Goal: Task Accomplishment & Management: Manage account settings

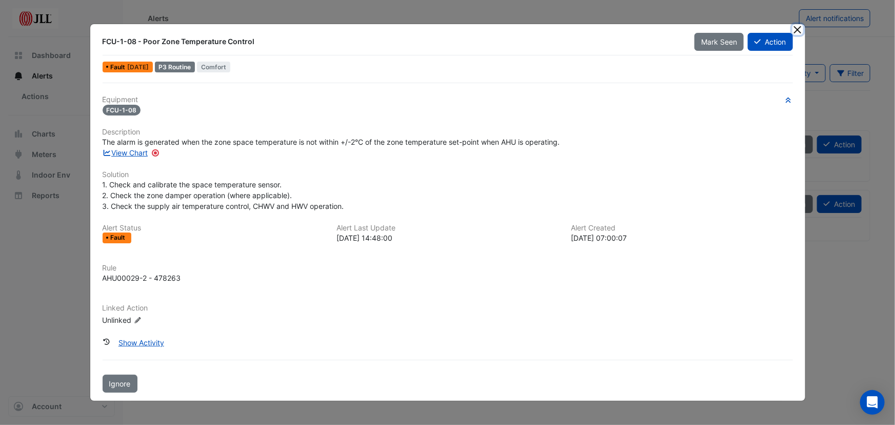
click at [799, 30] on button "Close" at bounding box center [798, 29] width 11 height 11
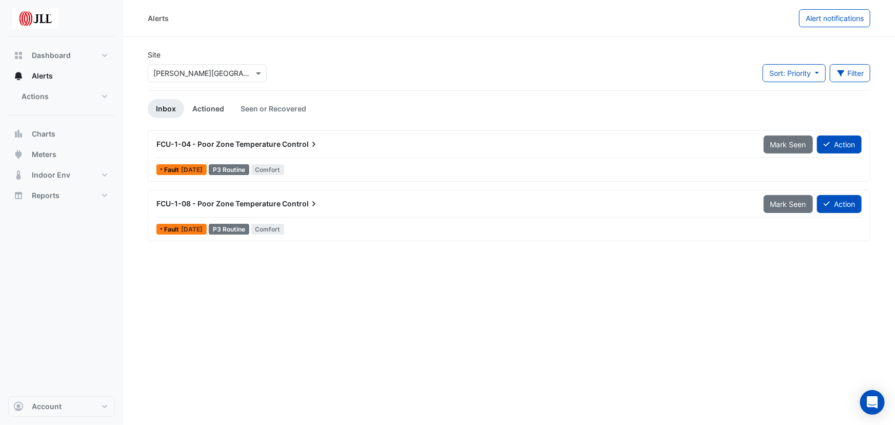
click at [216, 111] on link "Actioned" at bounding box center [208, 108] width 48 height 19
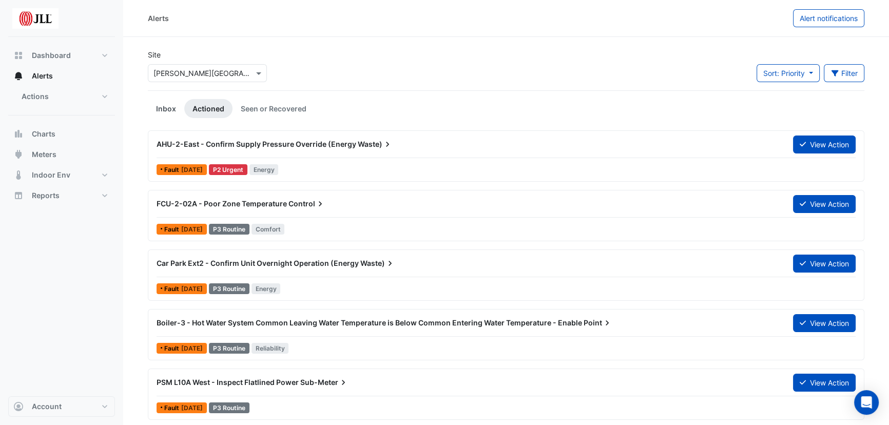
click at [164, 107] on link "Inbox" at bounding box center [166, 108] width 36 height 19
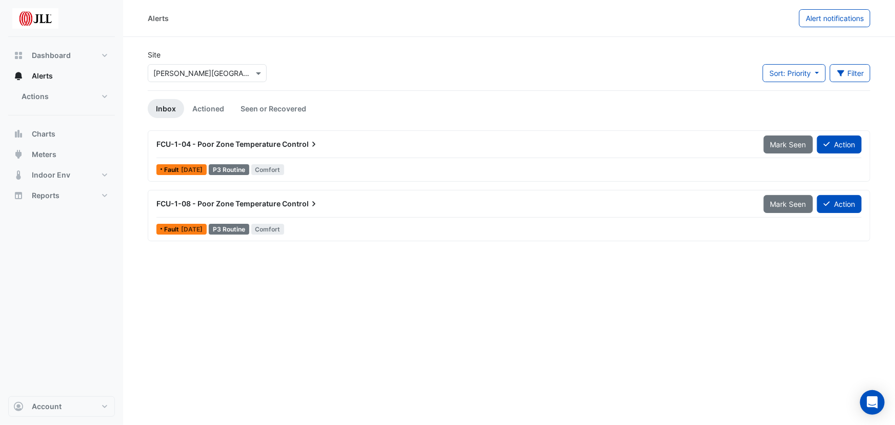
click at [275, 144] on span "FCU-1-04 - Poor Zone Temperature" at bounding box center [219, 144] width 124 height 9
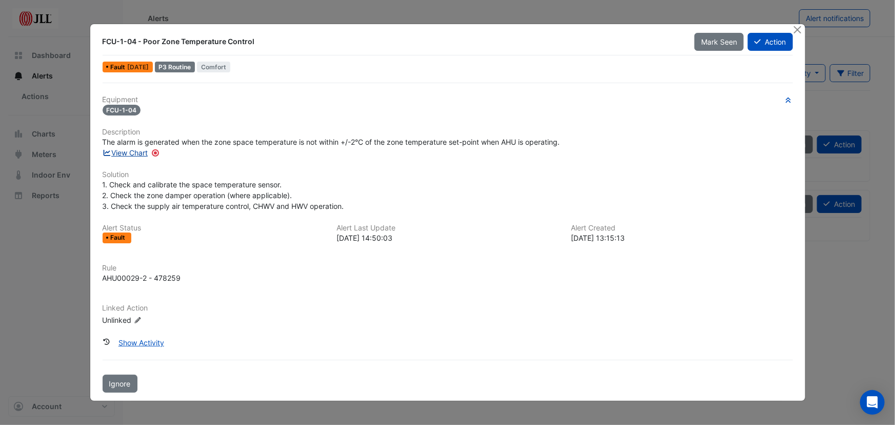
click at [130, 151] on link "View Chart" at bounding box center [126, 152] width 46 height 9
click at [799, 28] on button "Close" at bounding box center [798, 29] width 11 height 11
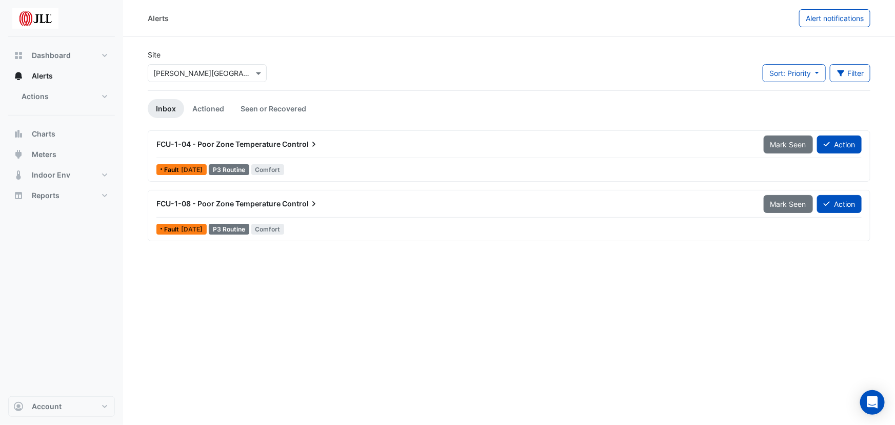
click at [241, 201] on span "FCU-1-08 - Poor Zone Temperature" at bounding box center [219, 203] width 124 height 9
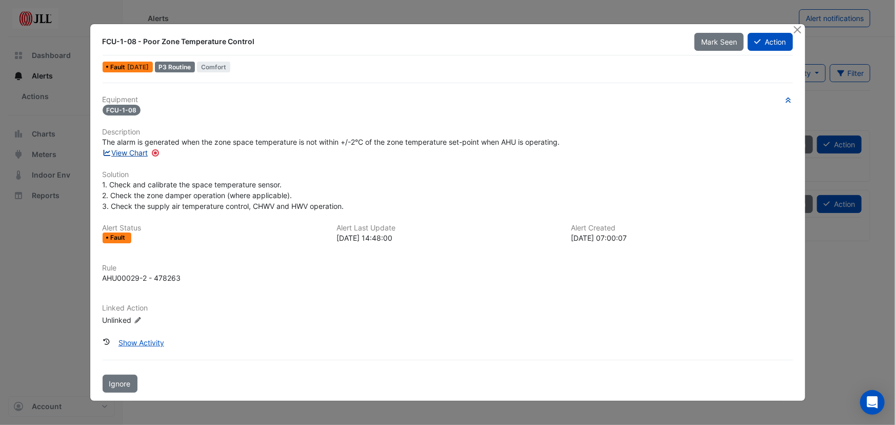
click at [140, 151] on link "View Chart" at bounding box center [126, 152] width 46 height 9
click at [799, 28] on button "Close" at bounding box center [798, 29] width 11 height 11
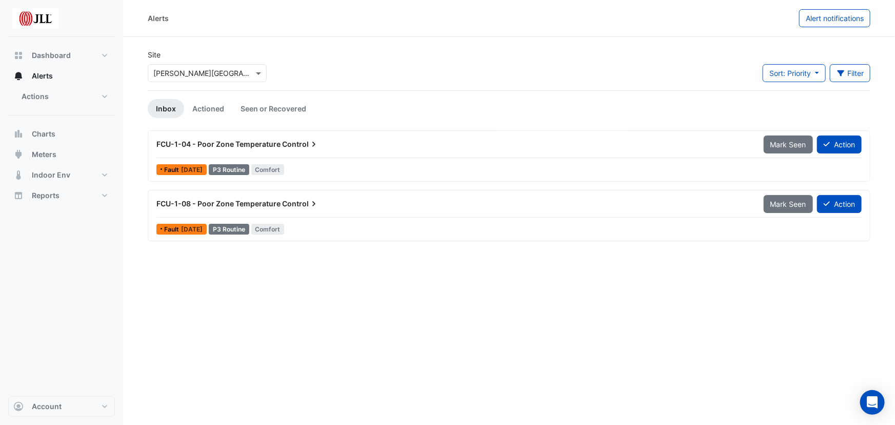
click at [275, 143] on span "FCU-1-04 - Poor Zone Temperature" at bounding box center [219, 144] width 124 height 9
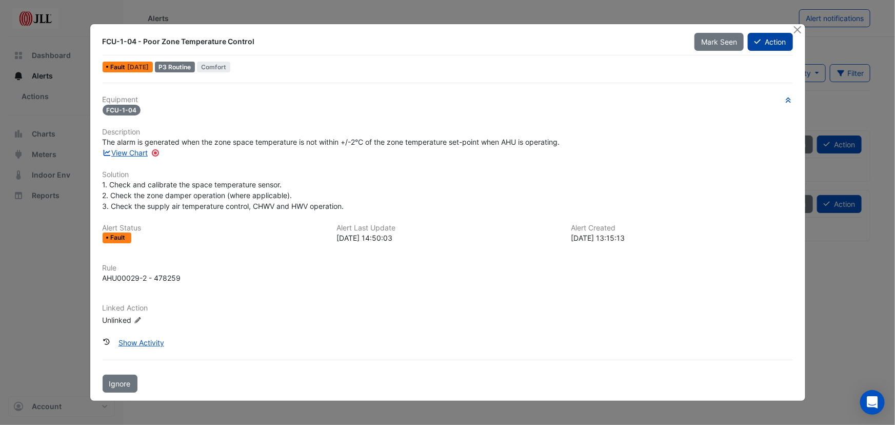
click at [768, 37] on button "Action" at bounding box center [770, 42] width 45 height 18
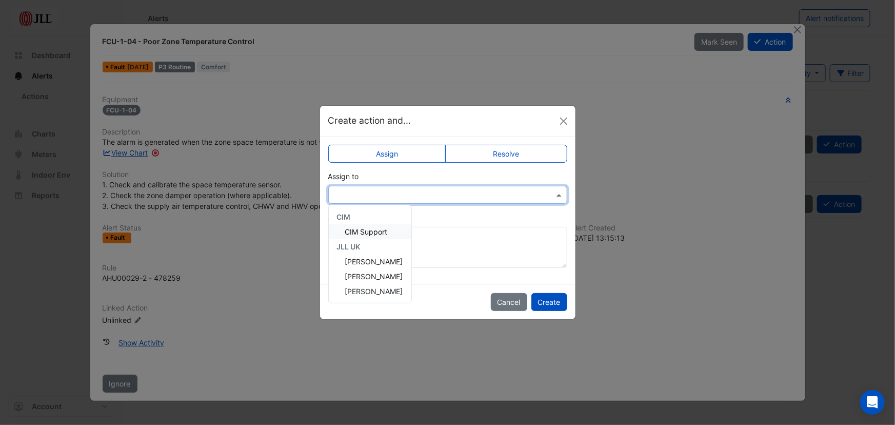
click at [388, 190] on input "text" at bounding box center [437, 195] width 207 height 11
click at [382, 261] on span "Anthony Cameron" at bounding box center [374, 261] width 58 height 9
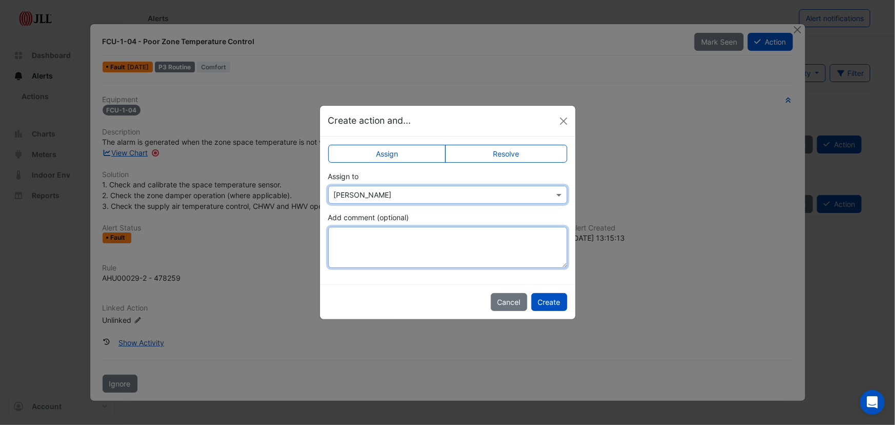
click at [390, 246] on textarea "Add comment (optional)" at bounding box center [447, 247] width 239 height 41
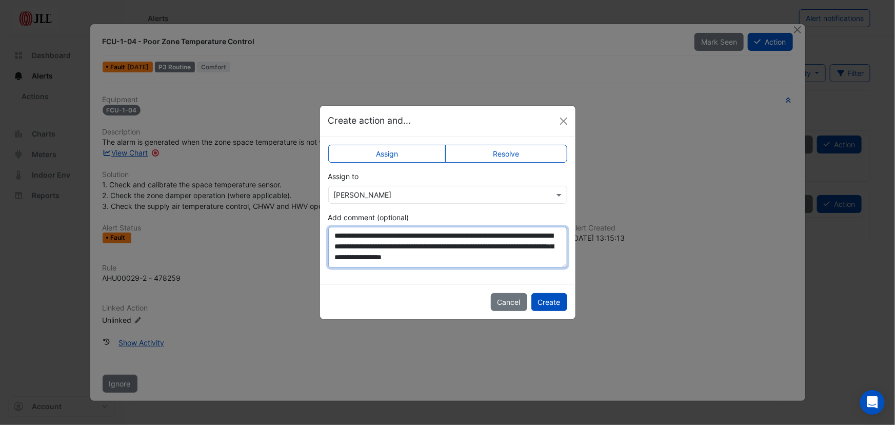
scroll to position [5, 0]
type textarea "**********"
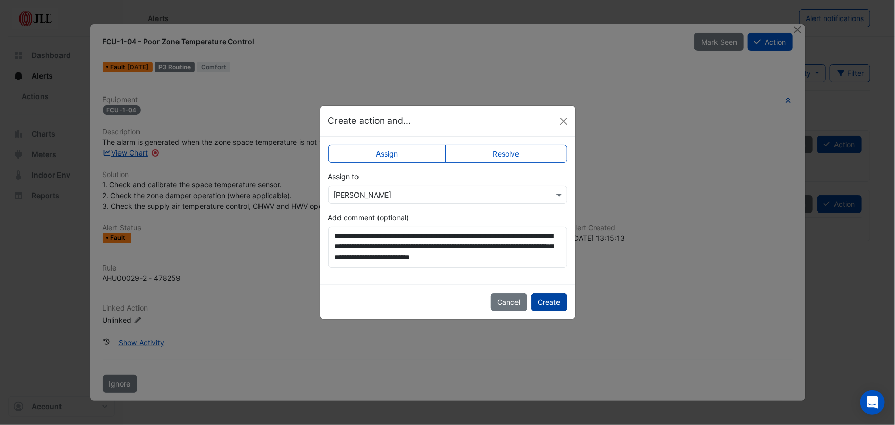
click at [547, 301] on button "Create" at bounding box center [550, 302] width 36 height 18
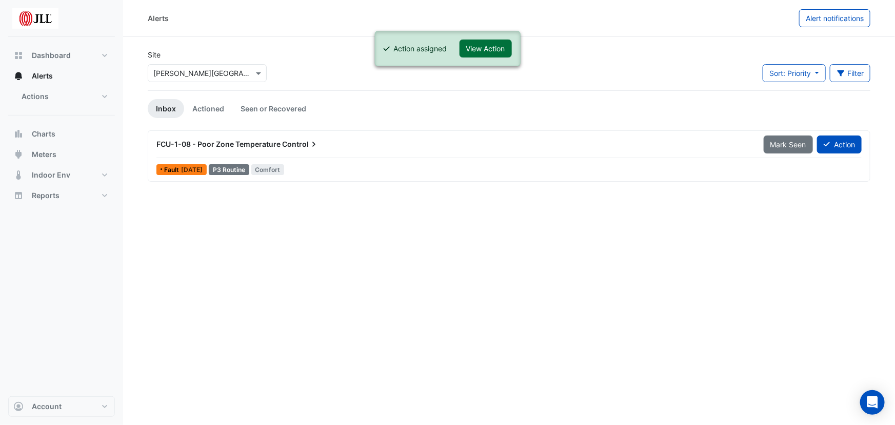
click at [487, 44] on button "View Action" at bounding box center [486, 49] width 52 height 18
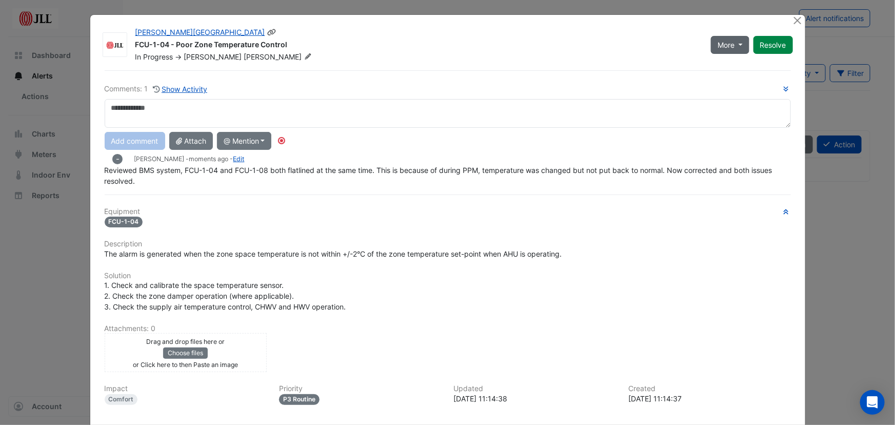
click at [729, 41] on span "More" at bounding box center [726, 45] width 17 height 11
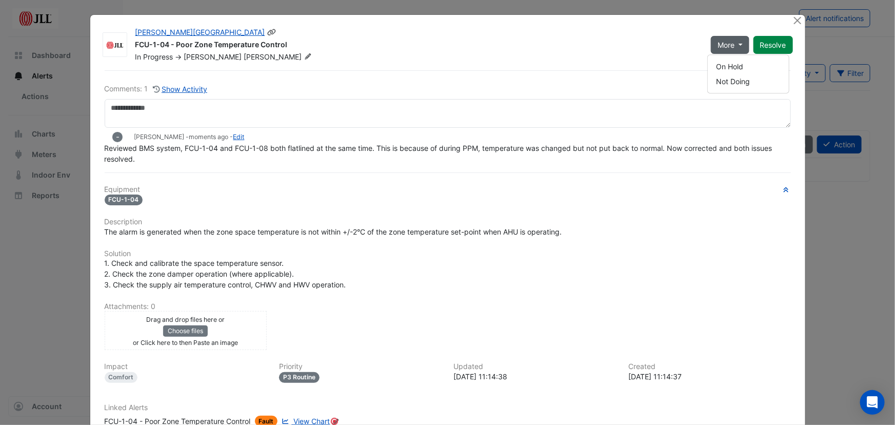
click at [633, 54] on div "In Progress -> Anthony Cameron" at bounding box center [416, 57] width 565 height 10
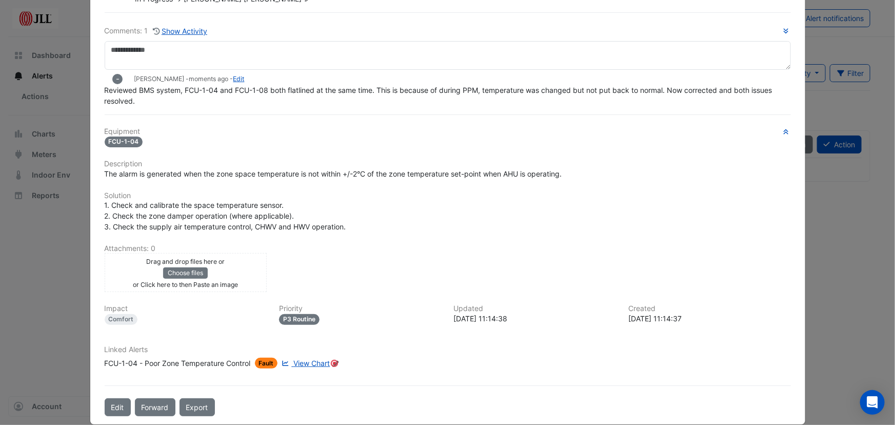
scroll to position [70, 0]
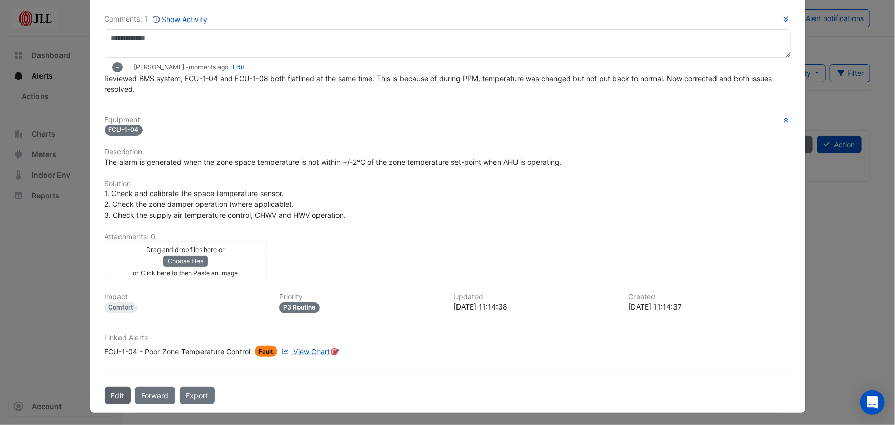
click at [111, 393] on button "Edit" at bounding box center [118, 395] width 26 height 18
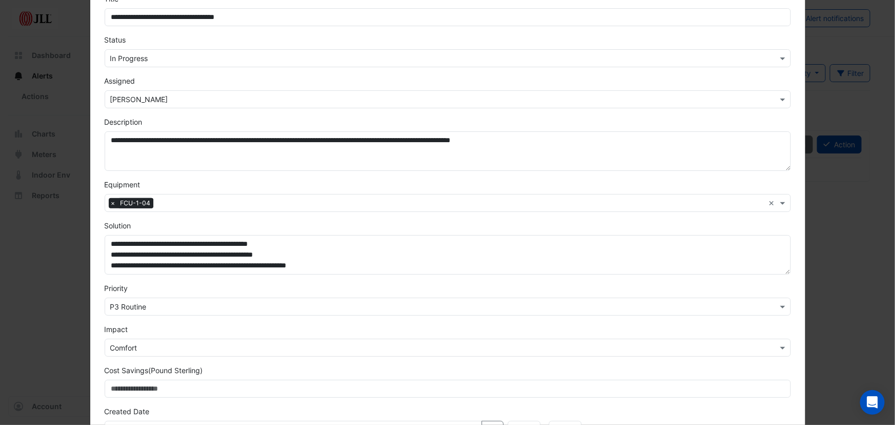
scroll to position [180, 0]
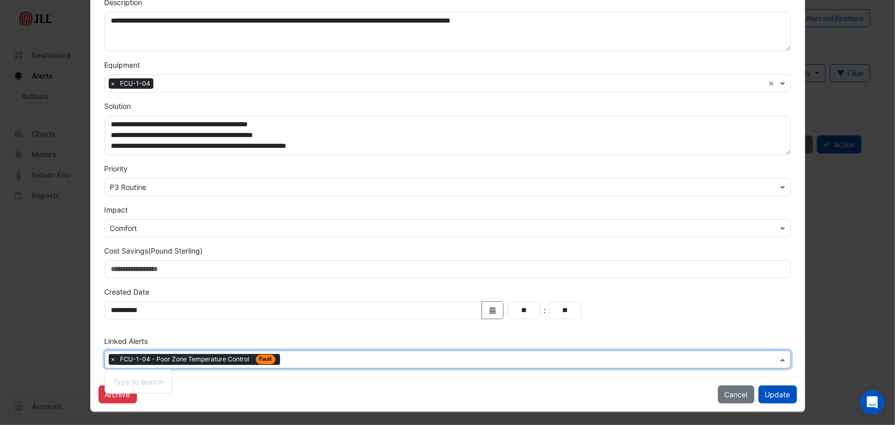
click at [306, 355] on input "text" at bounding box center [530, 360] width 493 height 11
click at [355, 356] on input "text" at bounding box center [530, 360] width 493 height 11
type input "********"
click at [284, 358] on input "********" at bounding box center [530, 360] width 493 height 11
drag, startPoint x: 283, startPoint y: 358, endPoint x: 322, endPoint y: 355, distance: 39.2
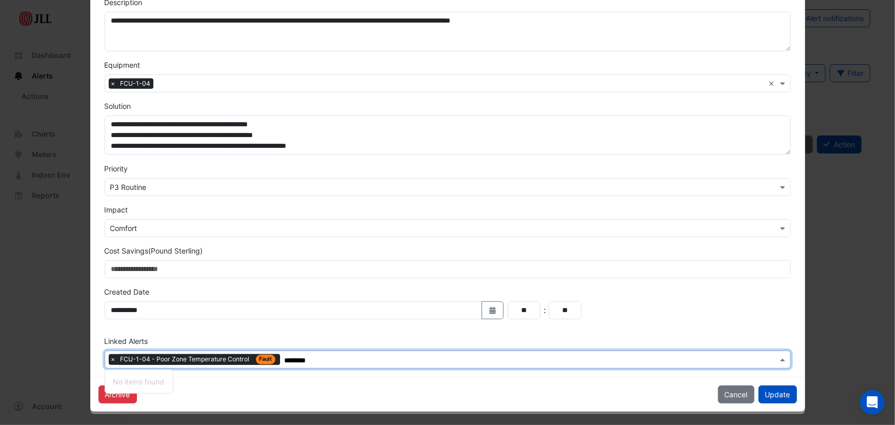
click at [322, 355] on input "********" at bounding box center [530, 360] width 493 height 11
type input "*"
type input "*********"
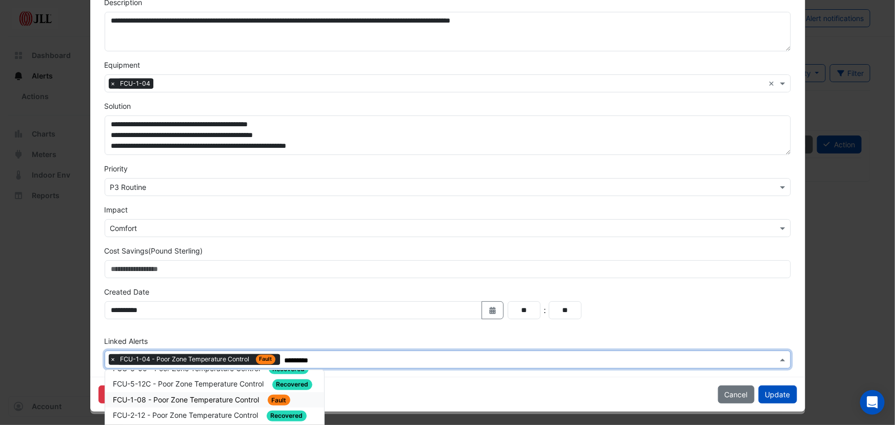
scroll to position [420, 0]
click at [214, 396] on span "FCU-1-08 - Poor Zone Temperature Control" at bounding box center [187, 400] width 148 height 9
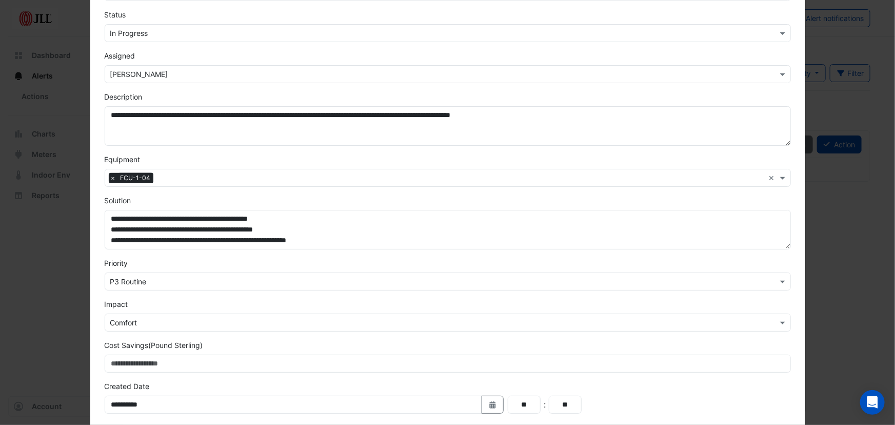
scroll to position [186, 0]
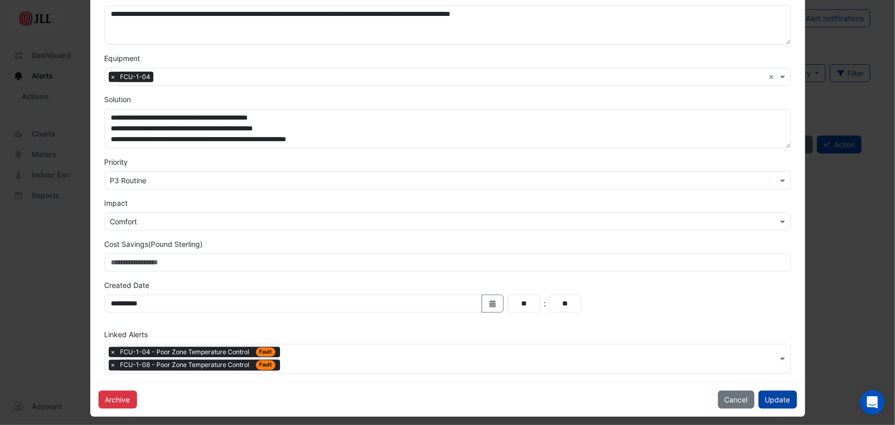
click at [779, 400] on button "Update" at bounding box center [778, 399] width 38 height 18
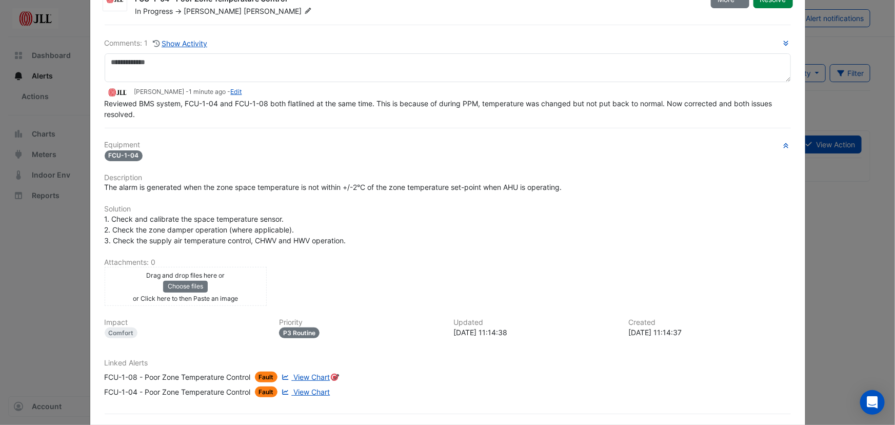
scroll to position [0, 0]
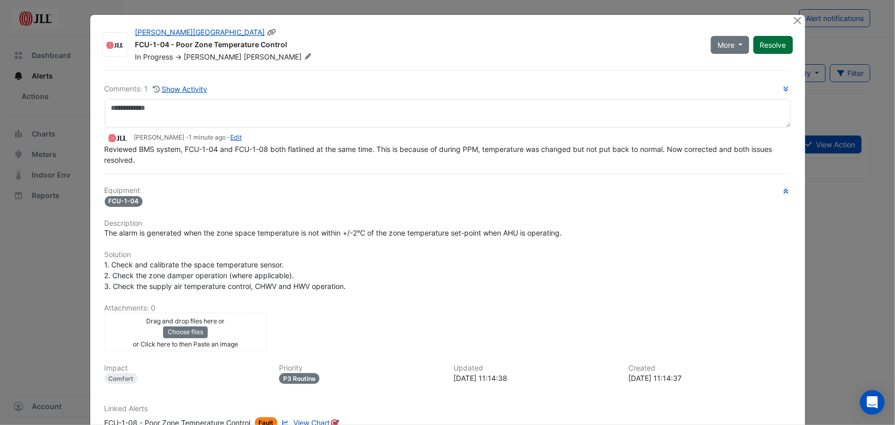
click at [771, 45] on button "Resolve" at bounding box center [774, 45] width 40 height 18
click at [793, 20] on button "Close" at bounding box center [798, 20] width 11 height 11
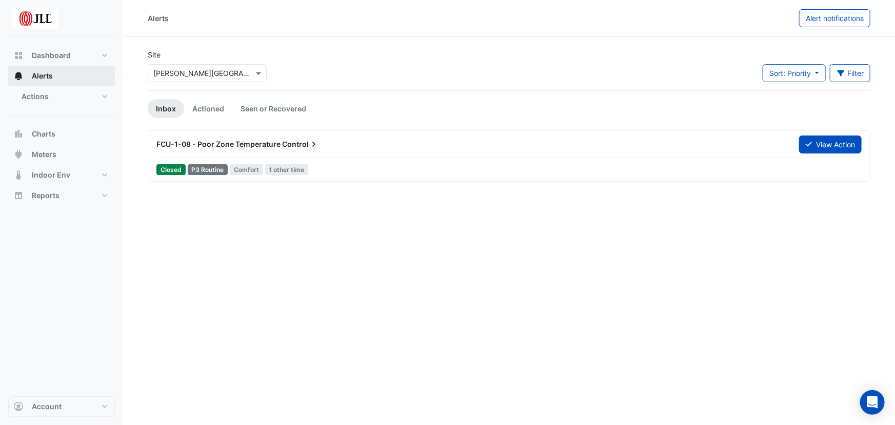
click at [43, 81] on button "Alerts" at bounding box center [61, 76] width 107 height 21
click at [43, 92] on span "Actions" at bounding box center [35, 96] width 27 height 10
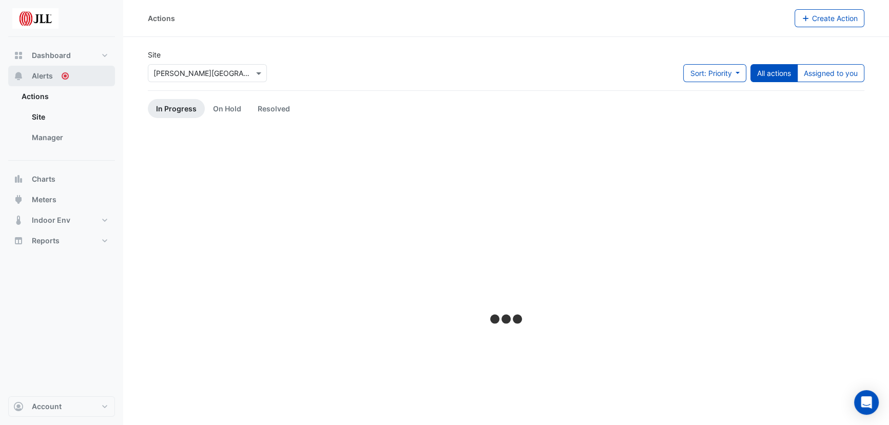
click at [53, 80] on button "Alerts" at bounding box center [61, 76] width 107 height 21
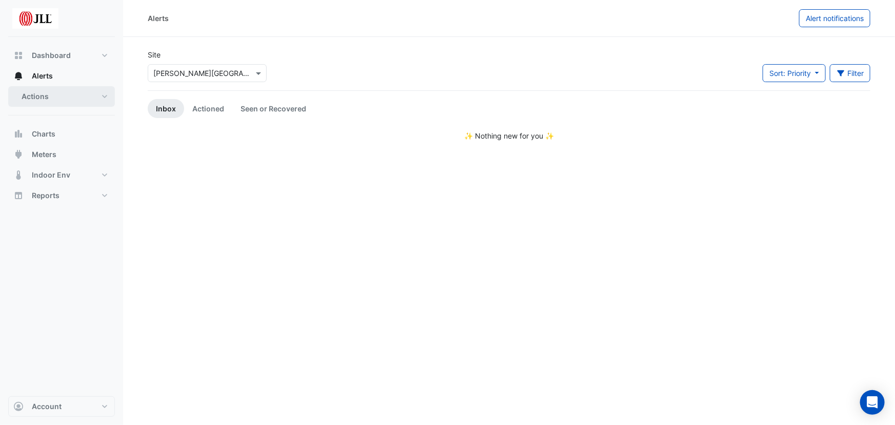
click at [57, 96] on button "Actions" at bounding box center [61, 96] width 107 height 21
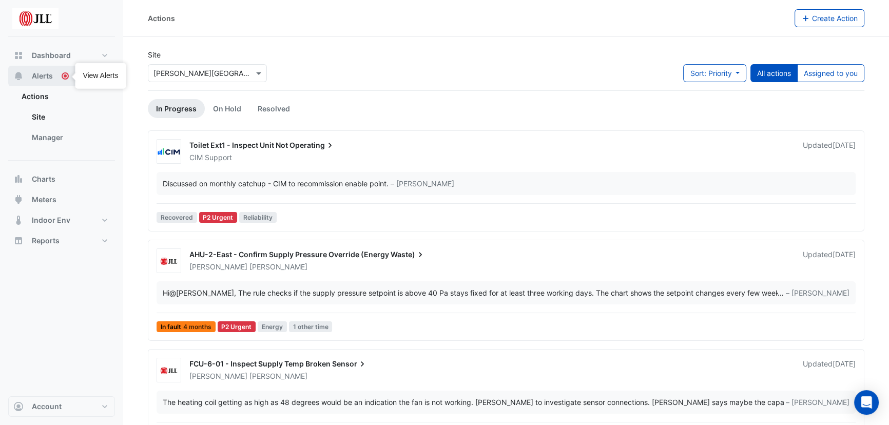
click at [62, 73] on icon "Tooltip anchor" at bounding box center [65, 76] width 8 height 8
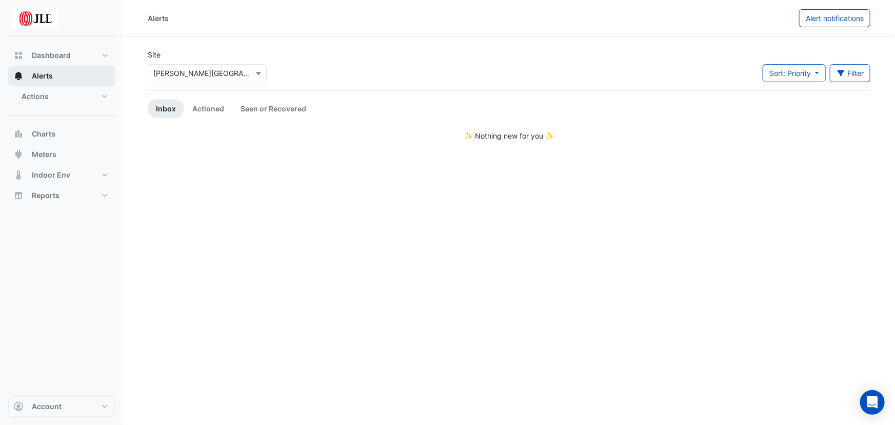
click at [37, 72] on span "Alerts" at bounding box center [42, 76] width 21 height 10
click at [53, 96] on button "Actions" at bounding box center [61, 96] width 107 height 21
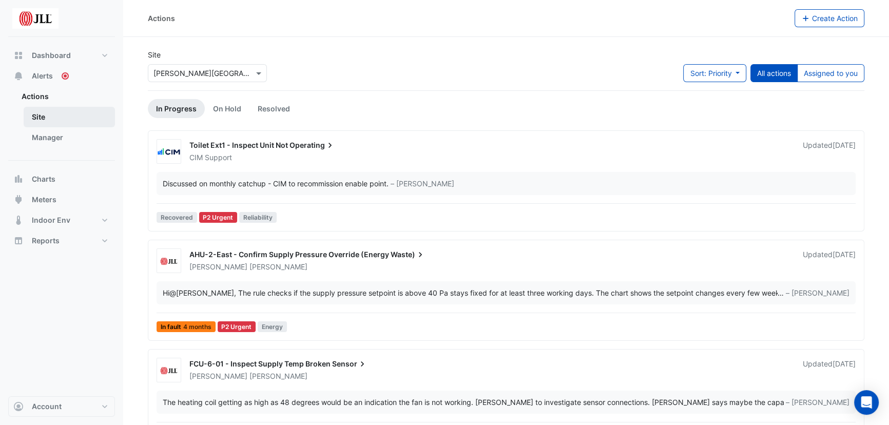
click at [43, 118] on link "Site" at bounding box center [69, 117] width 91 height 21
drag, startPoint x: 261, startPoint y: 147, endPoint x: 251, endPoint y: 145, distance: 9.4
click at [251, 145] on span "Toilet Ext1 - Inspect Unit Not" at bounding box center [238, 145] width 99 height 9
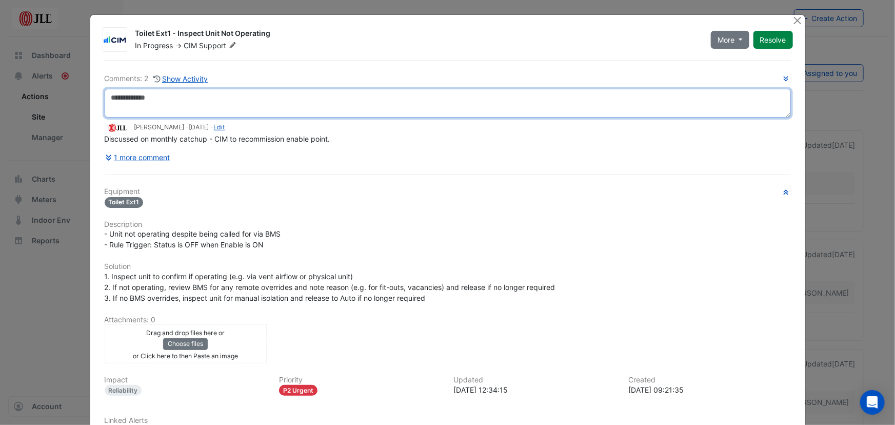
click at [214, 103] on textarea at bounding box center [448, 103] width 687 height 29
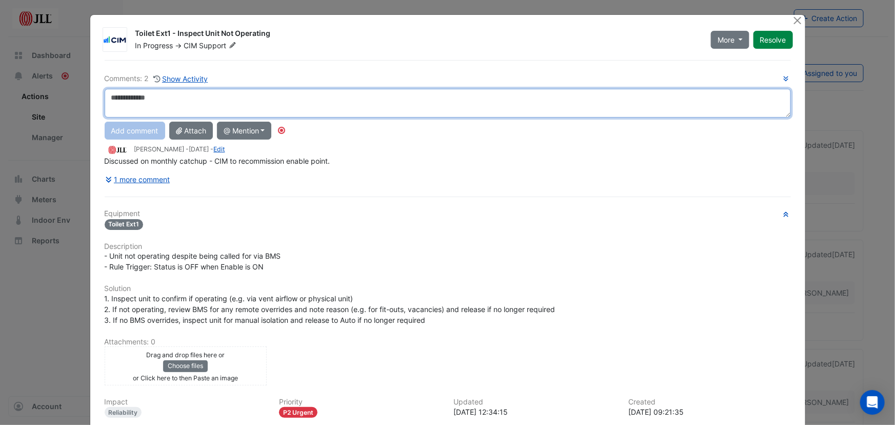
type textarea "*"
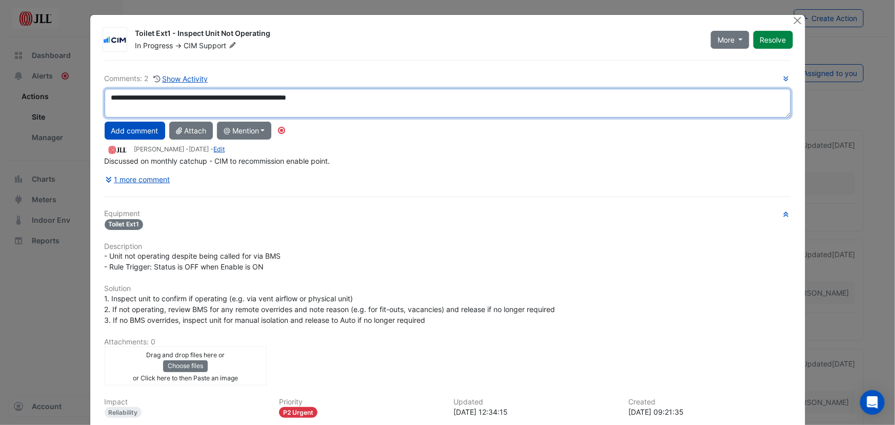
click at [301, 97] on textarea "**********" at bounding box center [448, 103] width 687 height 29
type textarea "**********"
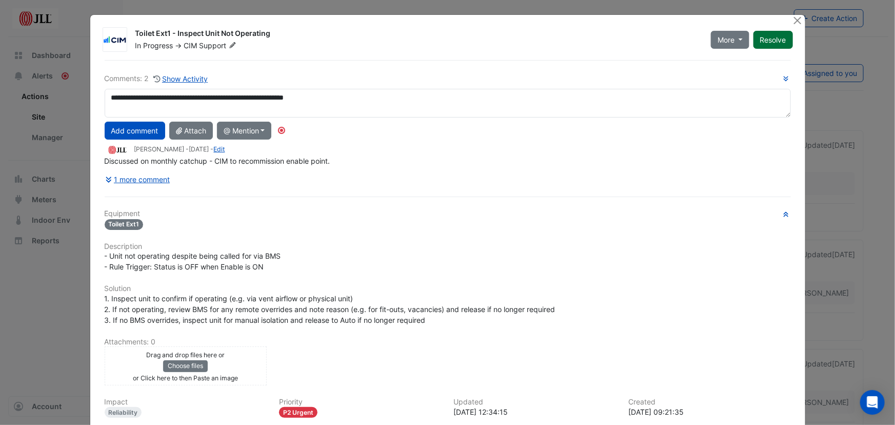
click at [773, 33] on button "Resolve" at bounding box center [774, 40] width 40 height 18
click at [794, 21] on button "Close" at bounding box center [798, 20] width 11 height 11
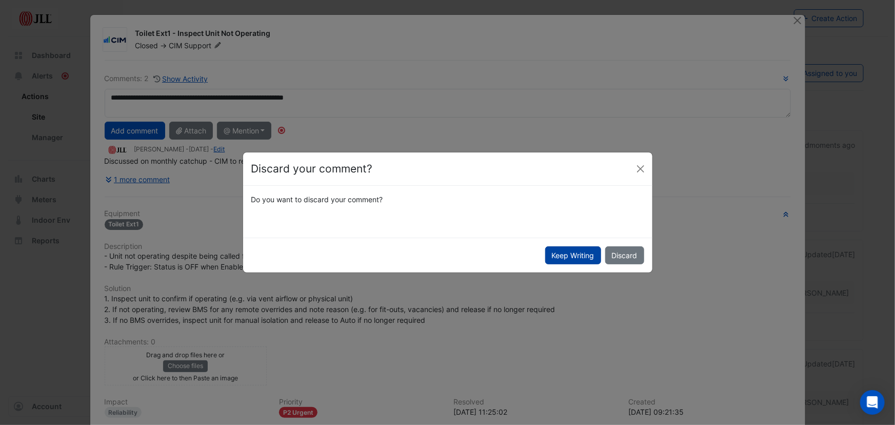
click at [580, 252] on button "Keep Writing" at bounding box center [573, 255] width 56 height 18
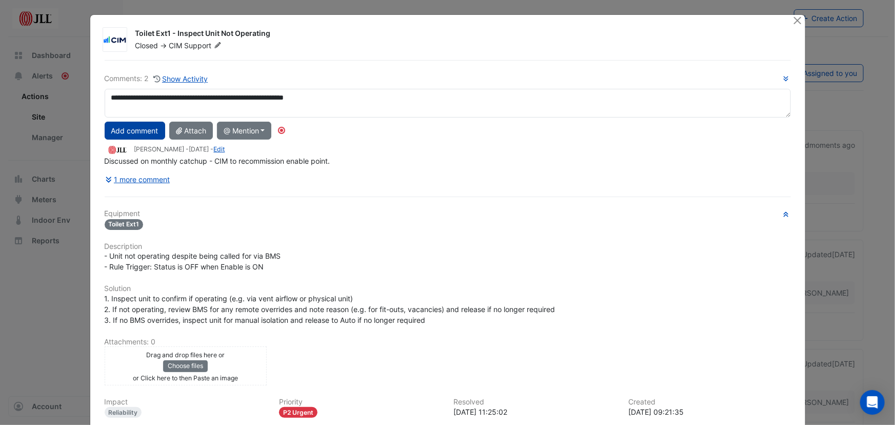
click at [138, 123] on button "Add comment" at bounding box center [135, 131] width 61 height 18
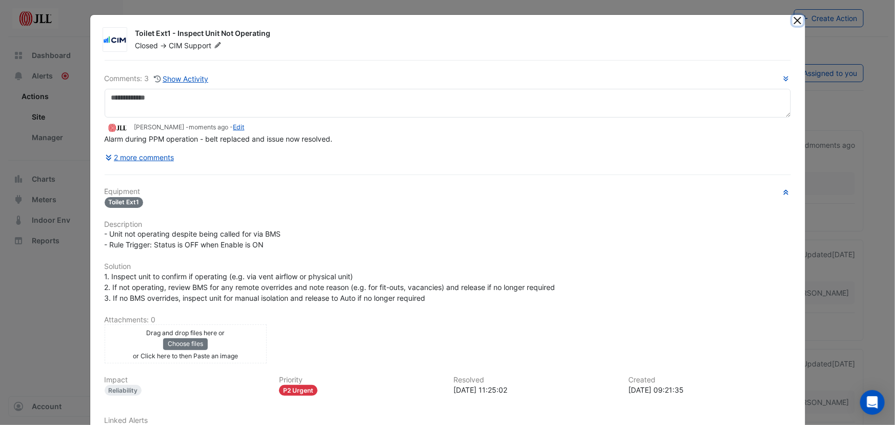
click at [795, 19] on button "Close" at bounding box center [798, 20] width 11 height 11
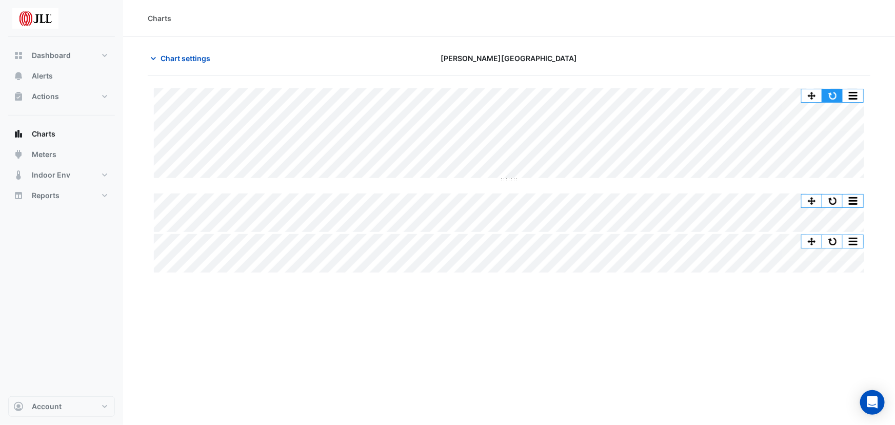
click at [830, 94] on button "button" at bounding box center [833, 95] width 21 height 13
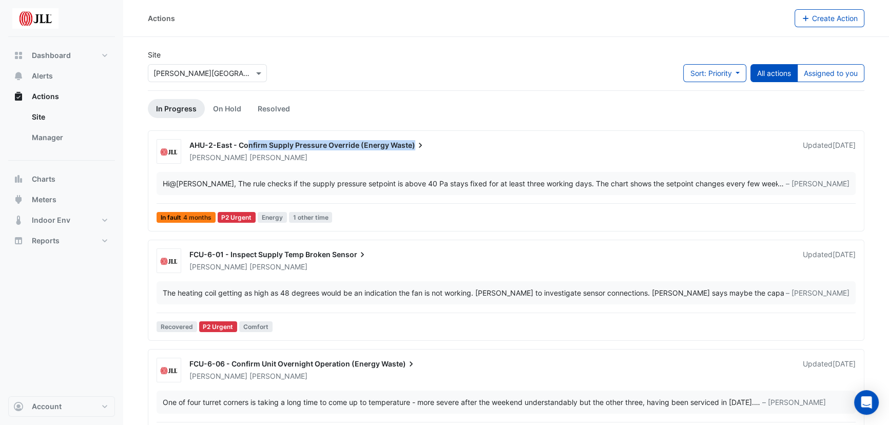
drag, startPoint x: 249, startPoint y: 143, endPoint x: 426, endPoint y: 141, distance: 177.0
click at [426, 141] on div "AHU-2-East - Confirm Supply Pressure Override (Energy Waste)" at bounding box center [489, 146] width 601 height 12
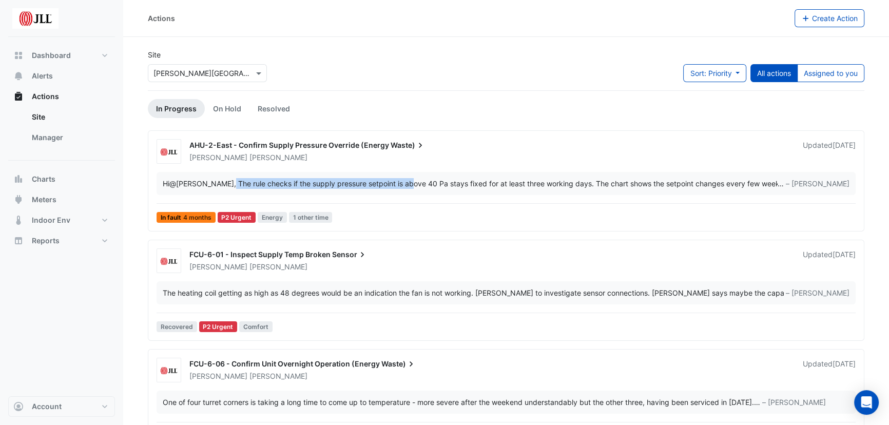
drag, startPoint x: 241, startPoint y: 181, endPoint x: 466, endPoint y: 184, distance: 225.3
click at [462, 184] on div "Hi @Anthony Cameron , The rule checks if the supply pressure setpoint is above …" at bounding box center [470, 183] width 615 height 11
click at [444, 201] on div "AHU-2-East - Confirm Supply Pressure Override (Energy Waste) Anthony Cameron Up…" at bounding box center [505, 183] width 707 height 88
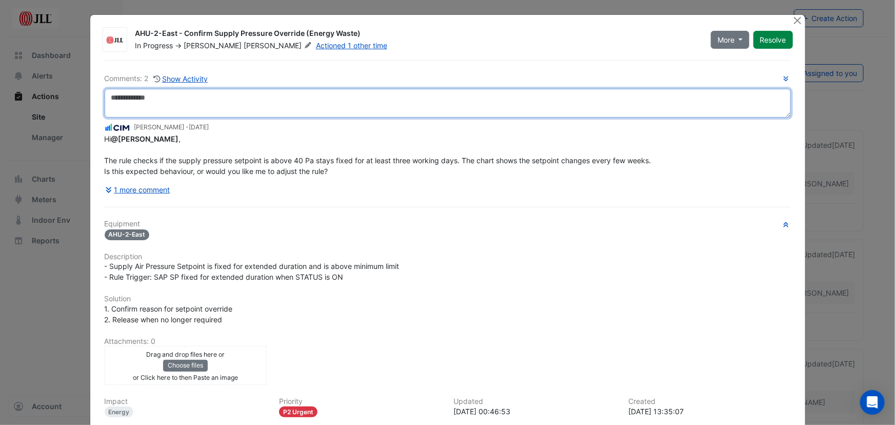
click at [284, 99] on textarea at bounding box center [448, 103] width 687 height 29
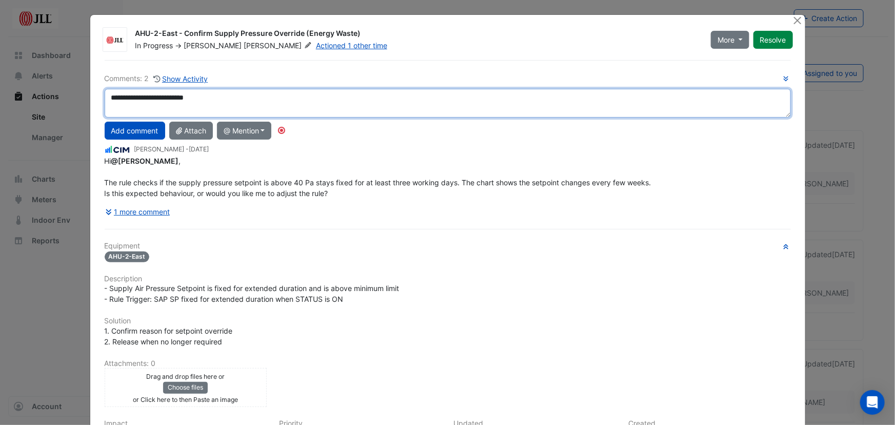
click at [108, 94] on textarea "**********" at bounding box center [448, 103] width 687 height 29
type textarea "**********"
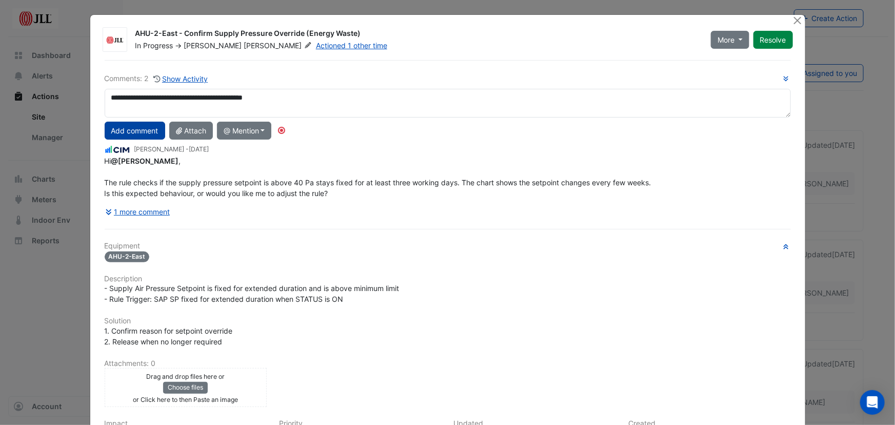
click at [144, 126] on button "Add comment" at bounding box center [135, 131] width 61 height 18
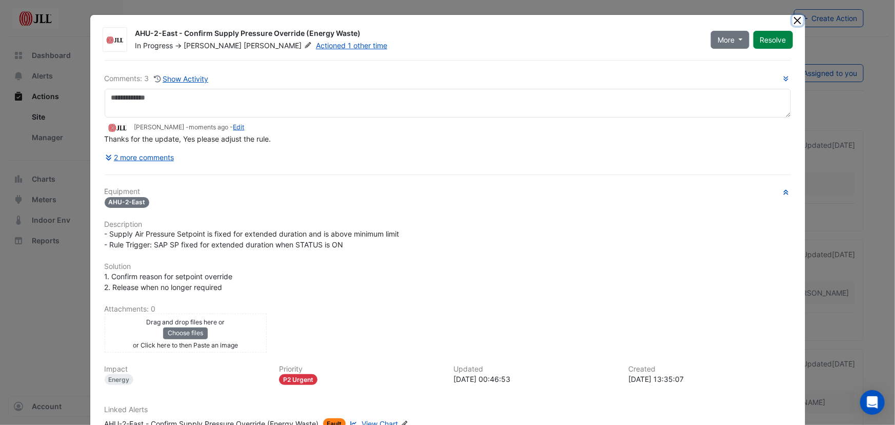
click at [793, 17] on button "Close" at bounding box center [798, 20] width 11 height 11
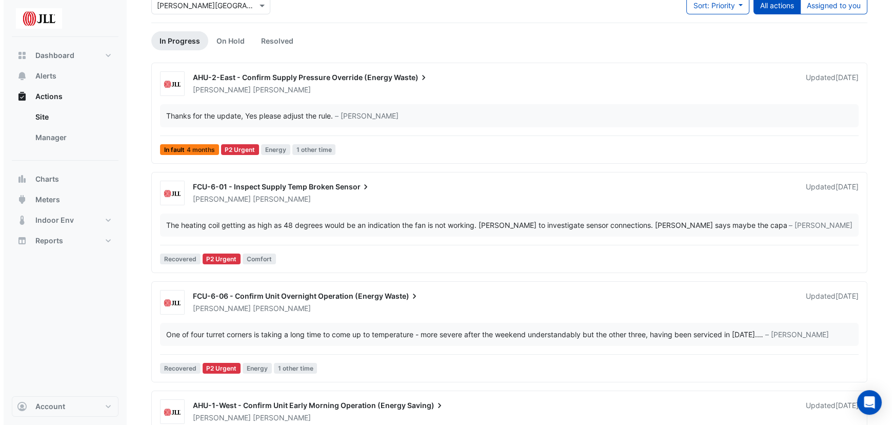
scroll to position [140, 0]
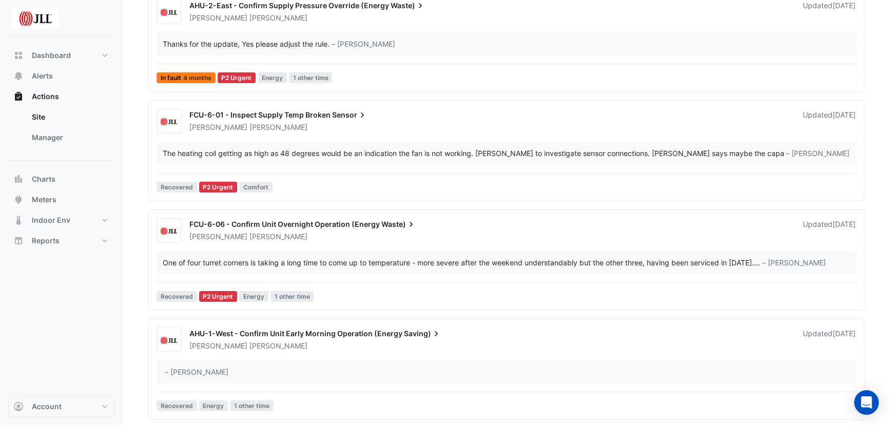
click at [241, 116] on span "FCU-6-01 - Inspect Supply Temp Broken" at bounding box center [259, 114] width 141 height 9
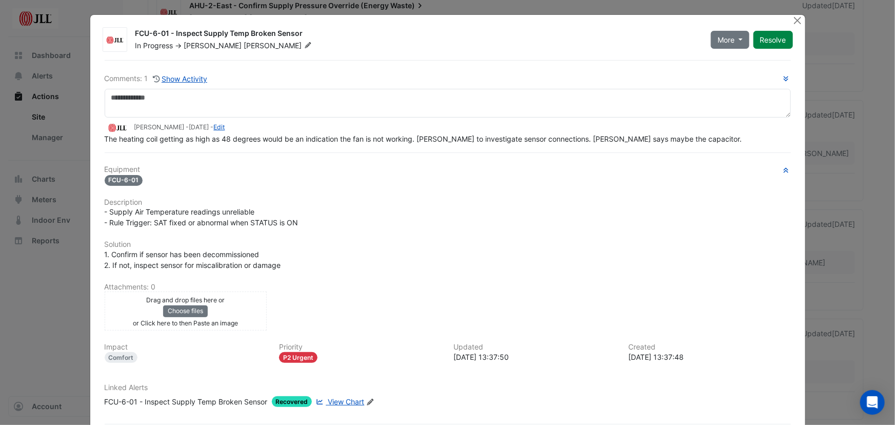
click at [115, 179] on span "FCU-6-01" at bounding box center [124, 180] width 38 height 11
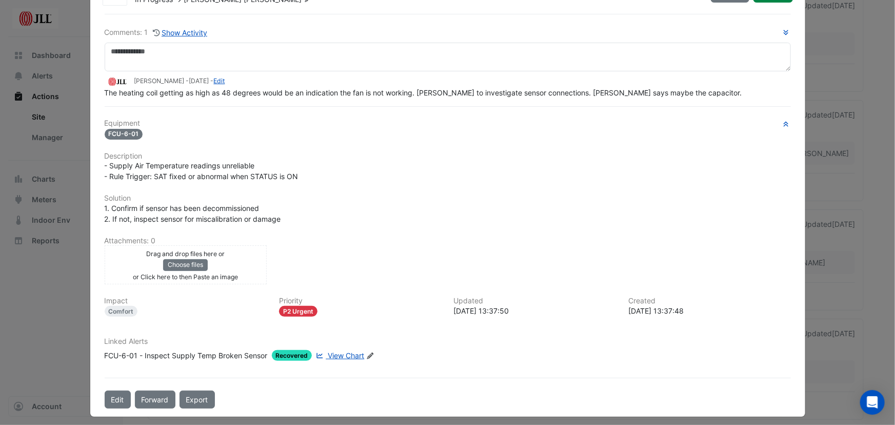
click at [350, 354] on span "View Chart" at bounding box center [346, 355] width 36 height 9
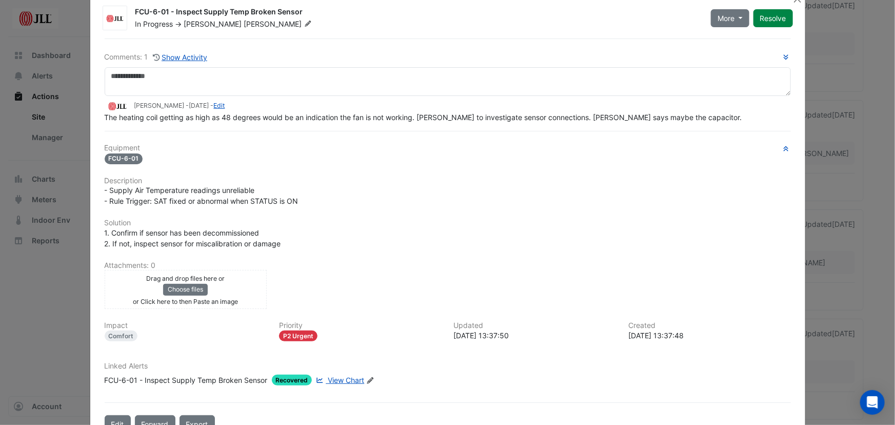
scroll to position [0, 0]
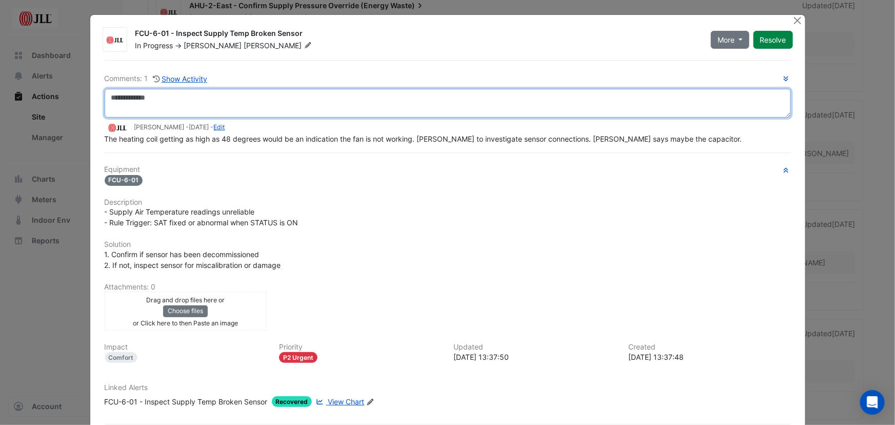
click at [257, 97] on textarea at bounding box center [448, 103] width 687 height 29
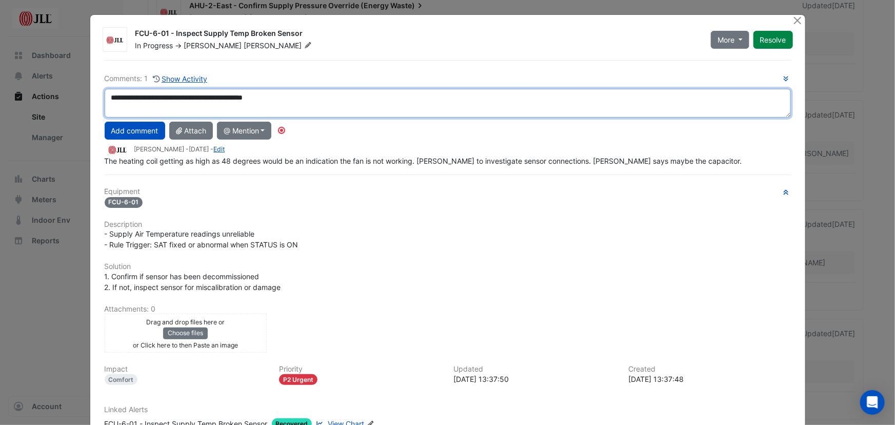
click at [292, 97] on textarea "**********" at bounding box center [448, 103] width 687 height 29
click at [142, 97] on textarea "**********" at bounding box center [448, 103] width 687 height 29
drag, startPoint x: 188, startPoint y: 93, endPoint x: 212, endPoint y: 80, distance: 27.1
click at [188, 96] on textarea "**********" at bounding box center [448, 103] width 687 height 29
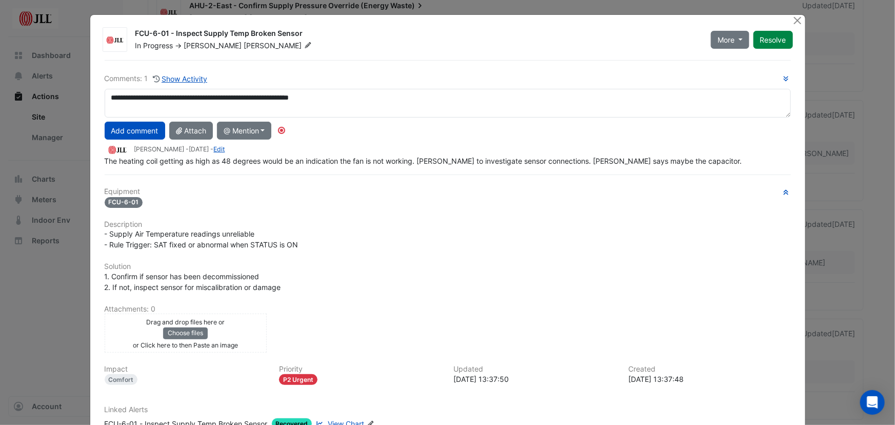
drag, startPoint x: 183, startPoint y: 32, endPoint x: 334, endPoint y: 27, distance: 150.4
click at [334, 27] on div "FCU-6-01 - Inspect Supply Temp Broken Sensor In Progress -> Ramakant Patel More…" at bounding box center [464, 37] width 670 height 27
click at [342, 43] on div "In Progress -> Ramakant Patel" at bounding box center [416, 46] width 565 height 10
drag, startPoint x: 180, startPoint y: 32, endPoint x: 407, endPoint y: 36, distance: 227.4
click at [407, 36] on div "FCU-6-01 - Inspect Supply Temp Broken Sensor" at bounding box center [416, 34] width 563 height 12
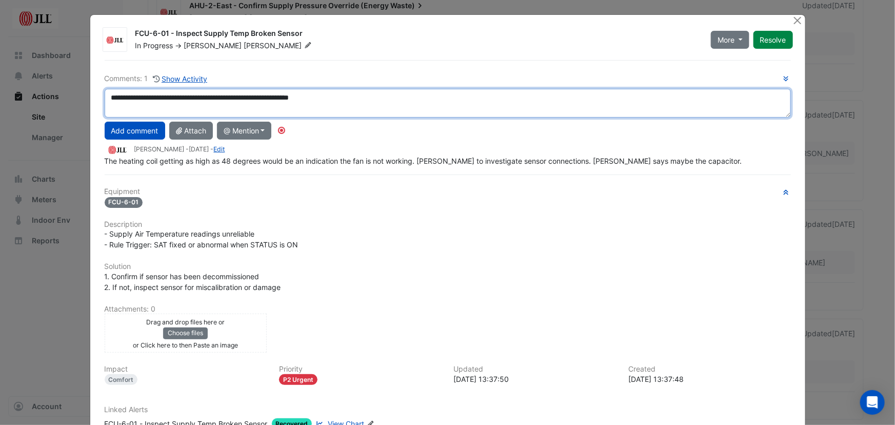
click at [364, 96] on textarea "**********" at bounding box center [448, 103] width 687 height 29
click at [246, 95] on textarea "**********" at bounding box center [448, 103] width 687 height 29
drag, startPoint x: 246, startPoint y: 95, endPoint x: 433, endPoint y: 98, distance: 187.3
click at [433, 98] on textarea "**********" at bounding box center [448, 103] width 687 height 29
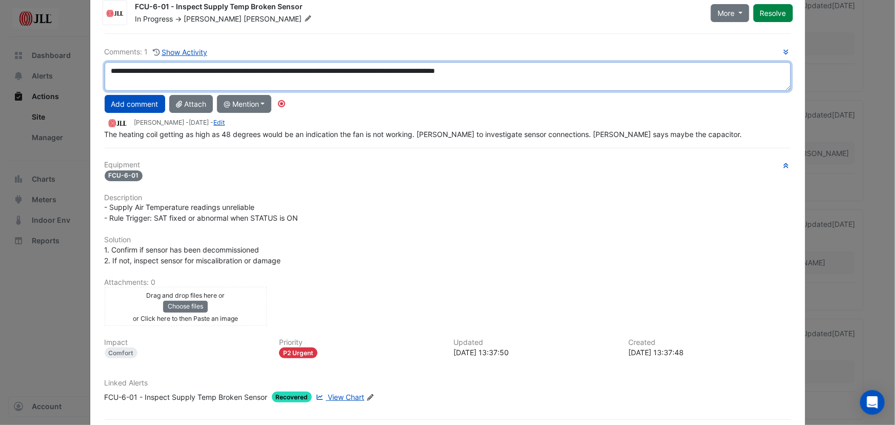
scroll to position [72, 0]
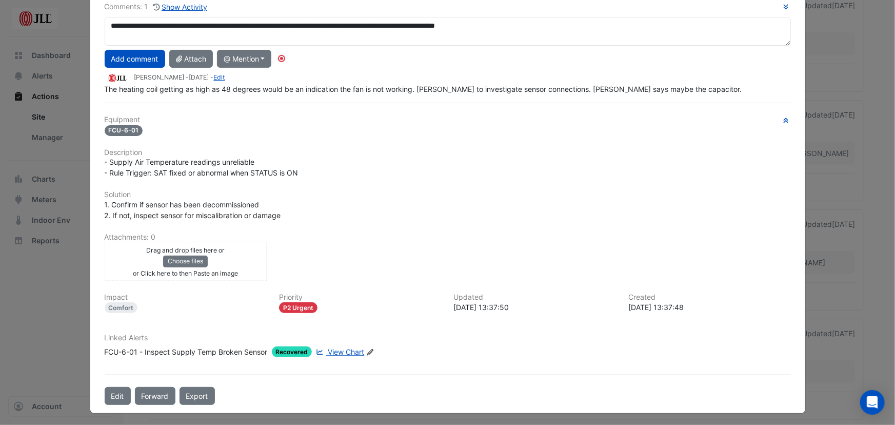
click at [339, 351] on span "View Chart" at bounding box center [346, 351] width 36 height 9
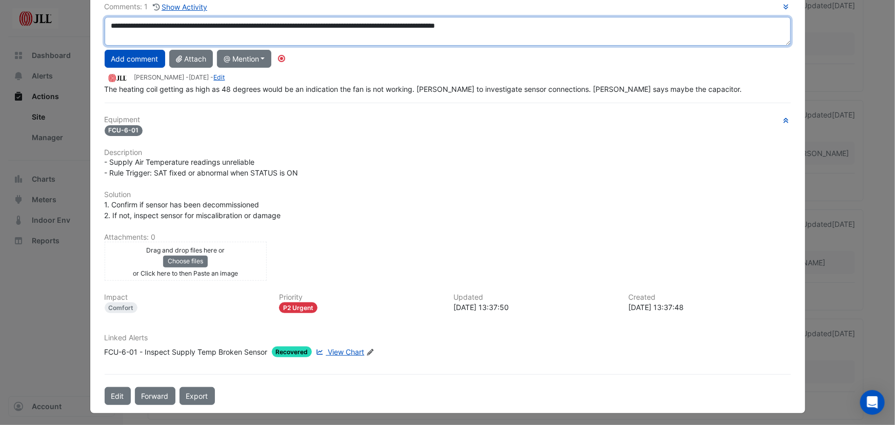
click at [572, 25] on textarea "**********" at bounding box center [448, 31] width 687 height 29
drag, startPoint x: 106, startPoint y: 25, endPoint x: 244, endPoint y: 15, distance: 138.9
click at [244, 17] on textarea "**********" at bounding box center [448, 31] width 687 height 29
click at [509, 26] on textarea "**********" at bounding box center [448, 31] width 687 height 29
paste textarea "**********"
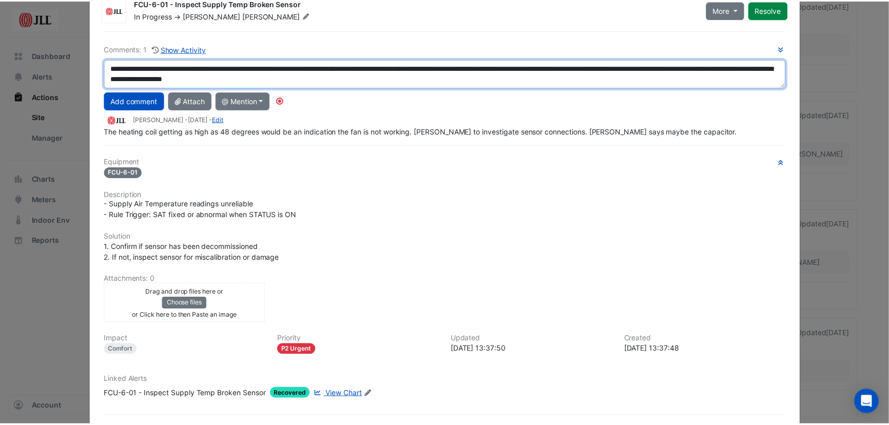
scroll to position [0, 0]
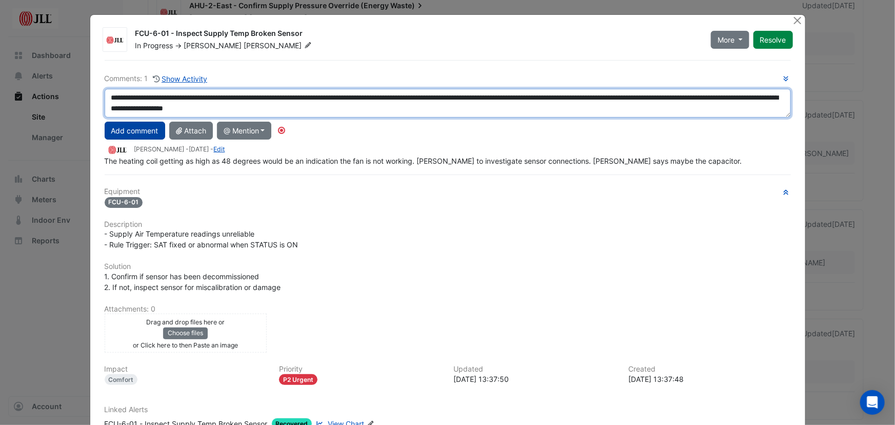
type textarea "**********"
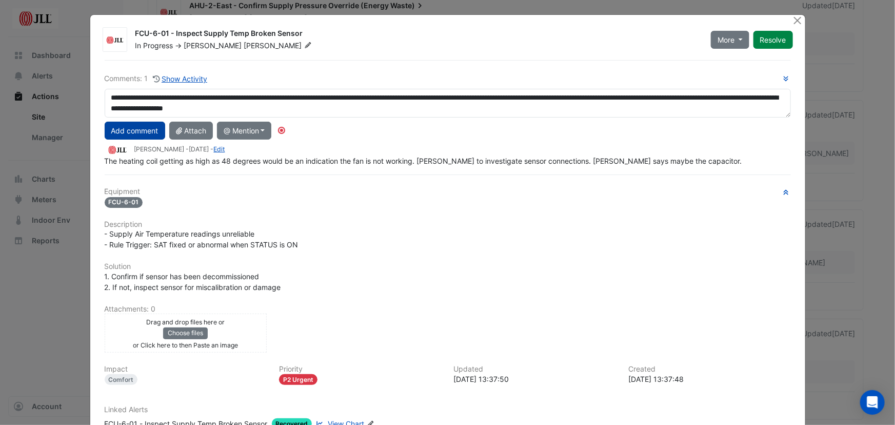
click at [139, 127] on button "Add comment" at bounding box center [135, 131] width 61 height 18
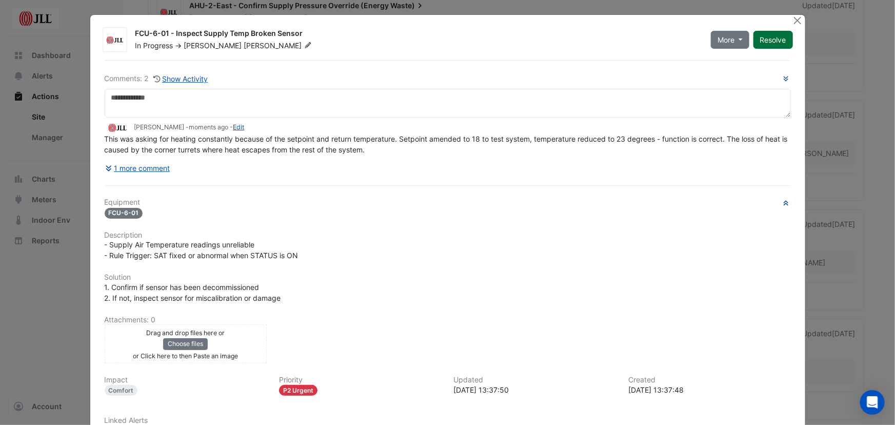
click at [765, 35] on button "Resolve" at bounding box center [774, 40] width 40 height 18
click at [795, 21] on button "Close" at bounding box center [798, 20] width 11 height 11
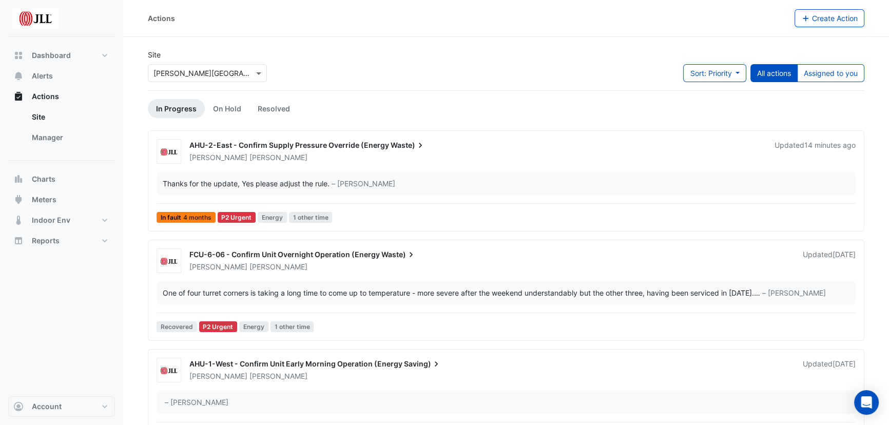
drag, startPoint x: 295, startPoint y: 142, endPoint x: 251, endPoint y: 146, distance: 43.8
click at [251, 146] on span "AHU-2-East - Confirm Supply Pressure Override (Energy" at bounding box center [289, 145] width 200 height 9
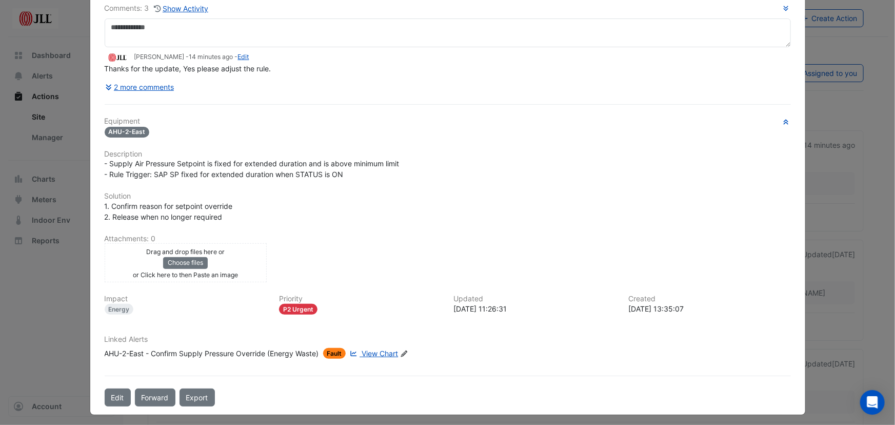
scroll to position [72, 0]
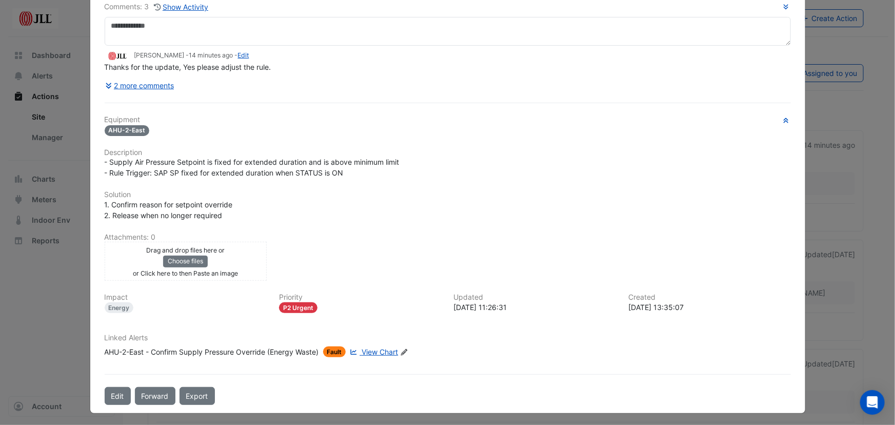
click at [381, 350] on span "View Chart" at bounding box center [380, 351] width 36 height 9
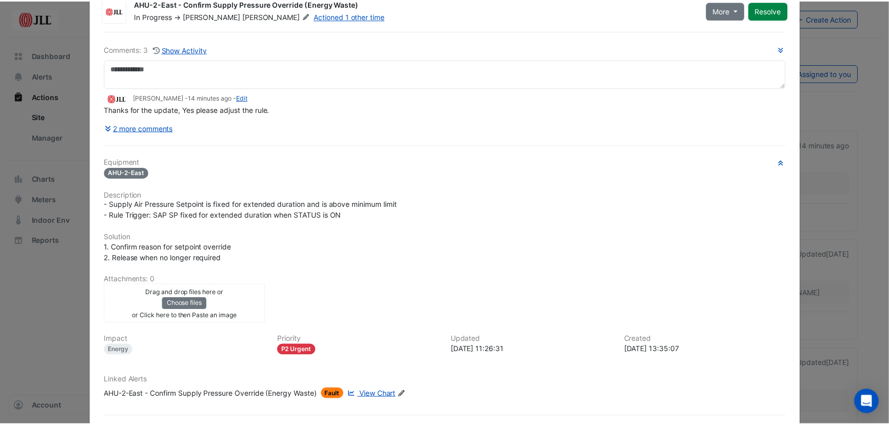
scroll to position [0, 0]
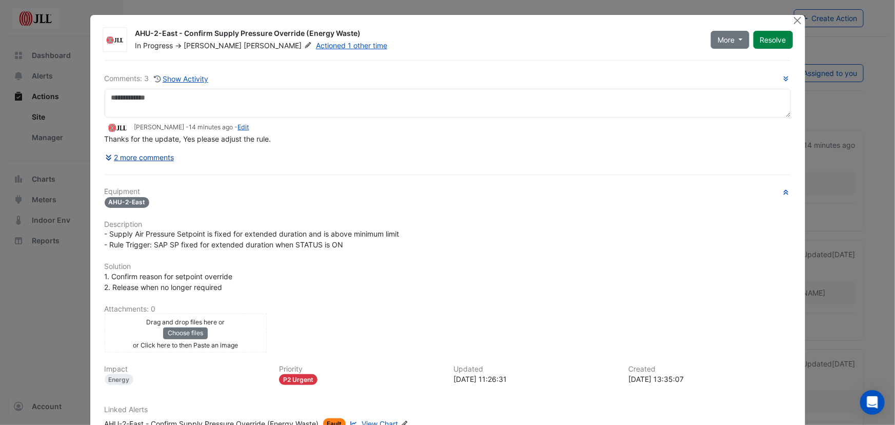
click at [140, 161] on button "2 more comments" at bounding box center [140, 157] width 70 height 18
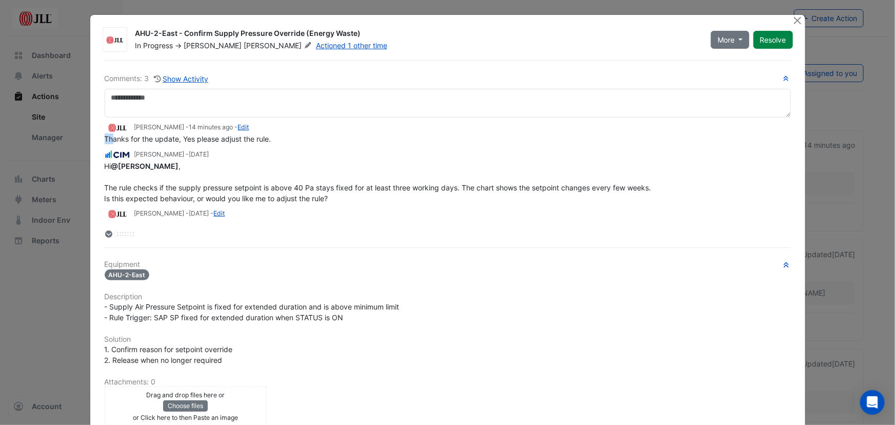
drag, startPoint x: 110, startPoint y: 137, endPoint x: 337, endPoint y: 129, distance: 226.9
click at [337, 129] on app-ticket-comment "Anthony Cameron - 14 minutes ago - Edit Thanks for the update, Yes please adjus…" at bounding box center [448, 133] width 687 height 23
click at [799, 22] on button "Close" at bounding box center [798, 20] width 11 height 11
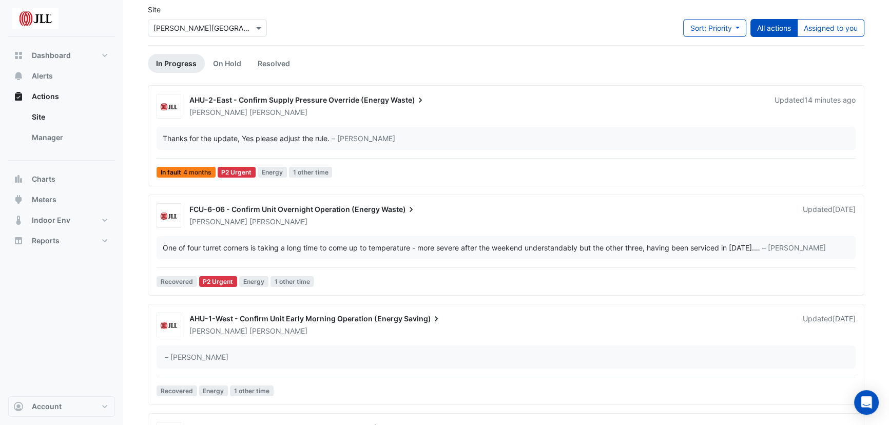
scroll to position [46, 0]
click at [307, 209] on span "FCU-6-06 - Confirm Unit Overnight Operation (Energy" at bounding box center [284, 208] width 190 height 9
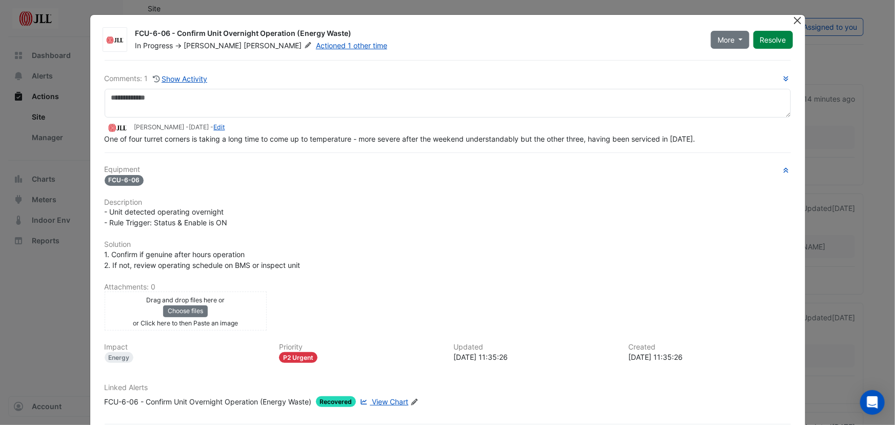
click at [793, 21] on button "Close" at bounding box center [798, 20] width 11 height 11
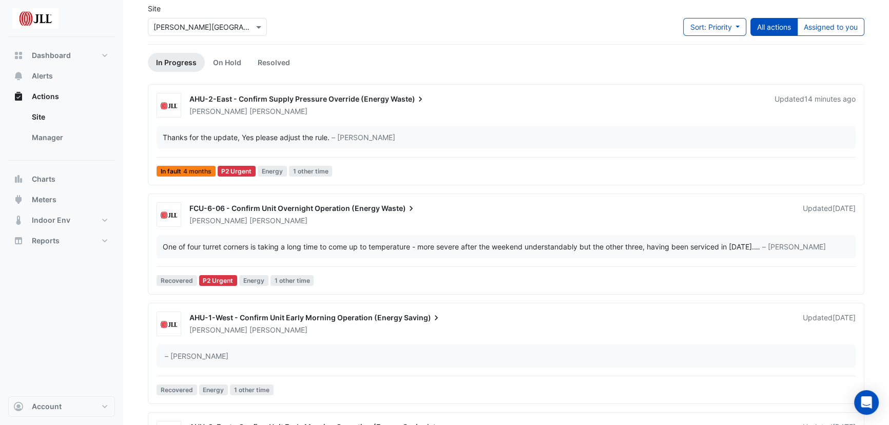
click at [342, 207] on span "FCU-6-06 - Confirm Unit Overnight Operation (Energy" at bounding box center [284, 208] width 190 height 9
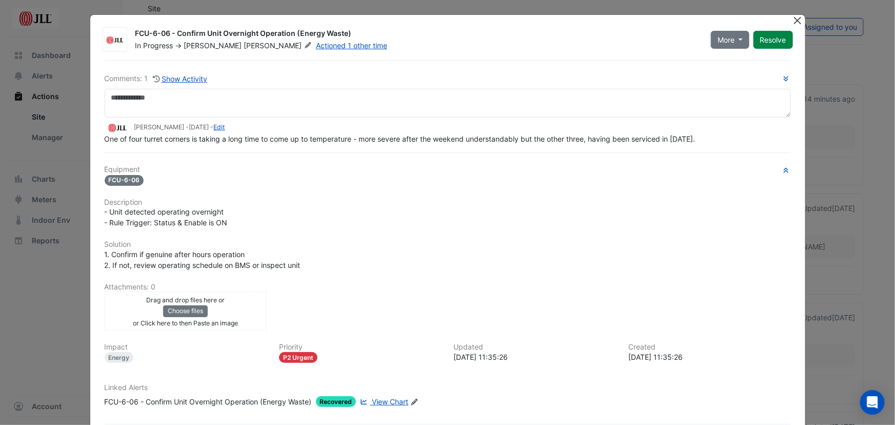
click at [795, 19] on button "Close" at bounding box center [798, 20] width 11 height 11
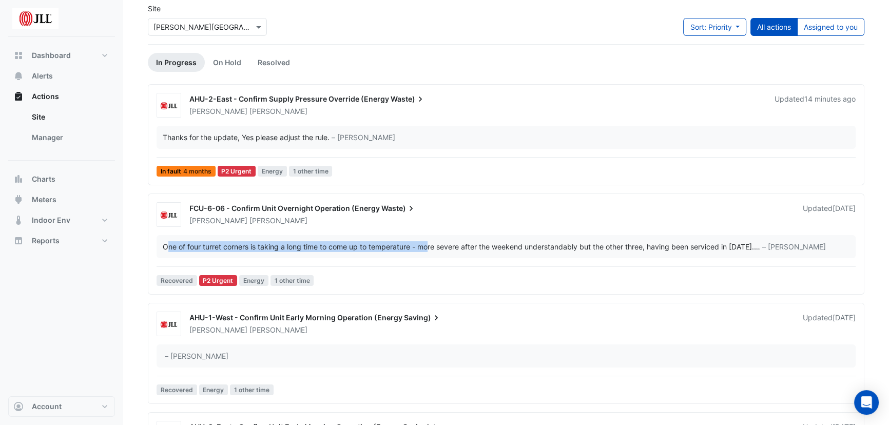
drag, startPoint x: 166, startPoint y: 243, endPoint x: 428, endPoint y: 244, distance: 262.7
click at [428, 244] on div "One of four turret corners is taking a long time to come up to temperature - mo…" at bounding box center [458, 246] width 591 height 11
click at [326, 249] on div "One of four turret corners is taking a long time to come up to temperature - mo…" at bounding box center [458, 246] width 591 height 11
drag, startPoint x: 372, startPoint y: 245, endPoint x: 512, endPoint y: 246, distance: 140.1
click at [512, 246] on div "One of four turret corners is taking a long time to come up to temperature - mo…" at bounding box center [458, 246] width 591 height 11
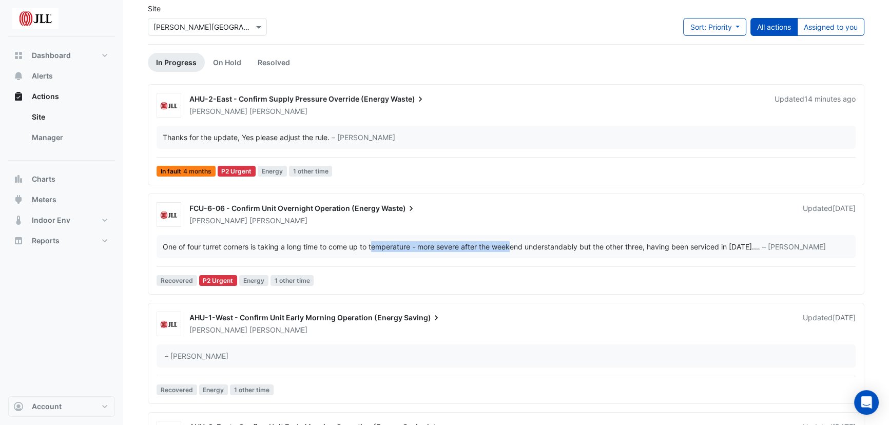
drag, startPoint x: 615, startPoint y: 242, endPoint x: 816, endPoint y: 246, distance: 201.2
click at [803, 246] on div "One of four turret corners is taking a long time to come up to temperature - mo…" at bounding box center [506, 246] width 687 height 11
click at [295, 206] on span "FCU-6-06 - Confirm Unit Overnight Operation (Energy" at bounding box center [284, 208] width 190 height 9
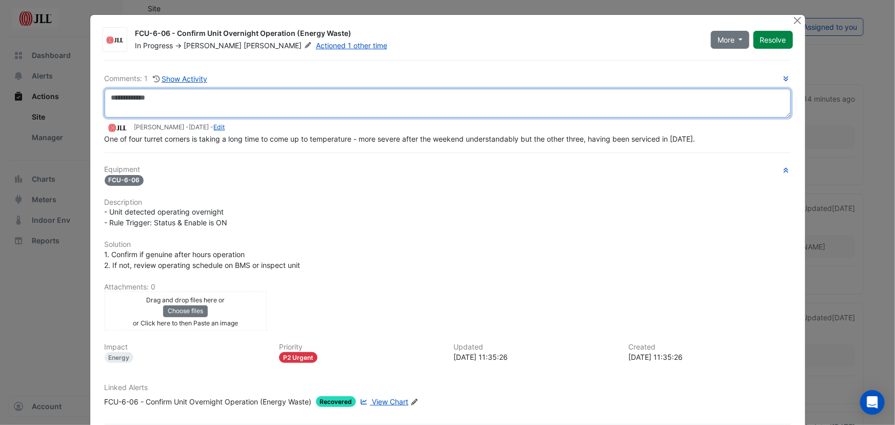
click at [185, 92] on textarea at bounding box center [448, 103] width 687 height 29
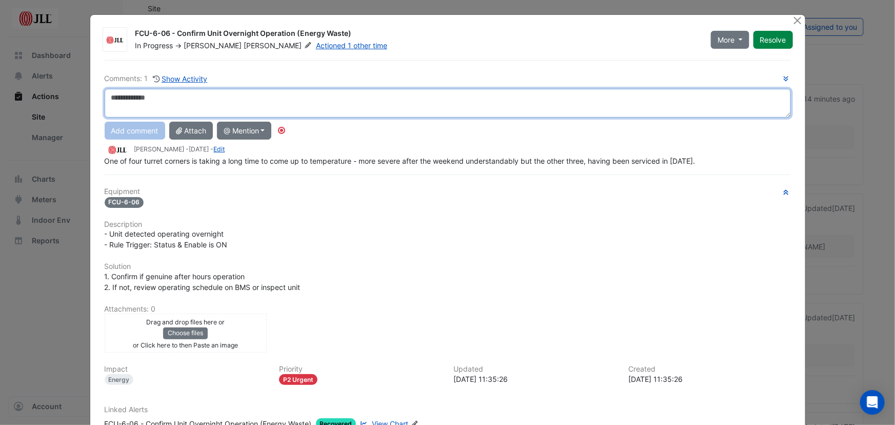
click at [194, 99] on textarea at bounding box center [448, 103] width 687 height 29
type textarea "*"
click at [258, 102] on textarea "**********" at bounding box center [448, 103] width 687 height 29
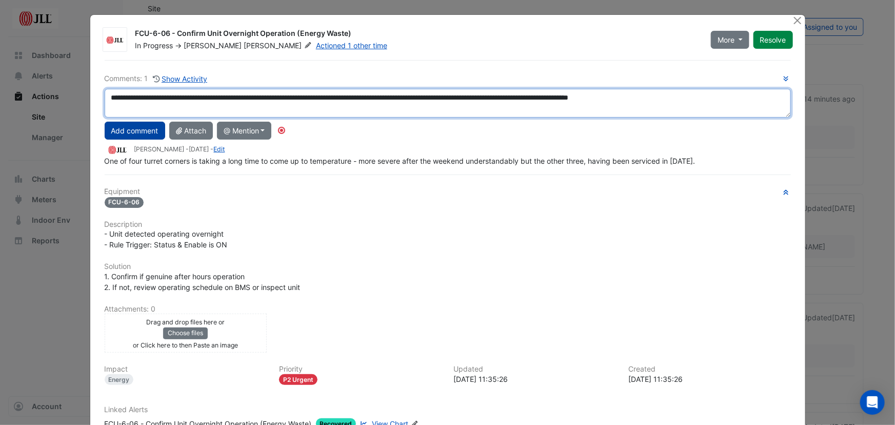
type textarea "**********"
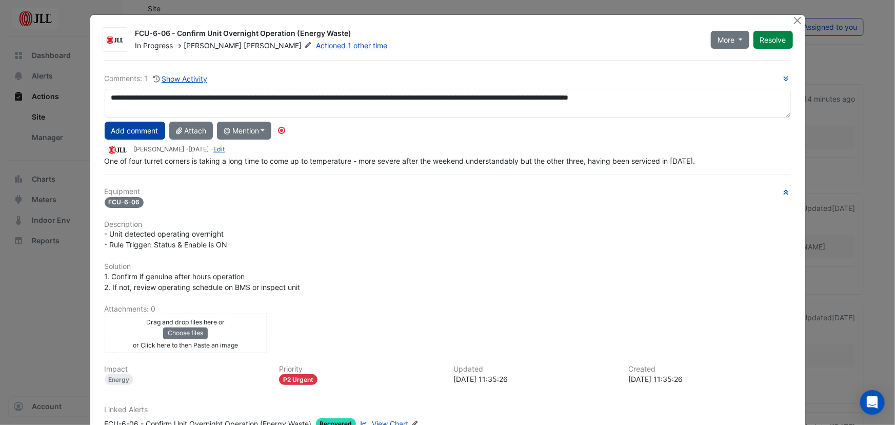
click at [149, 133] on button "Add comment" at bounding box center [135, 131] width 61 height 18
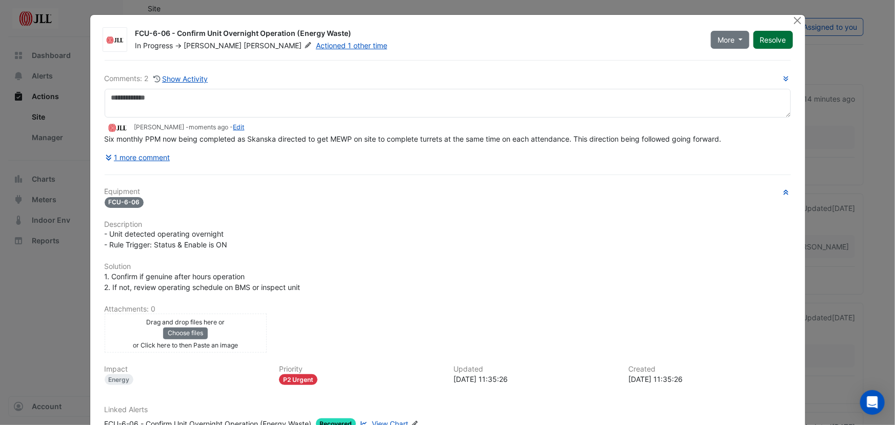
click at [773, 39] on button "Resolve" at bounding box center [774, 40] width 40 height 18
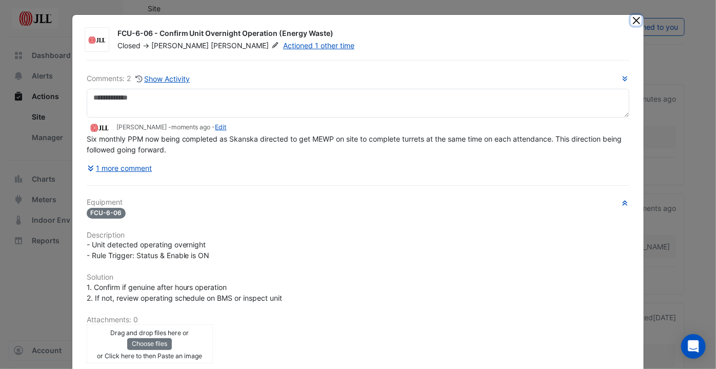
drag, startPoint x: 634, startPoint y: 19, endPoint x: 629, endPoint y: 21, distance: 6.0
click at [634, 19] on button "Close" at bounding box center [636, 20] width 11 height 11
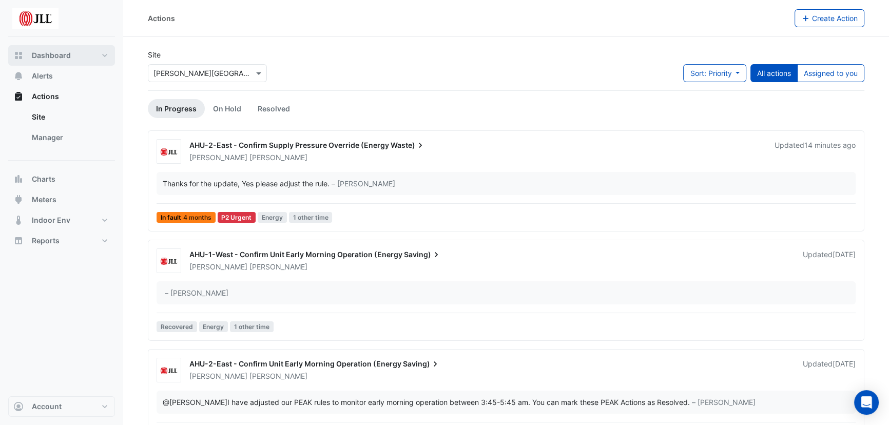
click at [58, 63] on button "Dashboard" at bounding box center [61, 55] width 107 height 21
select select "***"
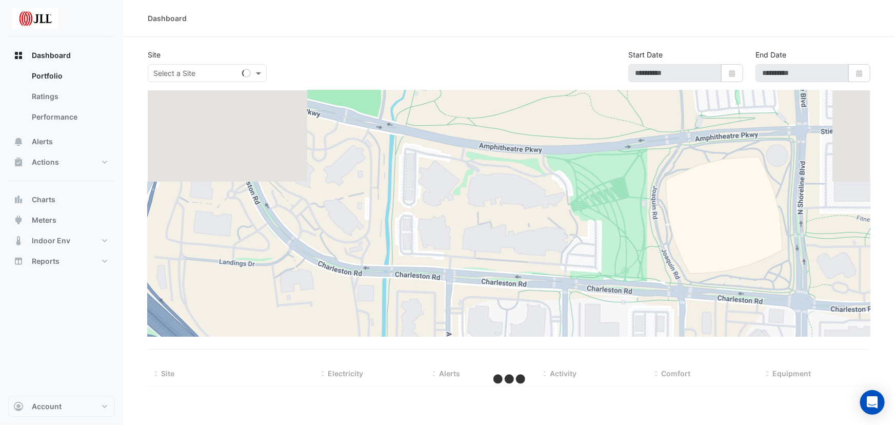
type input "**********"
select select "***"
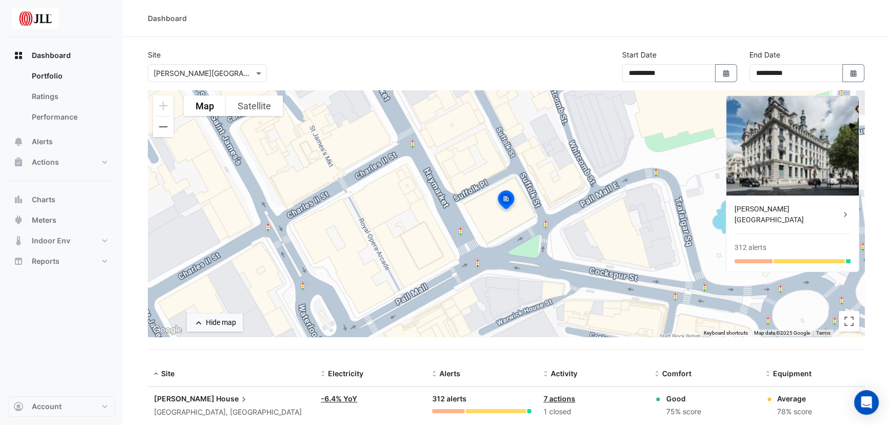
click at [846, 209] on icon at bounding box center [845, 214] width 10 height 10
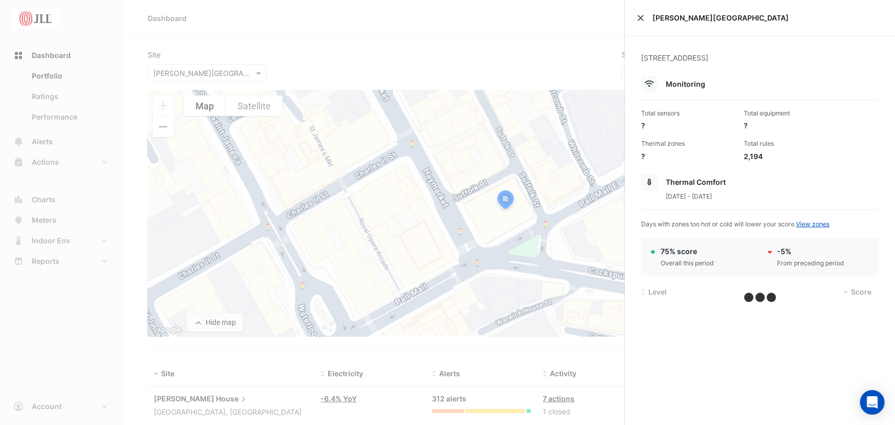
click at [637, 15] on button "Close" at bounding box center [640, 17] width 7 height 7
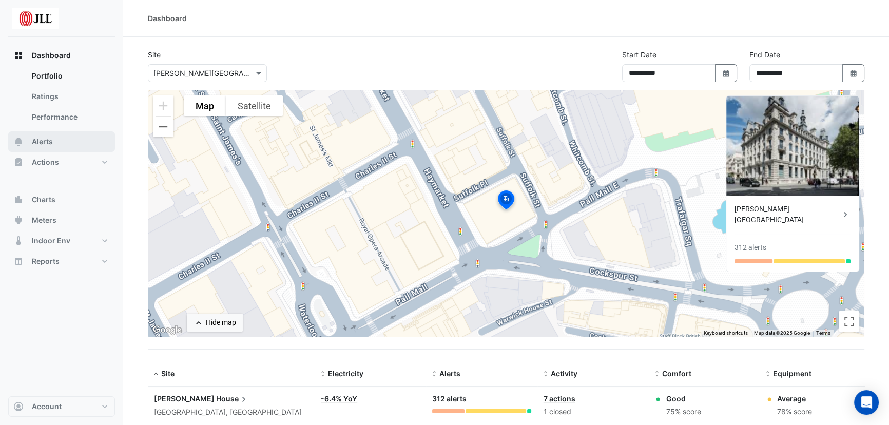
click at [65, 139] on button "Alerts" at bounding box center [61, 141] width 107 height 21
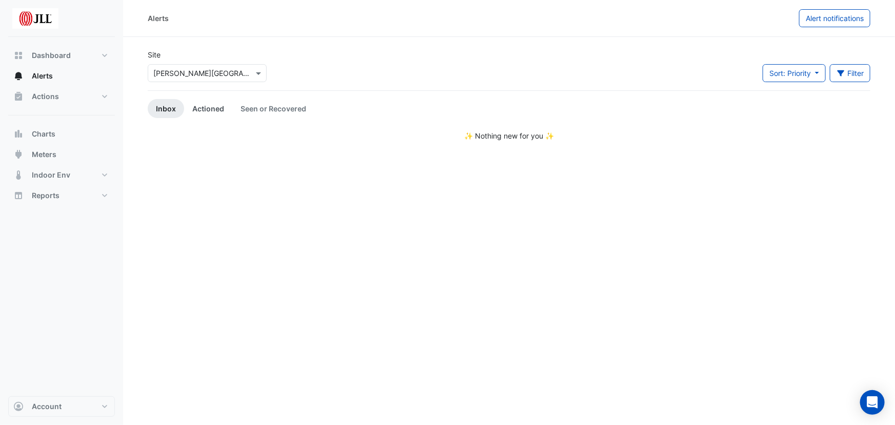
click at [208, 109] on link "Actioned" at bounding box center [208, 108] width 48 height 19
drag, startPoint x: 285, startPoint y: 109, endPoint x: 129, endPoint y: 140, distance: 158.9
click at [283, 109] on link "Seen or Recovered" at bounding box center [273, 108] width 82 height 19
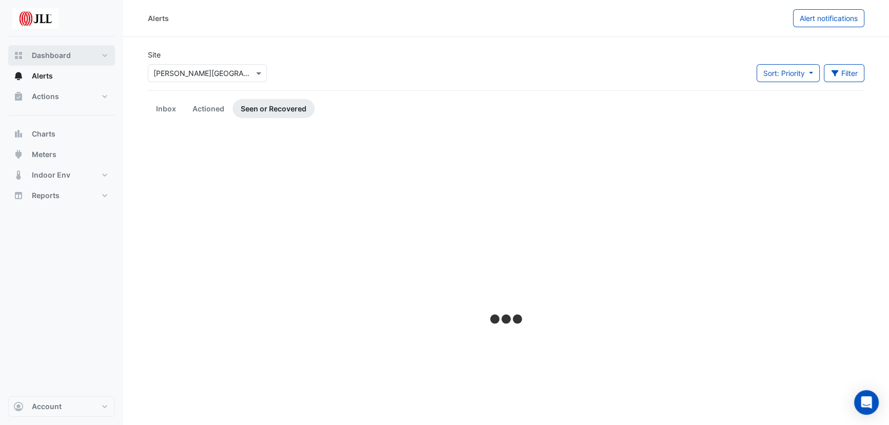
click at [54, 53] on span "Dashboard" at bounding box center [51, 55] width 39 height 10
select select "***"
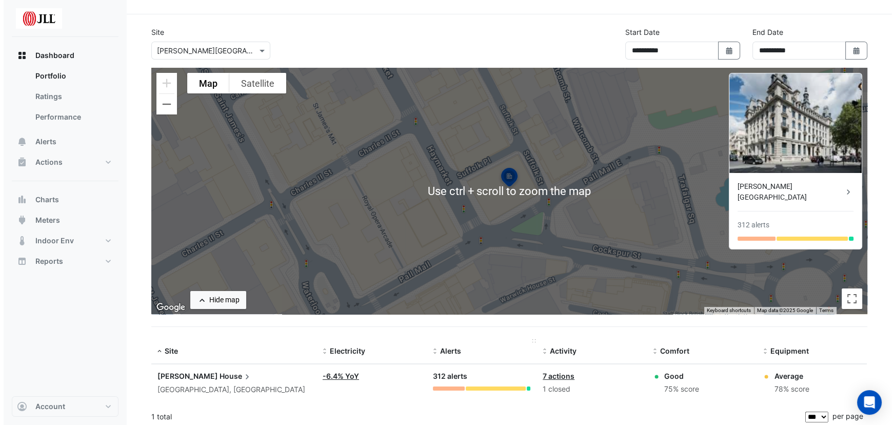
scroll to position [26, 0]
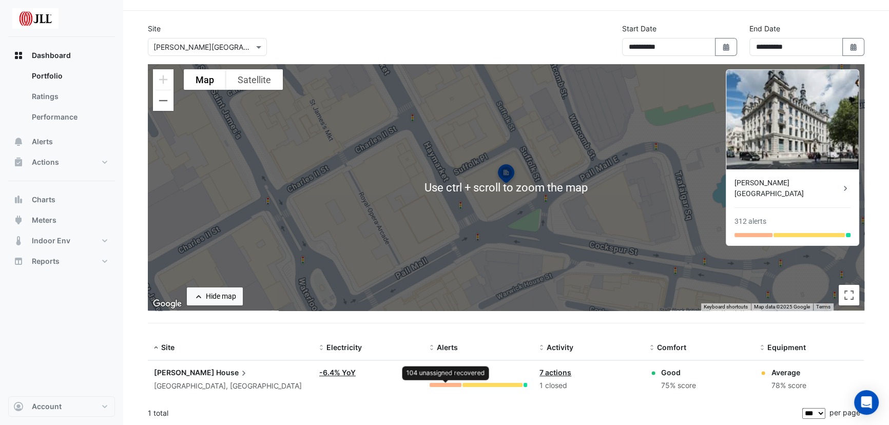
click at [446, 385] on div at bounding box center [445, 385] width 32 height 4
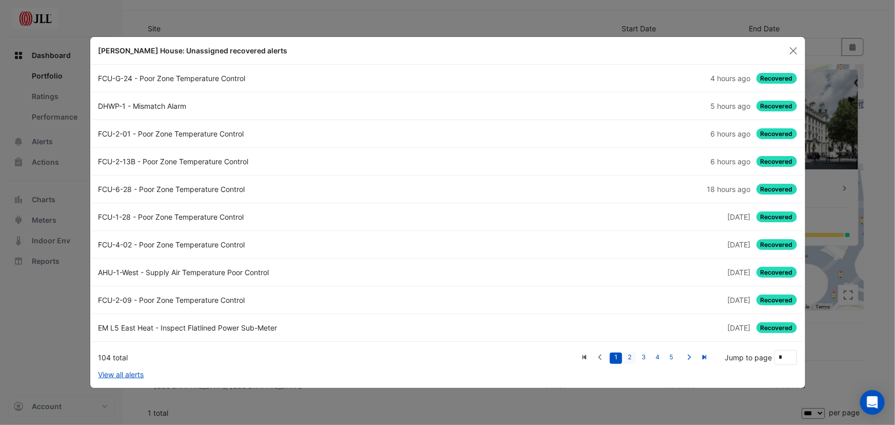
click at [633, 357] on link "2" at bounding box center [630, 358] width 12 height 11
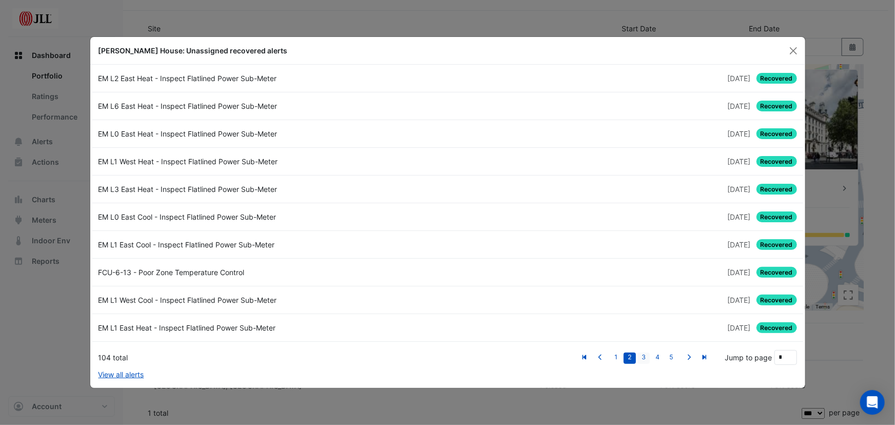
click at [646, 359] on link "3" at bounding box center [644, 358] width 12 height 11
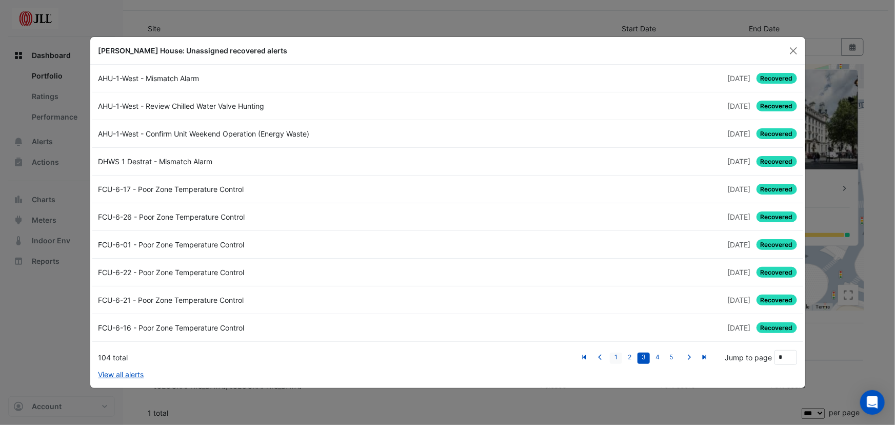
click at [614, 358] on link "1" at bounding box center [616, 358] width 12 height 11
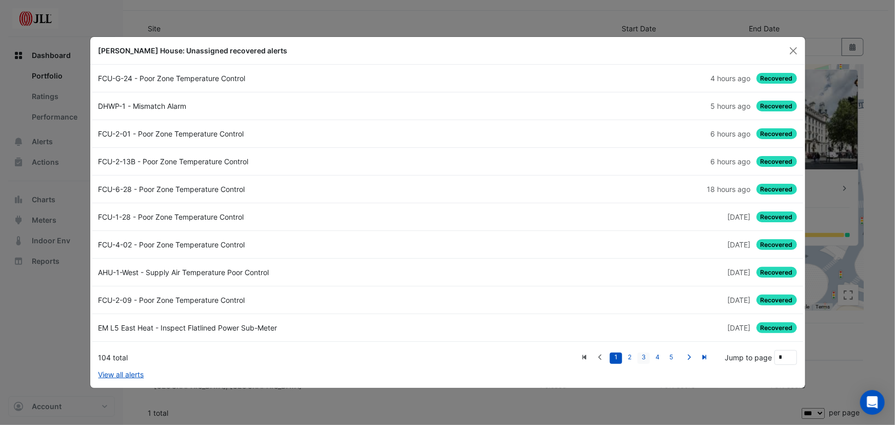
click at [642, 355] on link "3" at bounding box center [644, 358] width 12 height 11
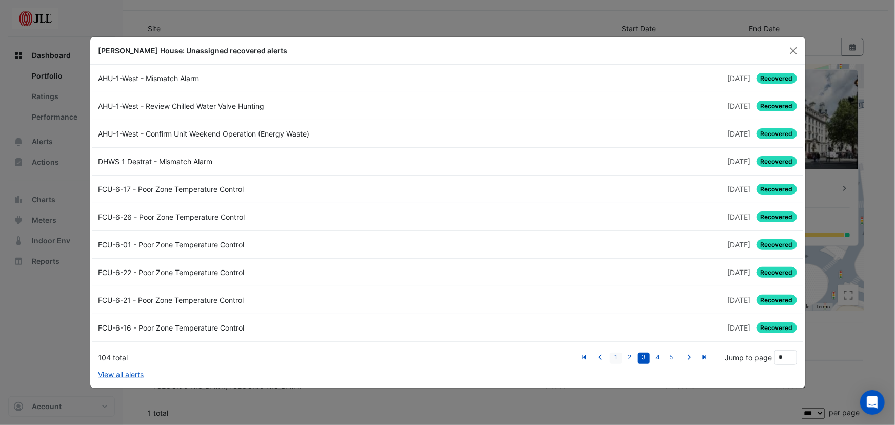
click at [611, 355] on link "1" at bounding box center [616, 358] width 12 height 11
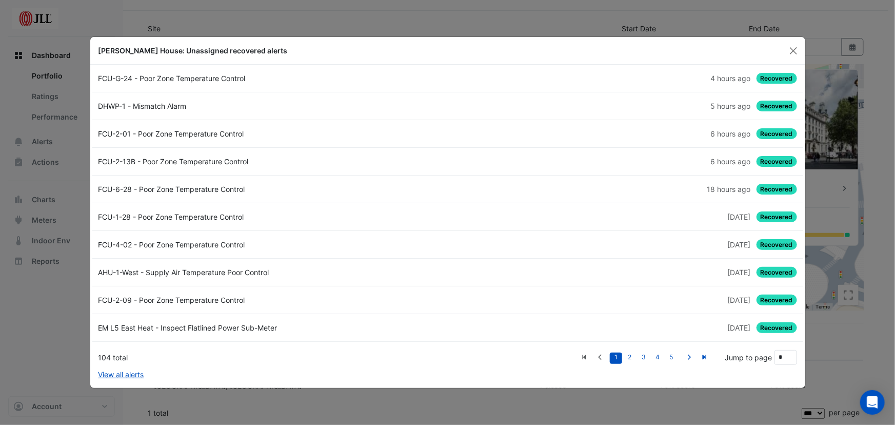
click at [774, 79] on span "Recovered" at bounding box center [777, 78] width 41 height 11
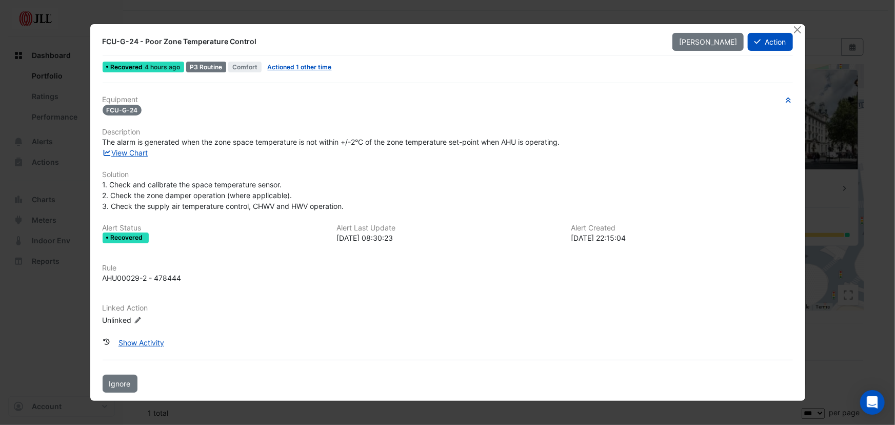
click at [126, 159] on div "Equipment FCU-G-24 Description The alarm is generated when the zone space tempe…" at bounding box center [448, 214] width 691 height 238
click at [134, 153] on link "View Chart" at bounding box center [126, 152] width 46 height 9
click at [799, 27] on button "Close" at bounding box center [798, 29] width 11 height 11
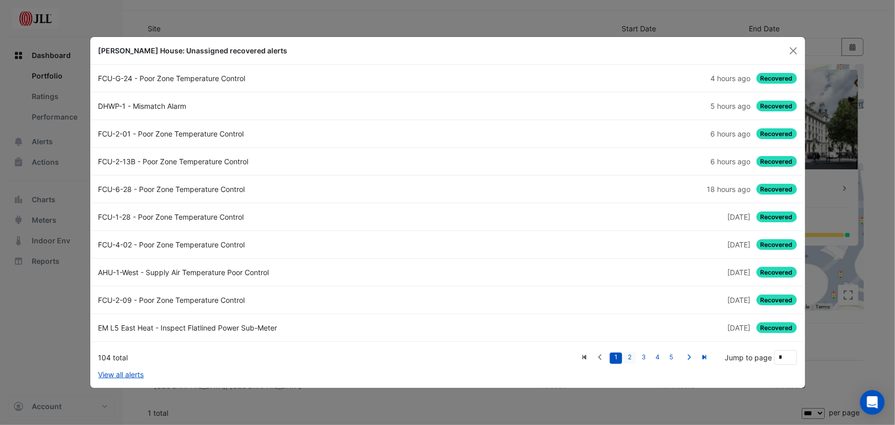
click at [631, 359] on link "2" at bounding box center [630, 358] width 12 height 11
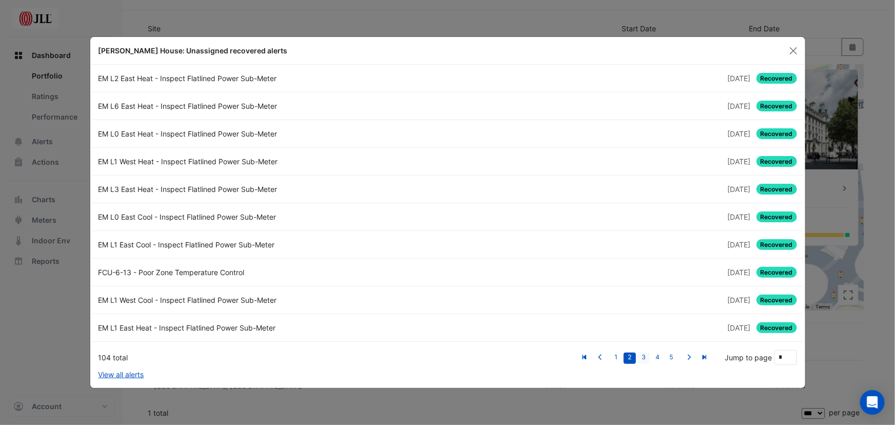
click at [644, 357] on link "3" at bounding box center [644, 358] width 12 height 11
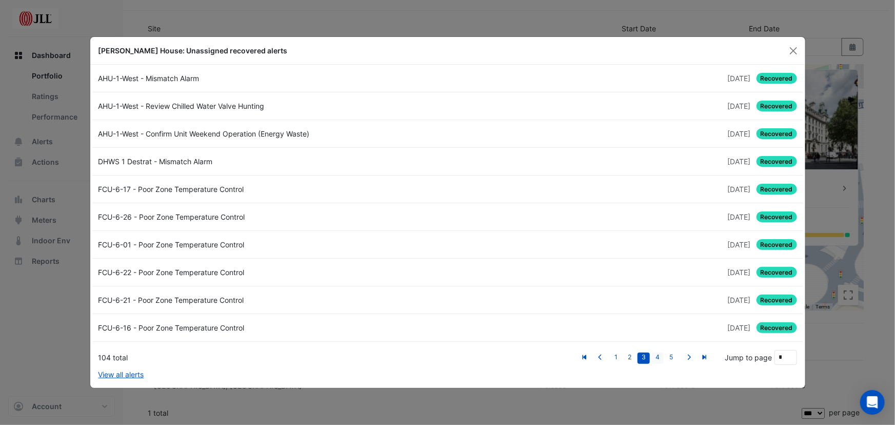
click at [660, 358] on link "4" at bounding box center [658, 358] width 12 height 11
click at [616, 360] on link "2" at bounding box center [616, 358] width 12 height 11
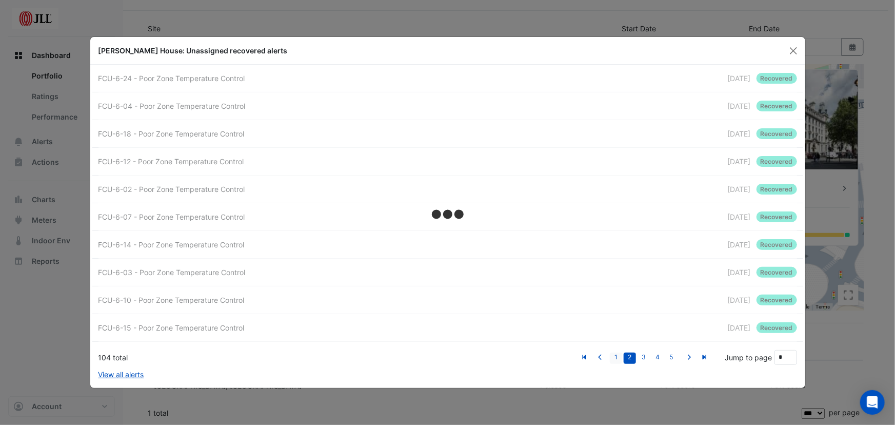
click at [615, 359] on link "1" at bounding box center [616, 358] width 12 height 11
type input "*"
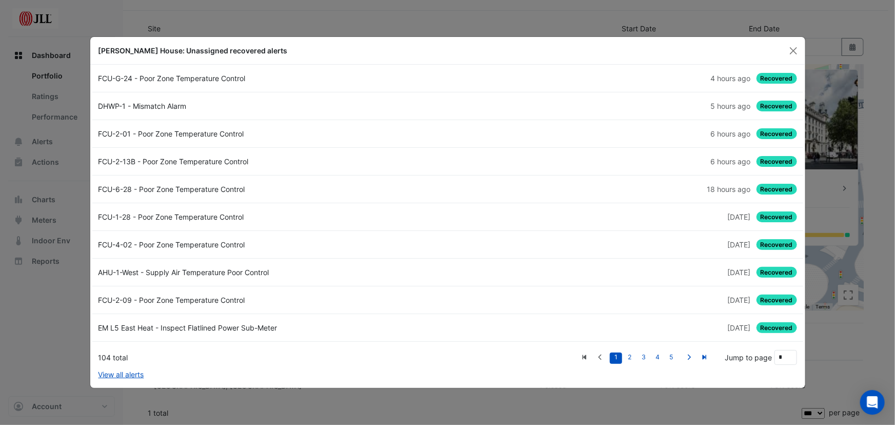
click at [774, 78] on span "Recovered" at bounding box center [777, 78] width 41 height 11
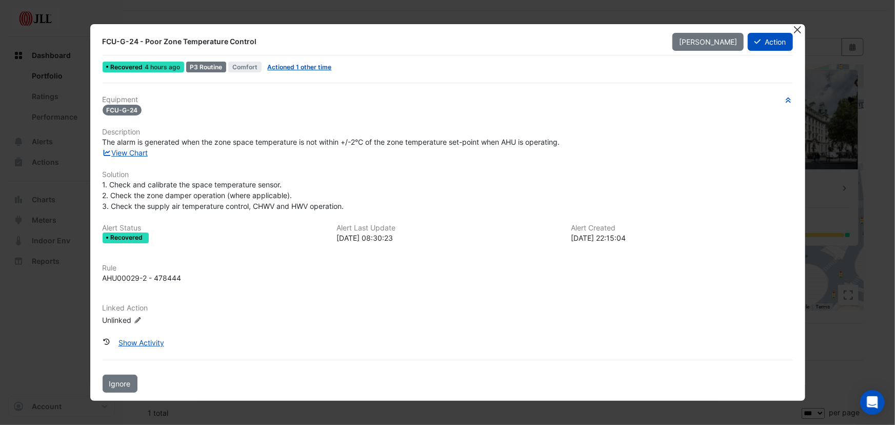
click at [800, 29] on button "Close" at bounding box center [798, 29] width 11 height 11
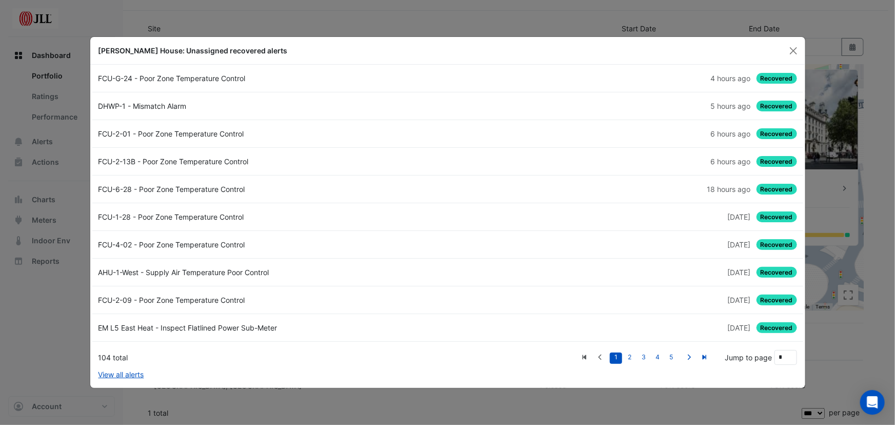
click at [788, 102] on span "Recovered" at bounding box center [777, 106] width 41 height 11
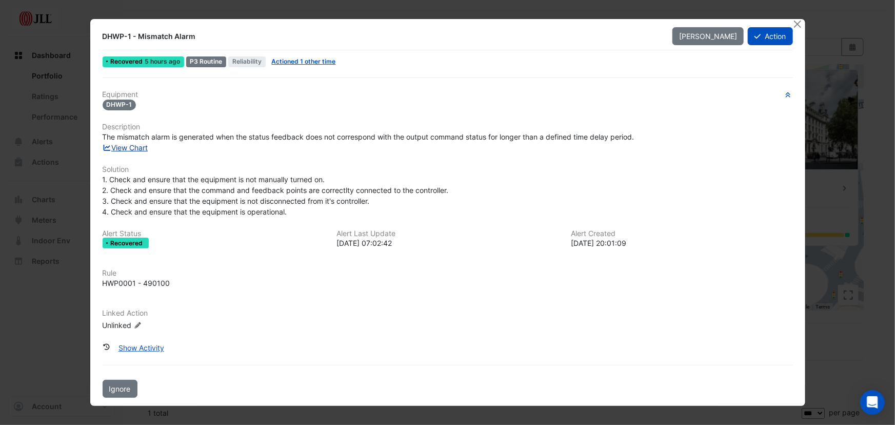
click at [126, 146] on link "View Chart" at bounding box center [126, 147] width 46 height 9
click at [152, 351] on button "Show Activity" at bounding box center [141, 348] width 59 height 18
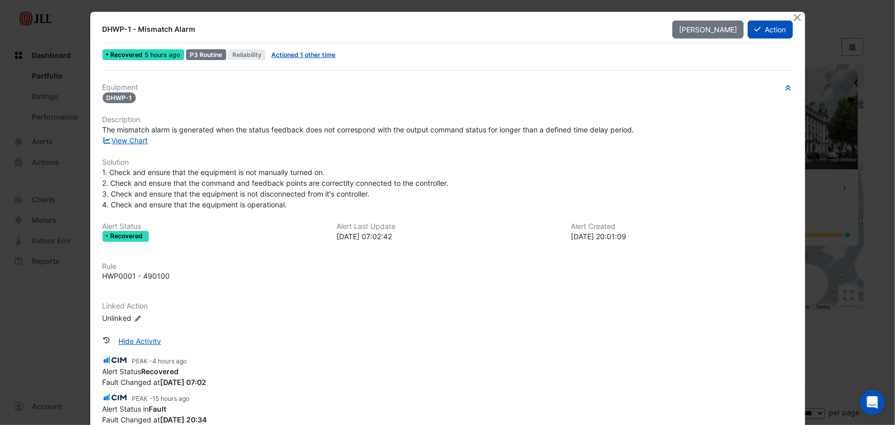
scroll to position [0, 0]
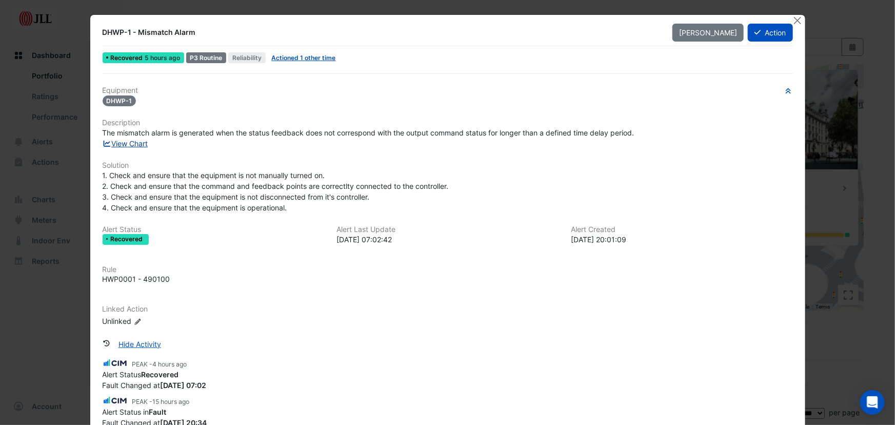
click at [130, 146] on link "View Chart" at bounding box center [126, 143] width 46 height 9
click at [762, 33] on button "Action" at bounding box center [770, 33] width 45 height 18
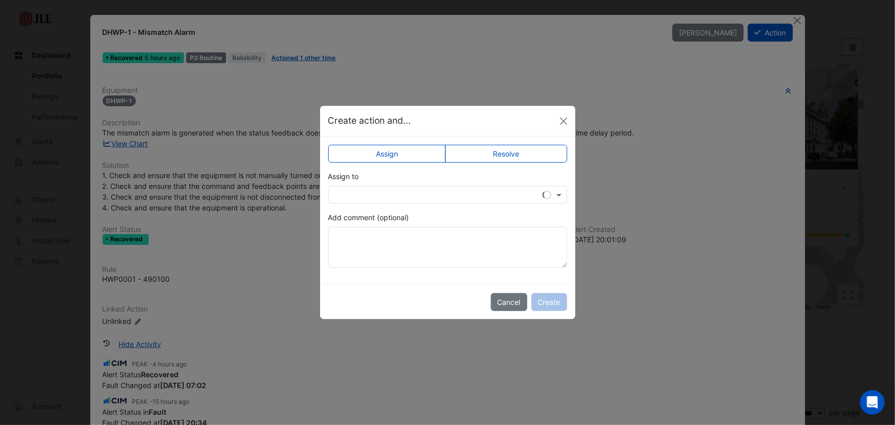
click at [445, 190] on input "text" at bounding box center [437, 195] width 207 height 11
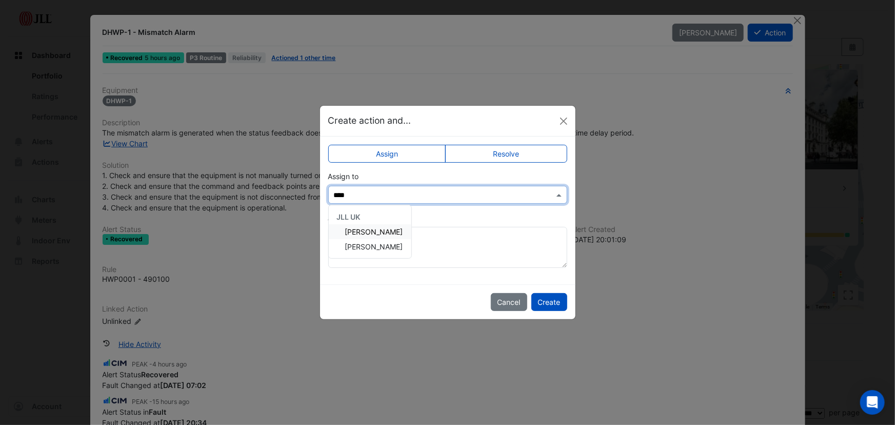
type input "*****"
click at [380, 228] on span "Ramakant Patel" at bounding box center [374, 231] width 58 height 9
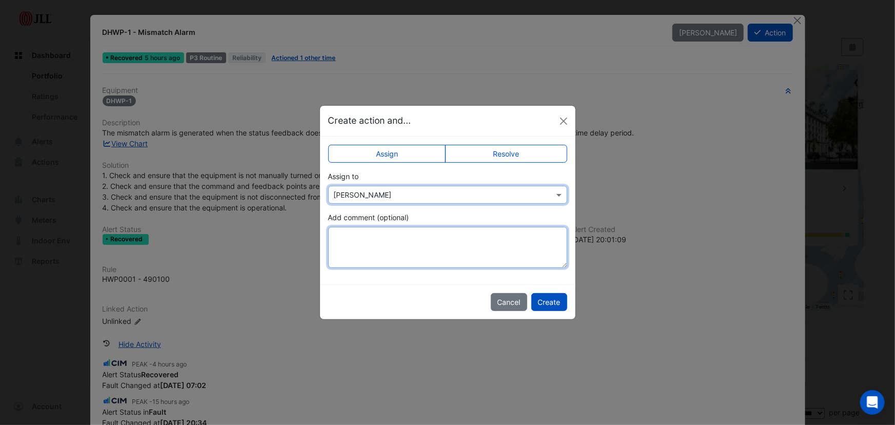
click at [408, 252] on textarea "Add comment (optional)" at bounding box center [447, 247] width 239 height 41
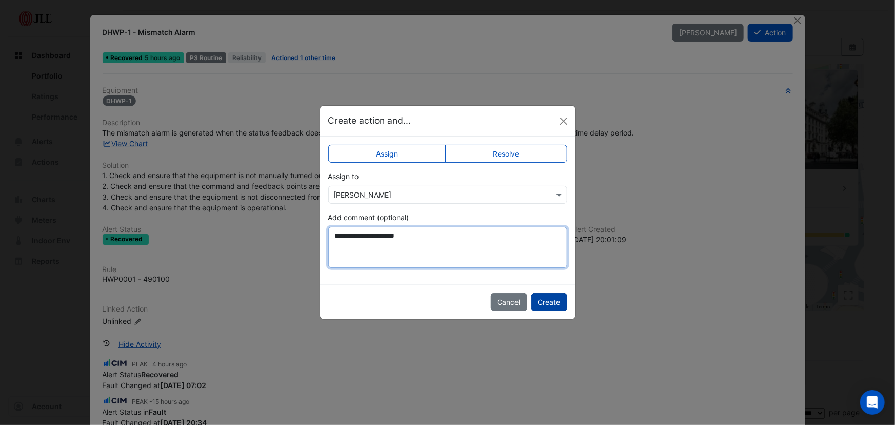
type textarea "**********"
click at [551, 298] on button "Create" at bounding box center [550, 302] width 36 height 18
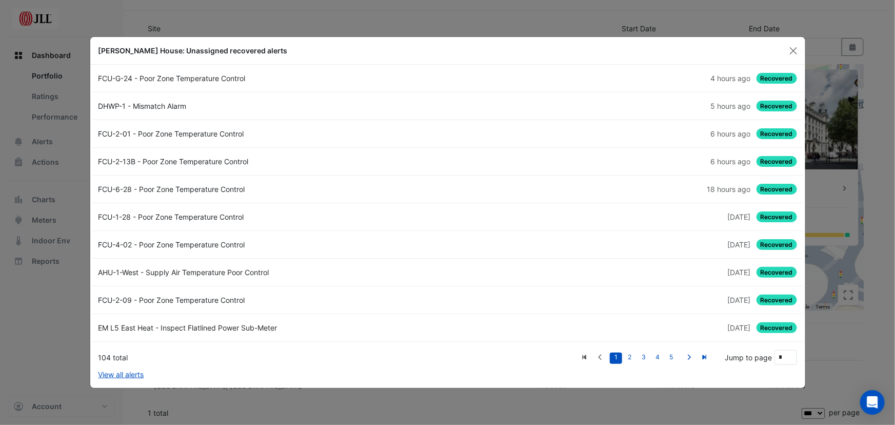
click at [770, 131] on span "Recovered" at bounding box center [777, 133] width 41 height 11
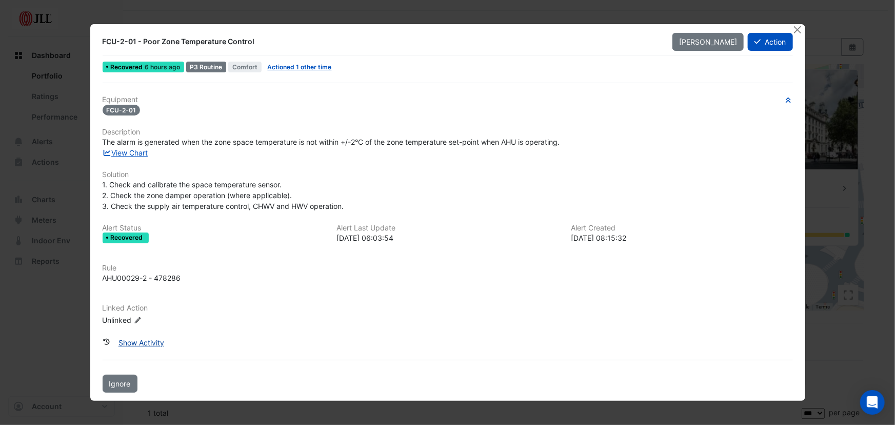
click at [147, 342] on button "Show Activity" at bounding box center [141, 343] width 59 height 18
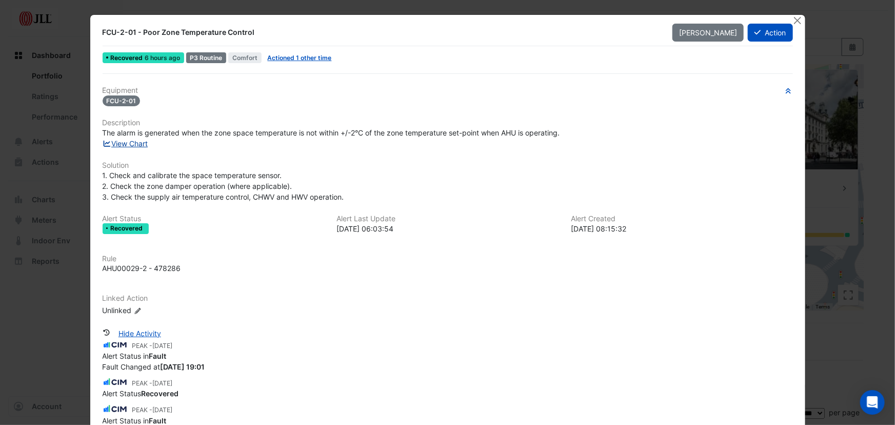
click at [130, 139] on link "View Chart" at bounding box center [126, 143] width 46 height 9
click at [768, 30] on button "Action" at bounding box center [770, 33] width 45 height 18
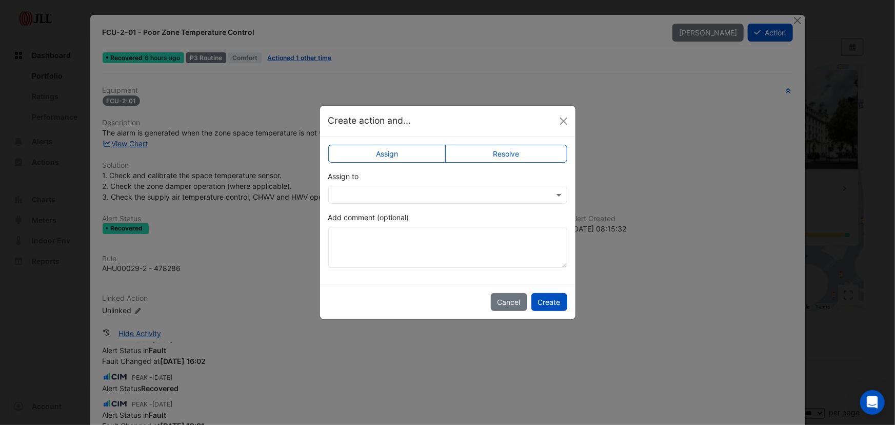
click at [396, 172] on div "Assign to" at bounding box center [447, 187] width 239 height 33
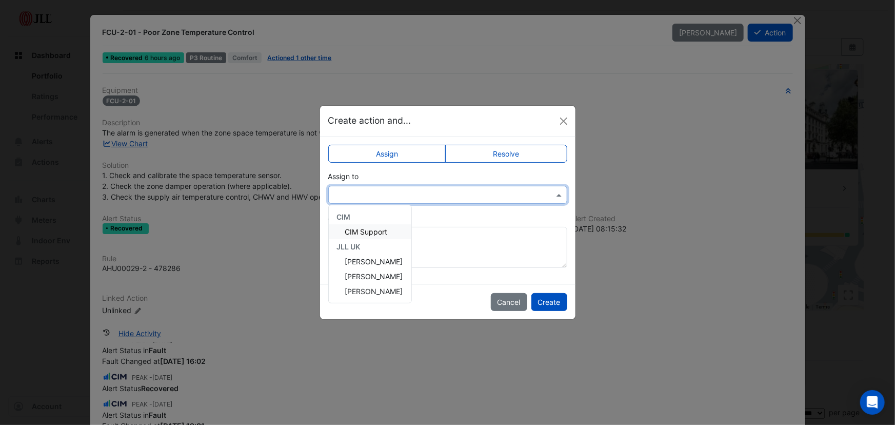
click at [397, 191] on input "text" at bounding box center [437, 195] width 207 height 11
click at [388, 261] on span "Anthony Cameron" at bounding box center [374, 261] width 58 height 9
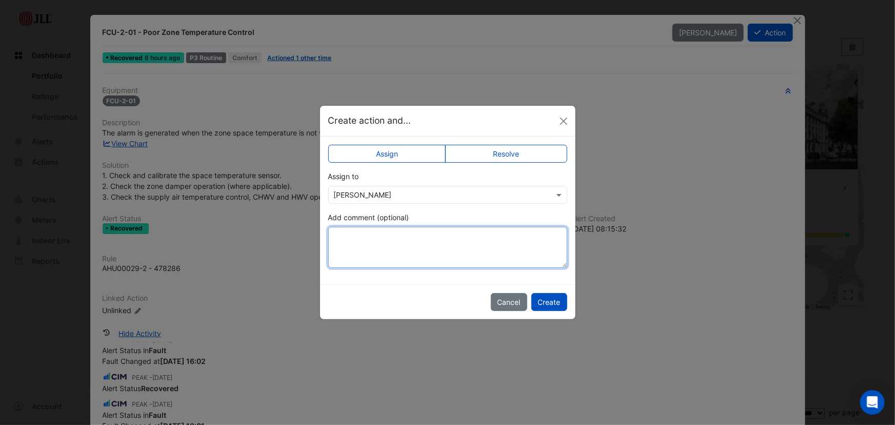
click at [379, 240] on textarea "Add comment (optional)" at bounding box center [447, 247] width 239 height 41
type textarea "*"
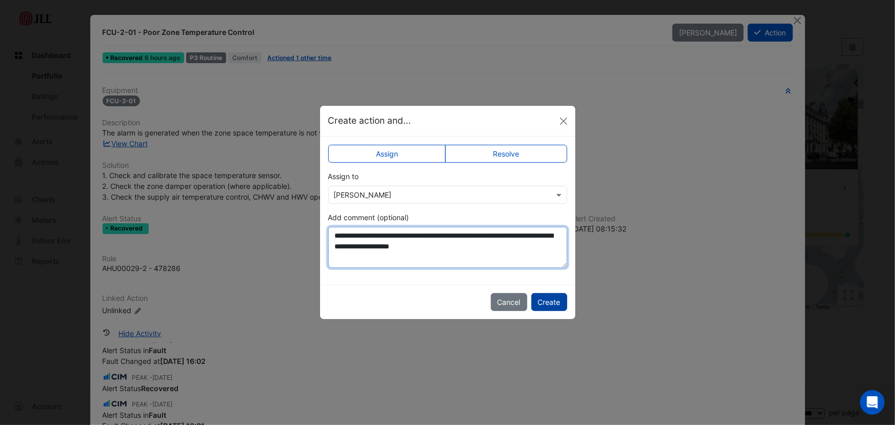
type textarea "**********"
click at [549, 303] on button "Create" at bounding box center [550, 302] width 36 height 18
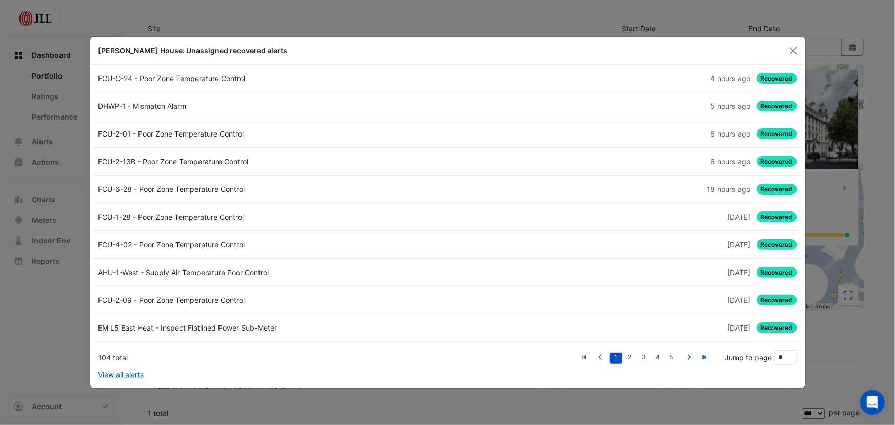
click at [780, 269] on span "Recovered" at bounding box center [777, 272] width 41 height 11
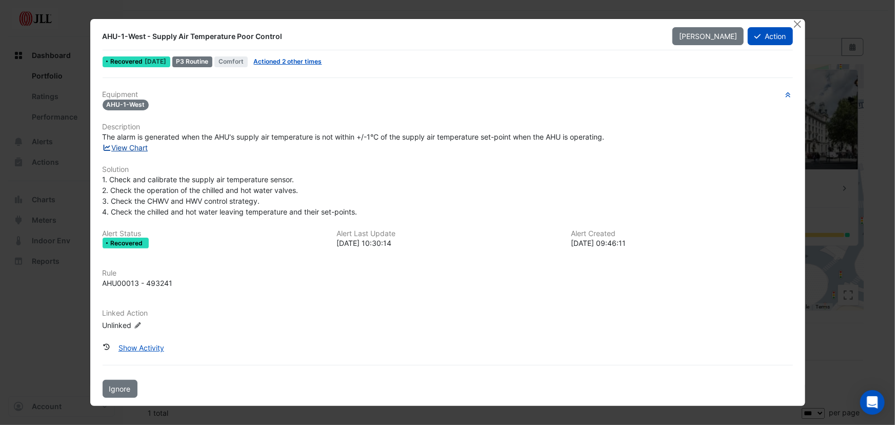
click at [136, 147] on link "View Chart" at bounding box center [126, 147] width 46 height 9
click at [146, 345] on button "Show Activity" at bounding box center [141, 348] width 59 height 18
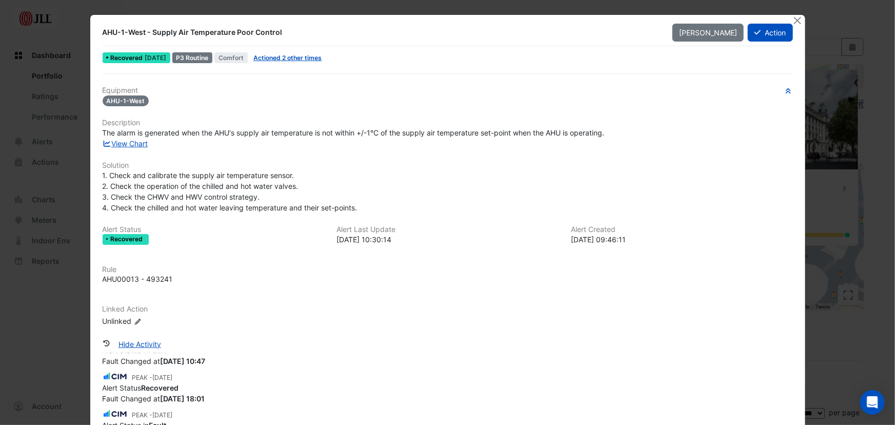
click at [774, 22] on div "AHU-1-West - Supply Air Temperature Poor Control Mark Unseen Action Recovered 1…" at bounding box center [447, 269] width 715 height 509
click at [770, 32] on button "Action" at bounding box center [770, 33] width 45 height 18
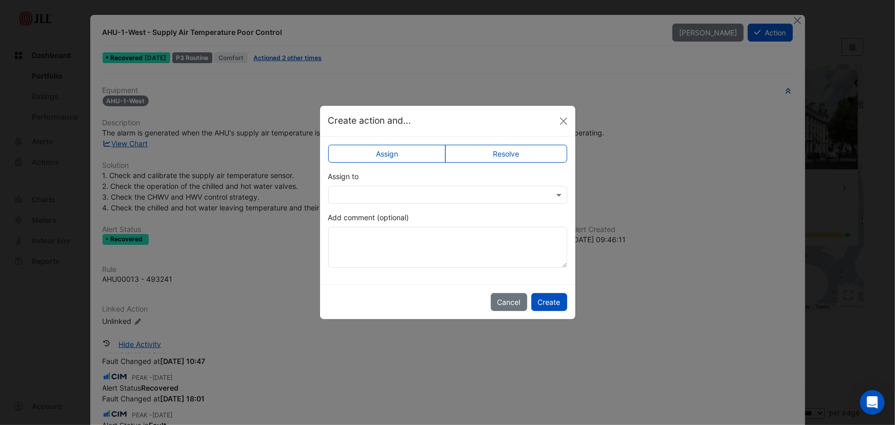
click at [402, 193] on input "text" at bounding box center [437, 195] width 207 height 11
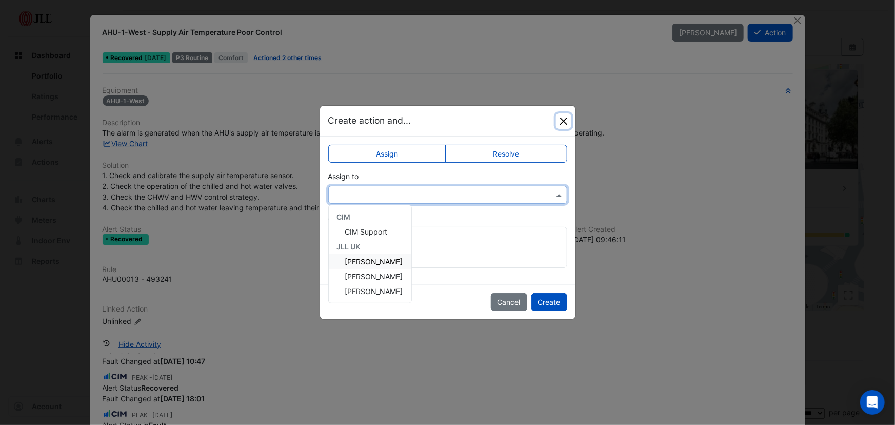
click at [565, 118] on button "Close" at bounding box center [563, 120] width 15 height 15
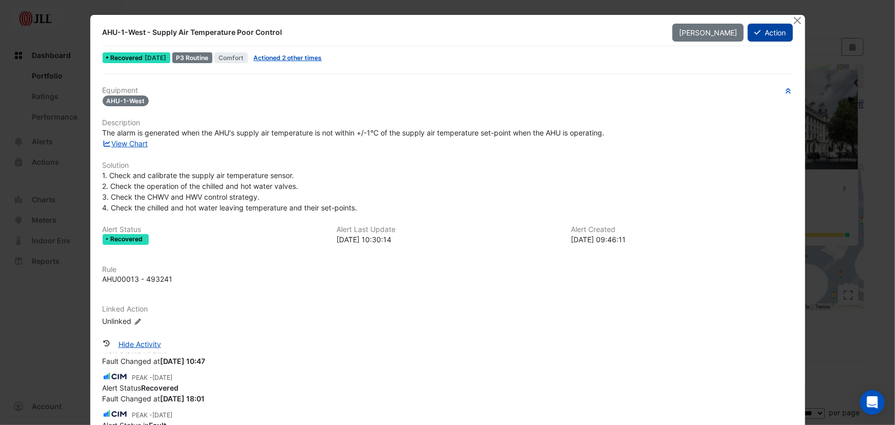
click at [765, 34] on button "Action" at bounding box center [770, 33] width 45 height 18
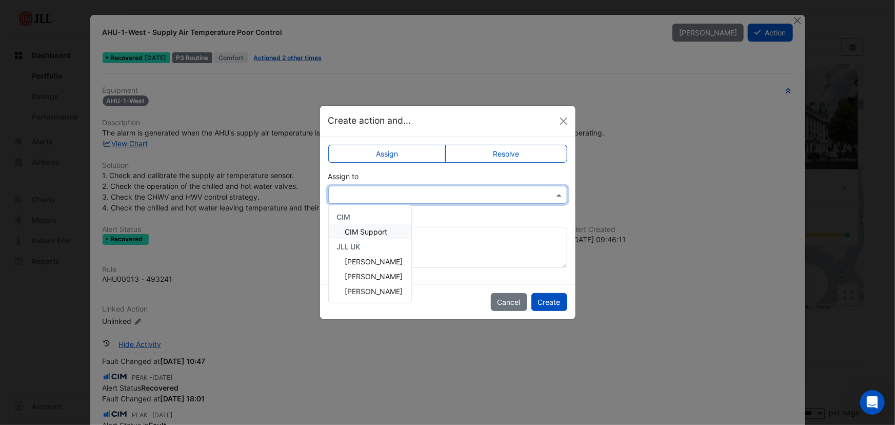
click at [368, 190] on input "text" at bounding box center [437, 195] width 207 height 11
click at [367, 264] on span "Anthony Cameron" at bounding box center [374, 261] width 58 height 9
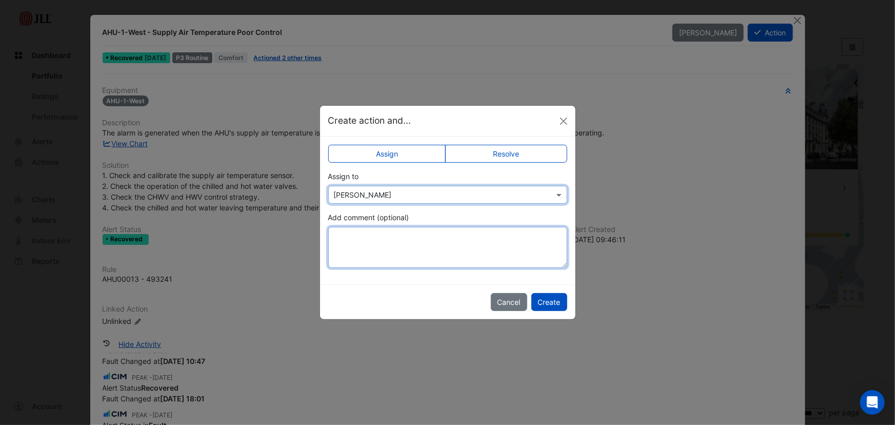
click at [373, 248] on textarea "Add comment (optional)" at bounding box center [447, 247] width 239 height 41
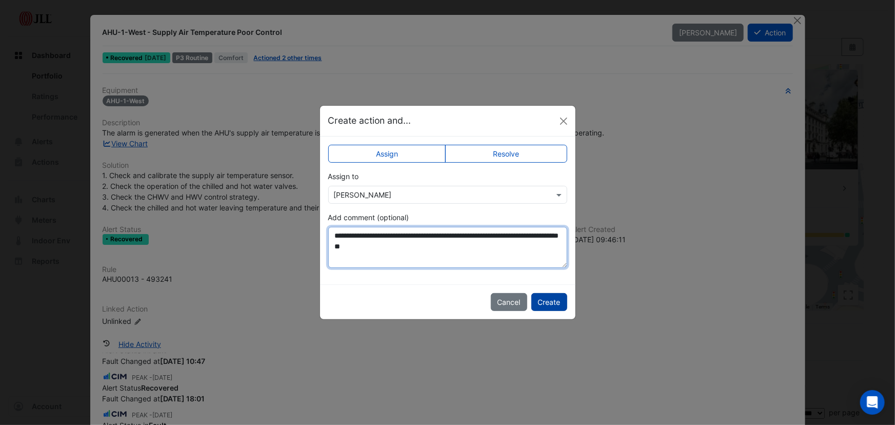
type textarea "**********"
click at [544, 306] on button "Create" at bounding box center [550, 302] width 36 height 18
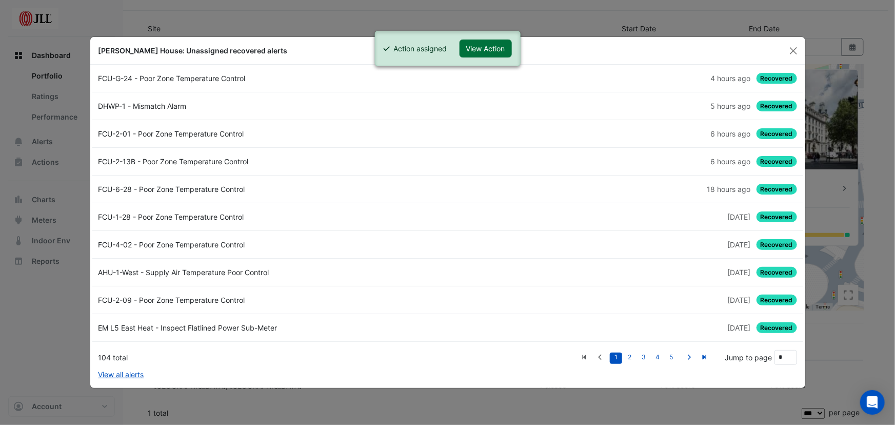
click at [486, 49] on button "View Action" at bounding box center [486, 49] width 52 height 18
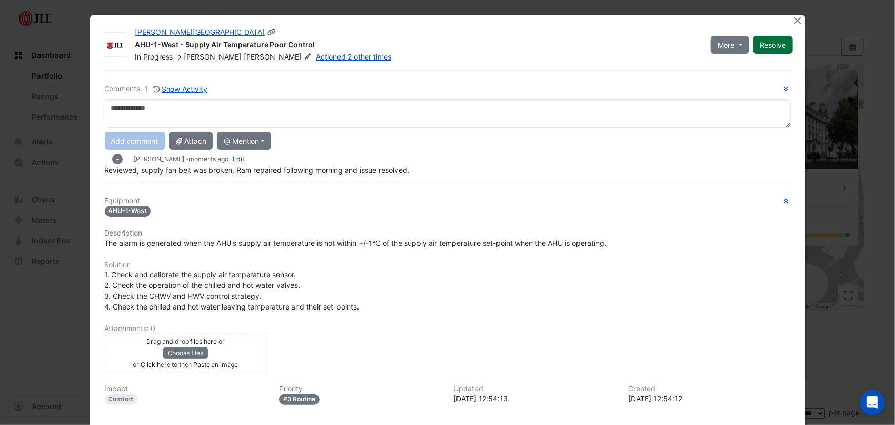
click at [772, 43] on button "Resolve" at bounding box center [774, 45] width 40 height 18
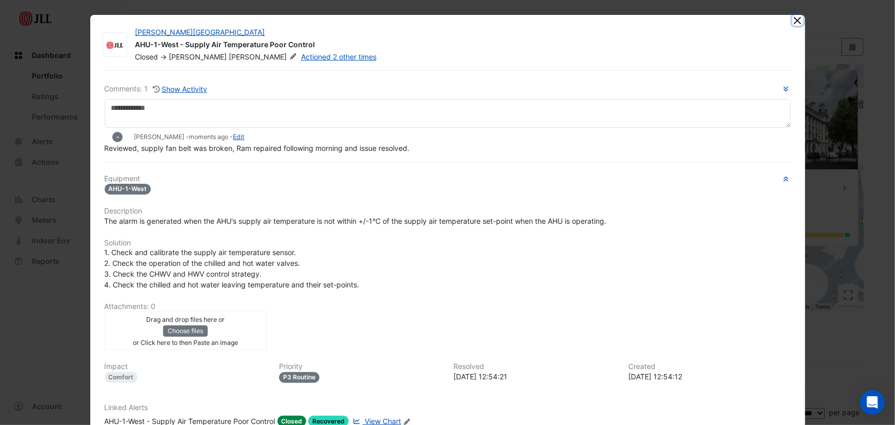
click at [793, 21] on button "Close" at bounding box center [798, 20] width 11 height 11
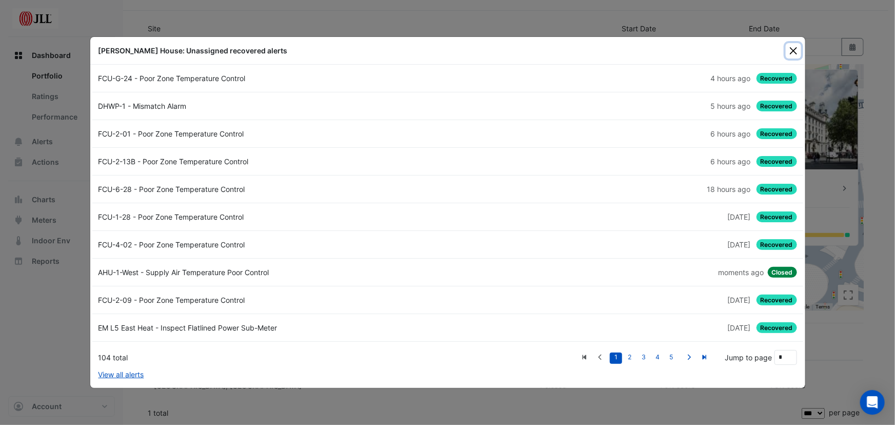
click at [795, 47] on button "Close" at bounding box center [793, 50] width 15 height 15
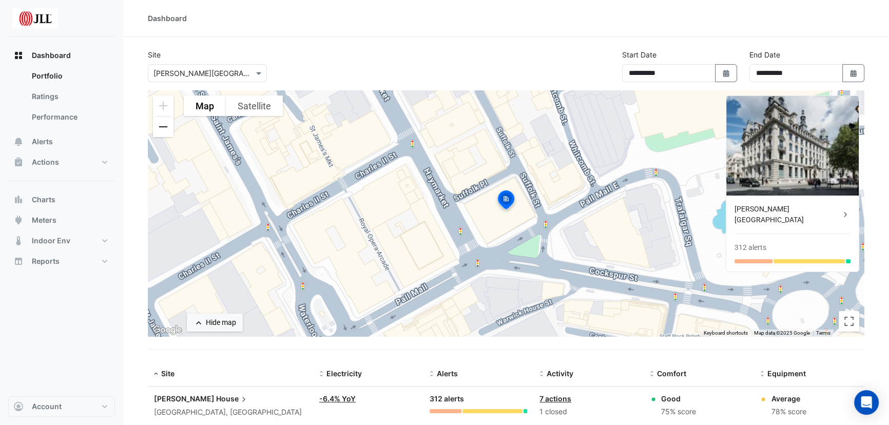
click at [166, 128] on button "Zoom out" at bounding box center [163, 126] width 21 height 21
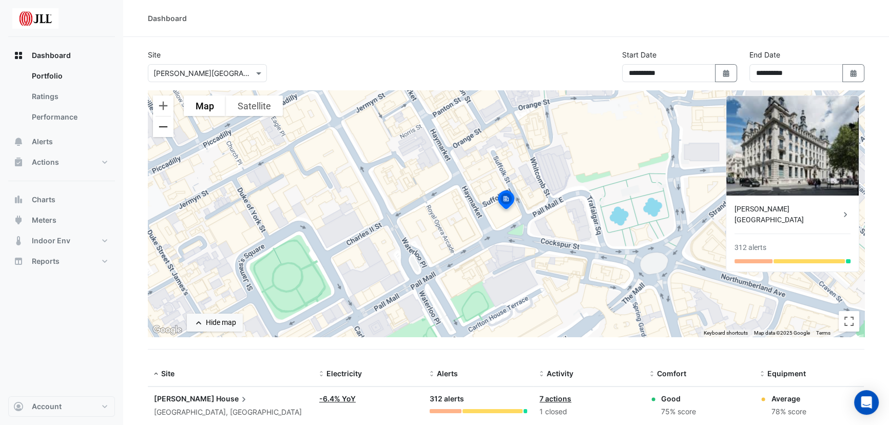
click at [164, 128] on button "Zoom out" at bounding box center [163, 126] width 21 height 21
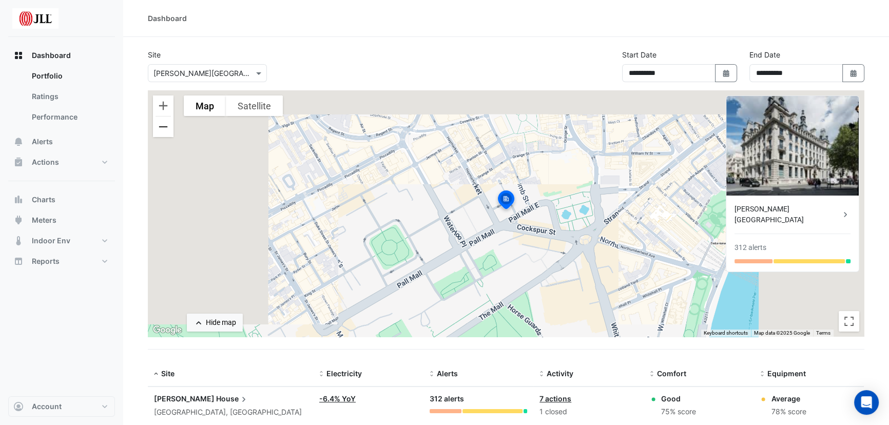
click at [164, 128] on button "Zoom out" at bounding box center [163, 126] width 21 height 21
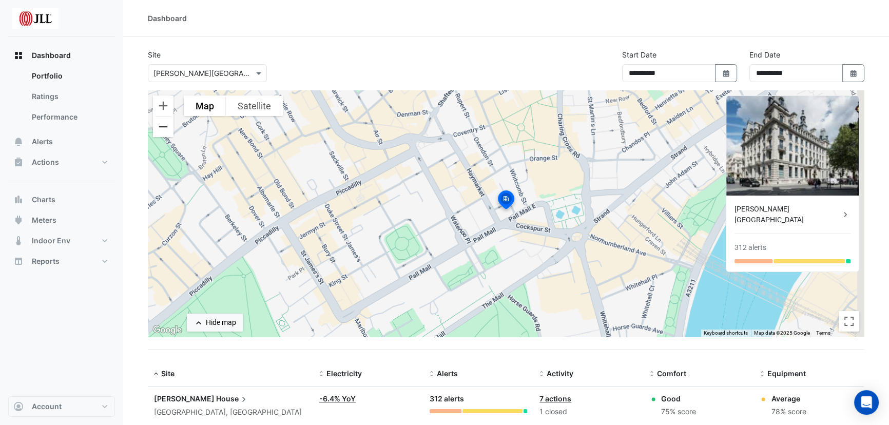
click at [164, 128] on button "Zoom out" at bounding box center [163, 126] width 21 height 21
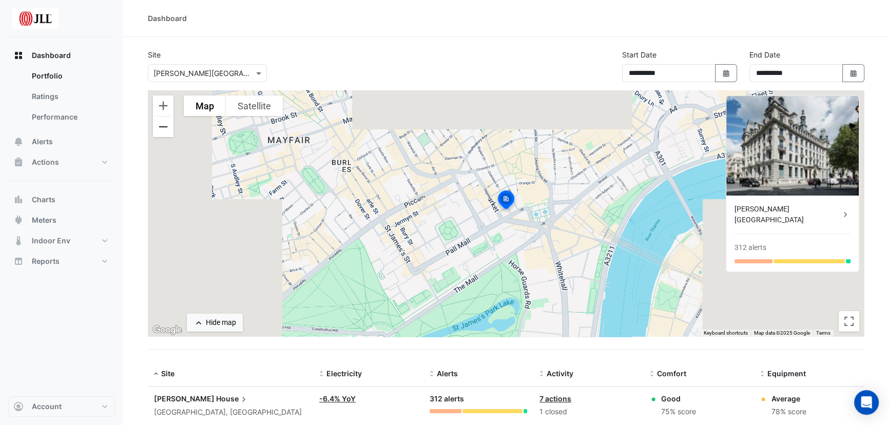
click at [164, 128] on button "Zoom out" at bounding box center [163, 126] width 21 height 21
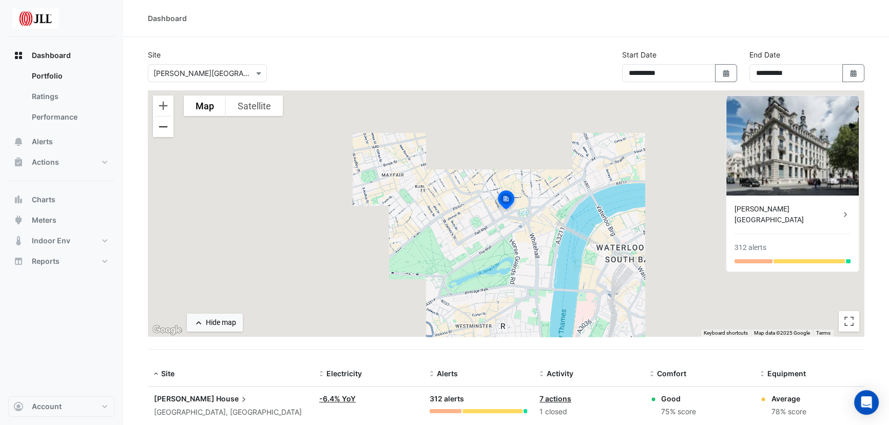
click at [164, 128] on button "Zoom out" at bounding box center [163, 126] width 21 height 21
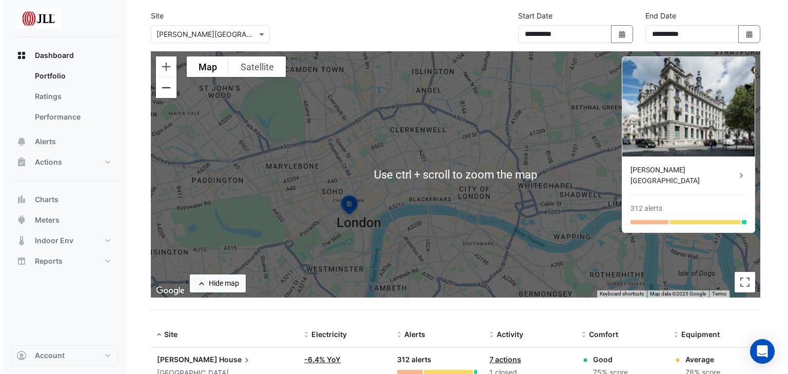
scroll to position [77, 0]
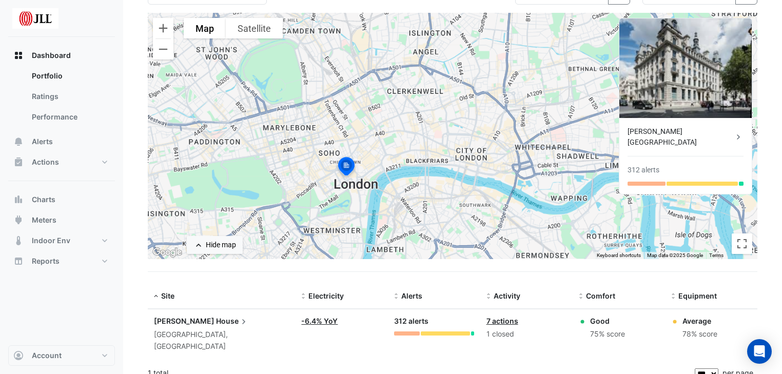
click at [738, 134] on icon at bounding box center [738, 136] width 3 height 5
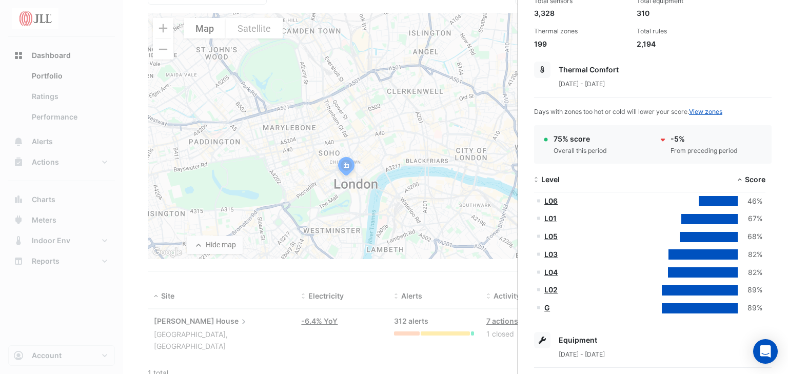
scroll to position [123, 0]
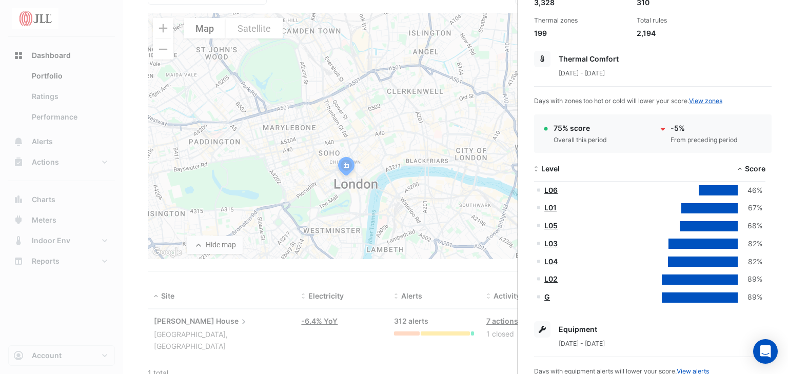
click at [551, 190] on link "L06" at bounding box center [550, 190] width 13 height 9
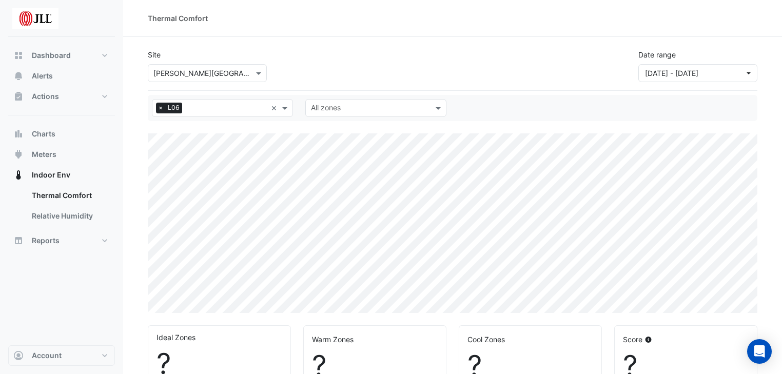
select select "***"
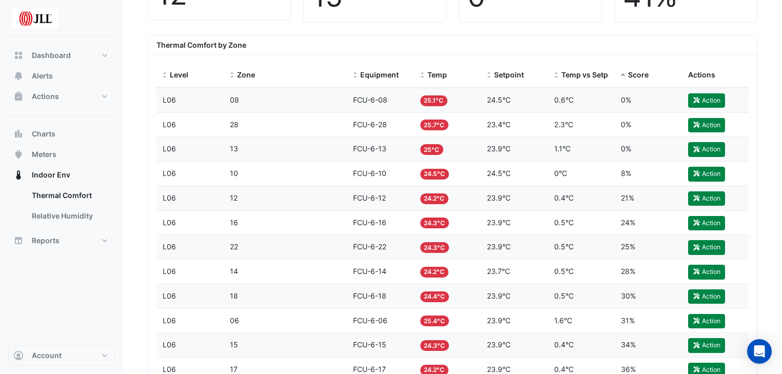
scroll to position [369, 0]
click at [436, 72] on span "Temp" at bounding box center [436, 74] width 19 height 9
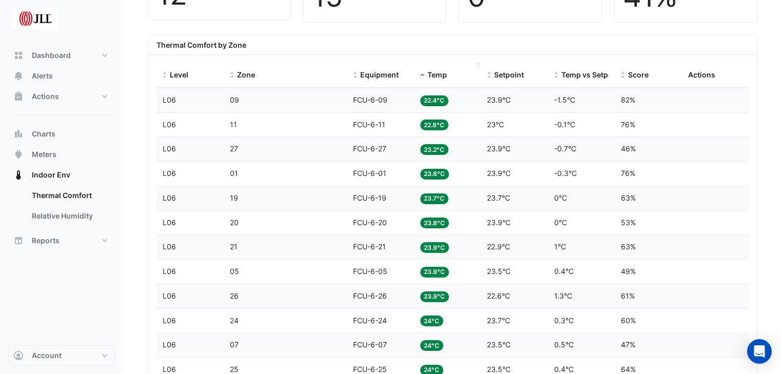
click at [437, 74] on span "Temp" at bounding box center [436, 74] width 19 height 9
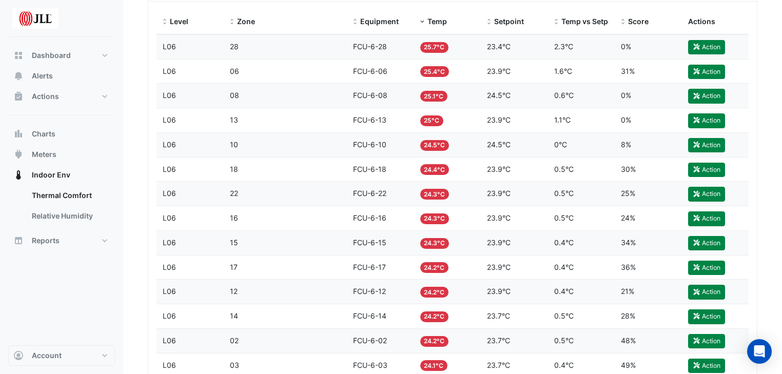
scroll to position [410, 0]
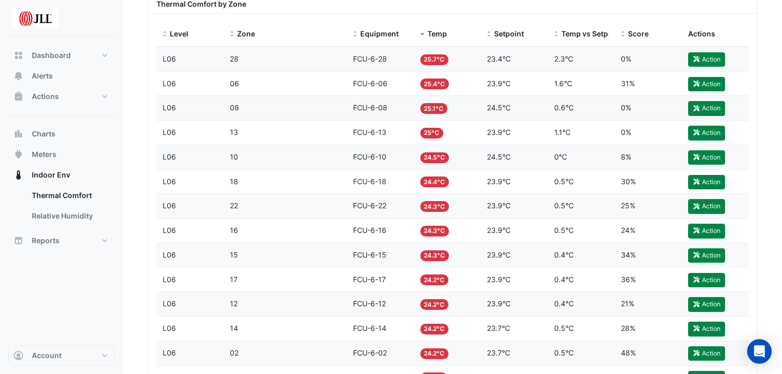
click at [369, 57] on span "FCU-6-28" at bounding box center [370, 58] width 34 height 9
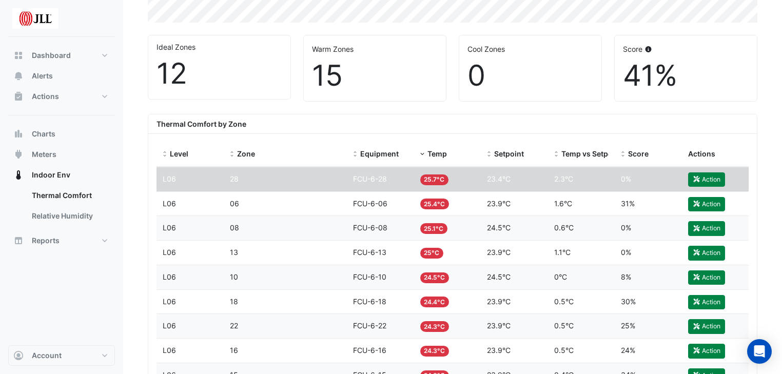
scroll to position [238, 0]
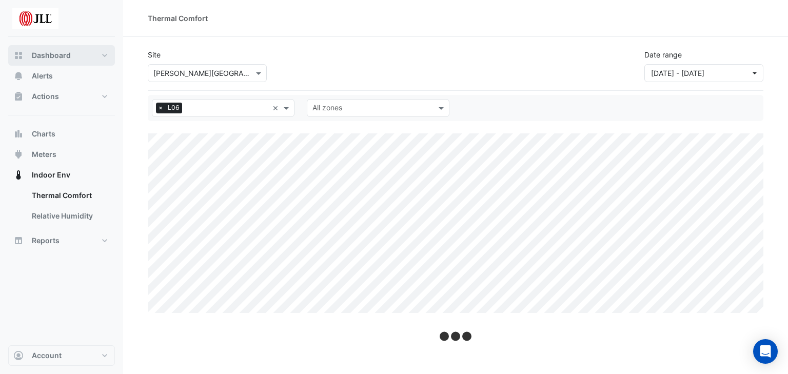
click at [45, 55] on span "Dashboard" at bounding box center [51, 55] width 39 height 10
select select "***"
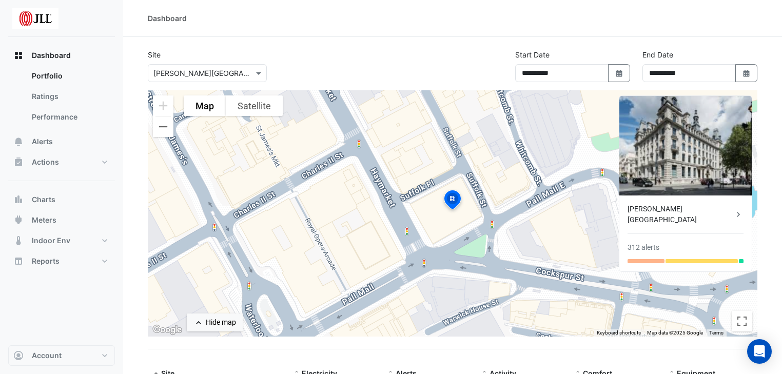
click at [679, 205] on div "[PERSON_NAME][GEOGRAPHIC_DATA]" at bounding box center [681, 215] width 106 height 22
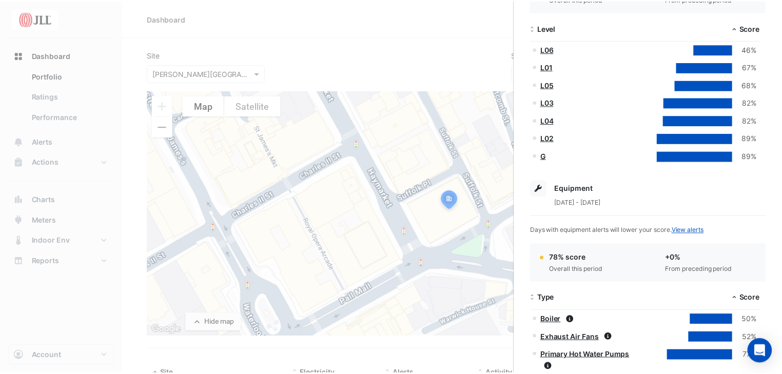
scroll to position [205, 0]
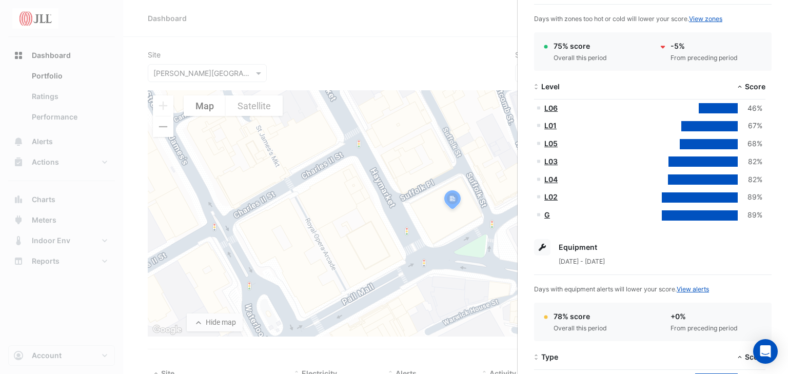
click at [430, 61] on ngb-offcanvas-backdrop at bounding box center [394, 187] width 788 height 374
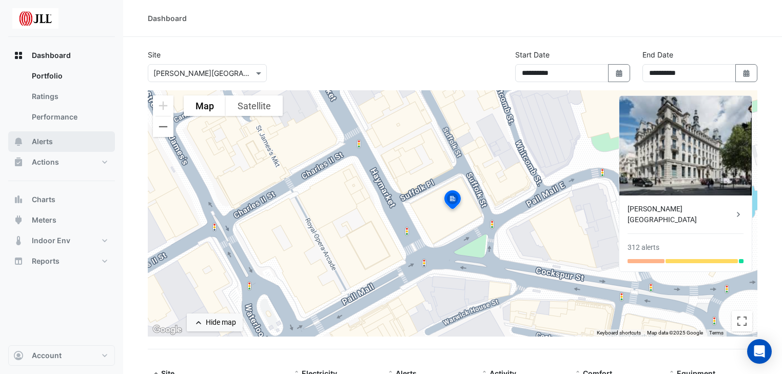
click at [64, 140] on button "Alerts" at bounding box center [61, 141] width 107 height 21
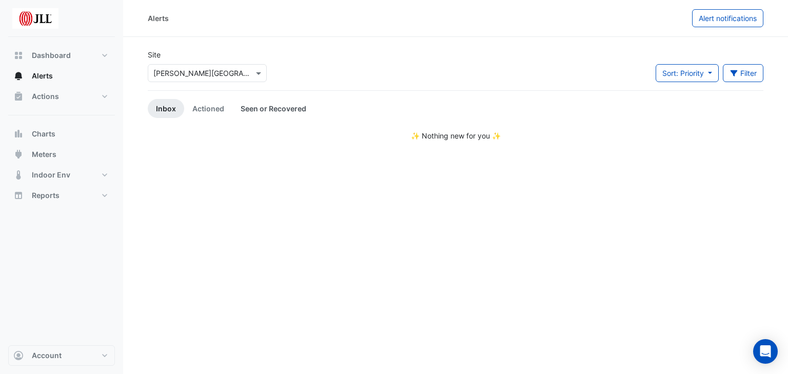
click at [268, 111] on link "Seen or Recovered" at bounding box center [273, 108] width 82 height 19
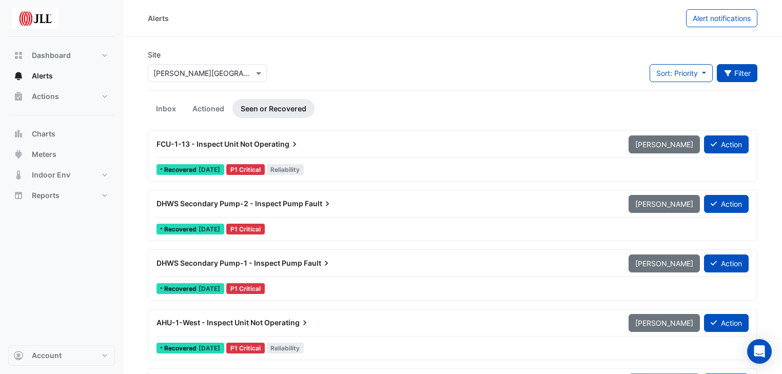
click at [732, 66] on button "Filter" at bounding box center [737, 73] width 41 height 18
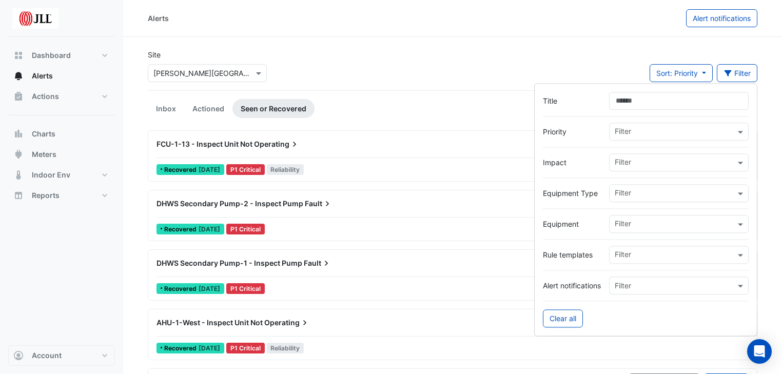
click at [664, 226] on input "text" at bounding box center [675, 225] width 121 height 11
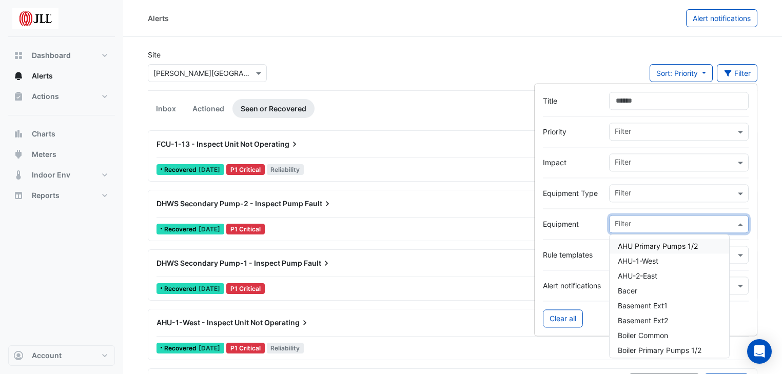
click at [658, 223] on input "text" at bounding box center [675, 225] width 121 height 11
click at [658, 257] on span "AHU-1-West" at bounding box center [638, 261] width 41 height 9
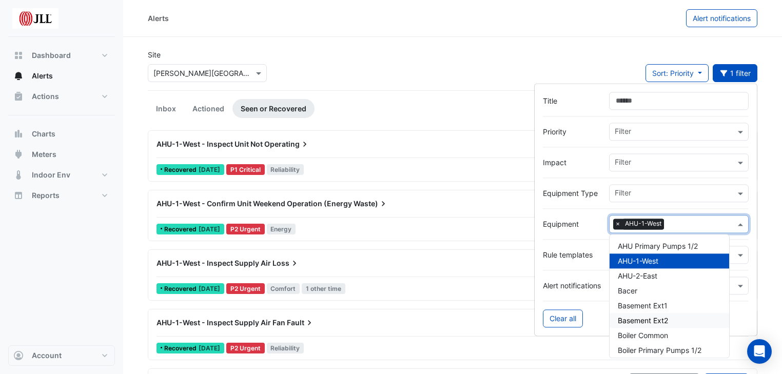
click at [595, 313] on div "Clear all" at bounding box center [646, 318] width 206 height 18
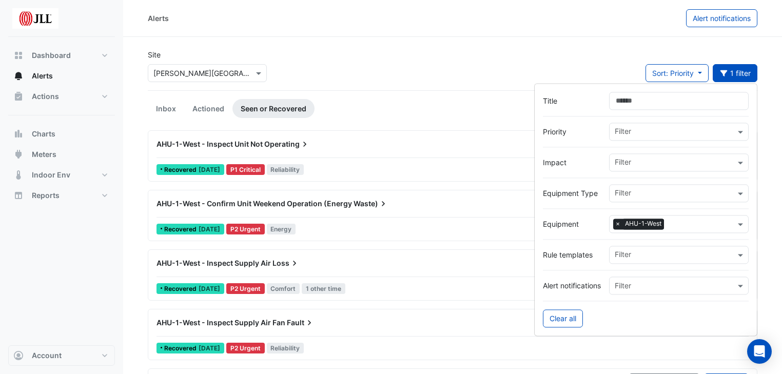
click at [481, 62] on div "Site Select a Site × Kinnaird House Sort: Priority Priority Updated 1 filter" at bounding box center [453, 69] width 622 height 41
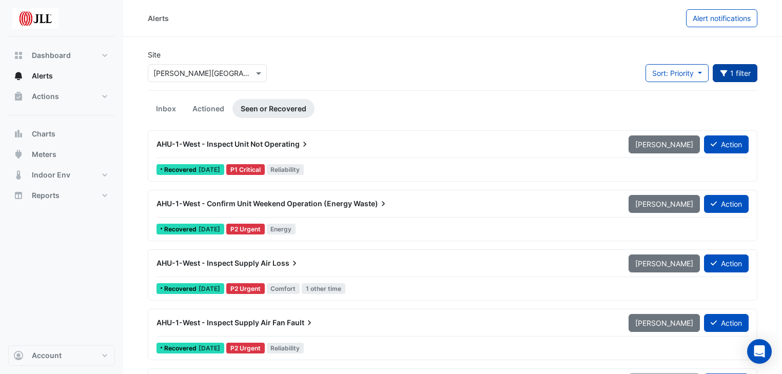
click at [739, 69] on button "1 filter" at bounding box center [735, 73] width 45 height 18
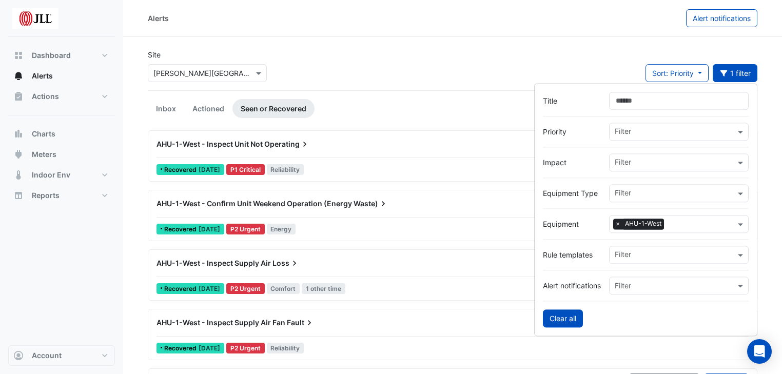
click at [561, 309] on button "Clear all" at bounding box center [563, 318] width 40 height 18
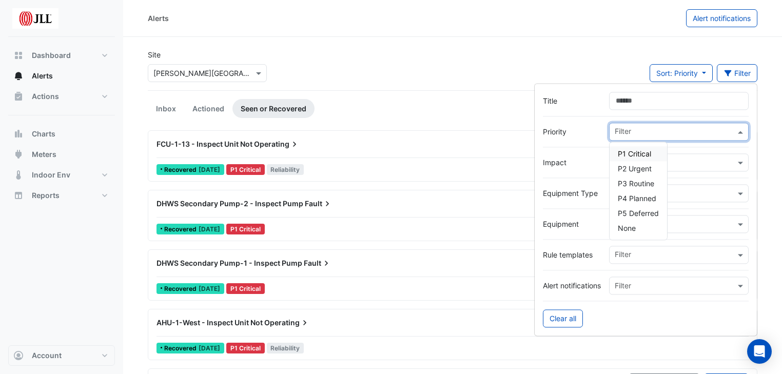
click at [646, 133] on input "text" at bounding box center [675, 132] width 121 height 11
click at [649, 131] on input "text" at bounding box center [675, 132] width 121 height 11
click at [582, 132] on label "Priority" at bounding box center [572, 131] width 58 height 11
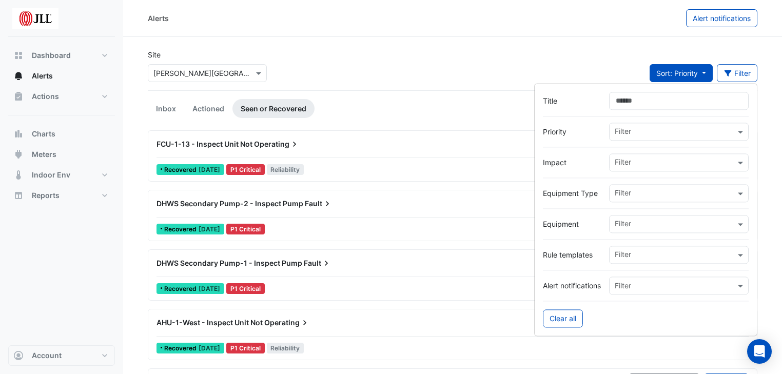
click at [704, 70] on button "Sort: Priority" at bounding box center [681, 73] width 63 height 18
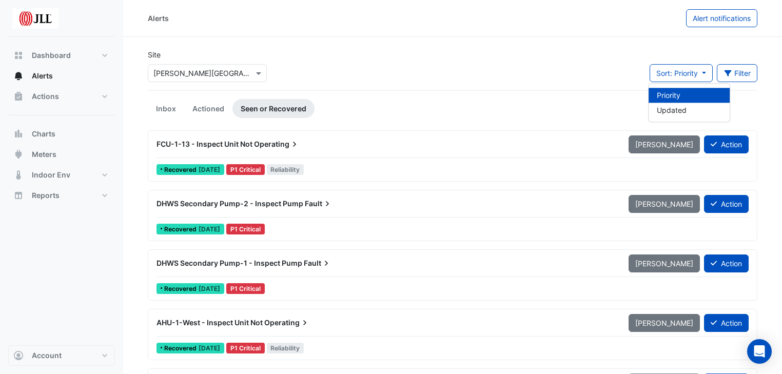
click at [679, 94] on li "Priority" at bounding box center [689, 95] width 81 height 15
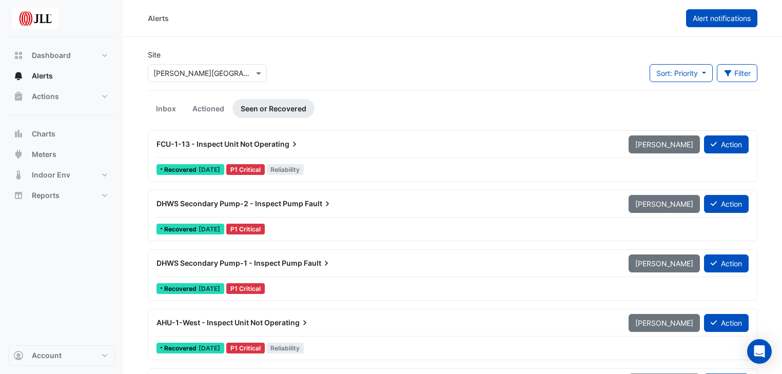
click at [703, 17] on span "Alert notifications" at bounding box center [722, 18] width 58 height 9
select select "******"
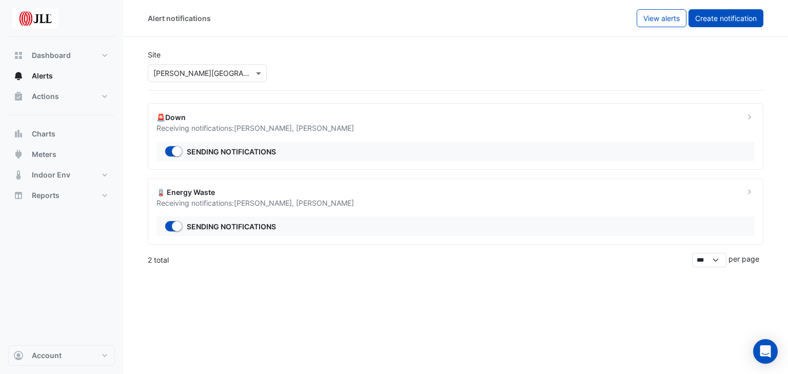
click at [720, 14] on span "Create notification" at bounding box center [726, 18] width 62 height 9
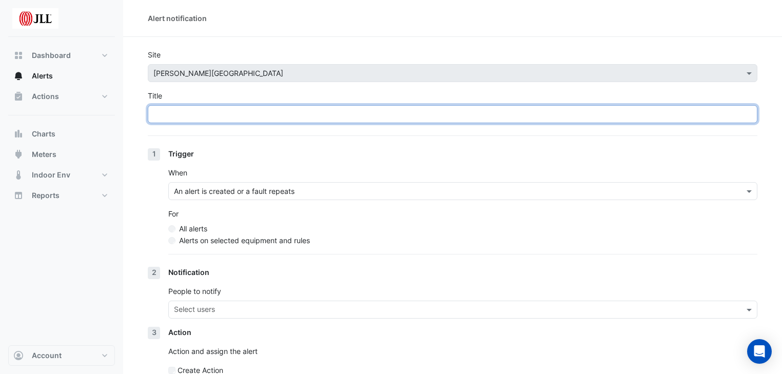
click at [234, 112] on input "Title" at bounding box center [453, 114] width 610 height 18
type input "**********"
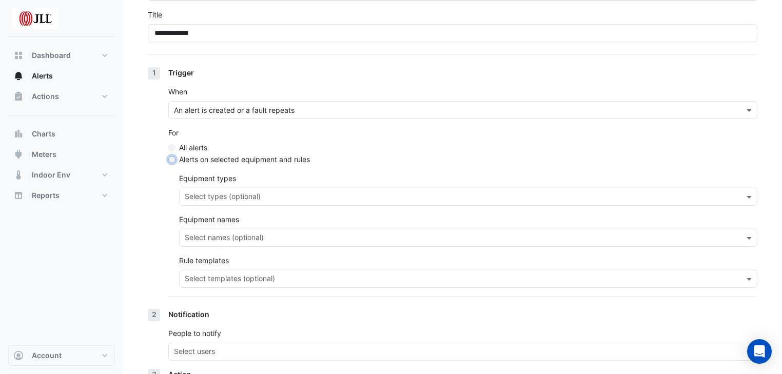
scroll to position [82, 0]
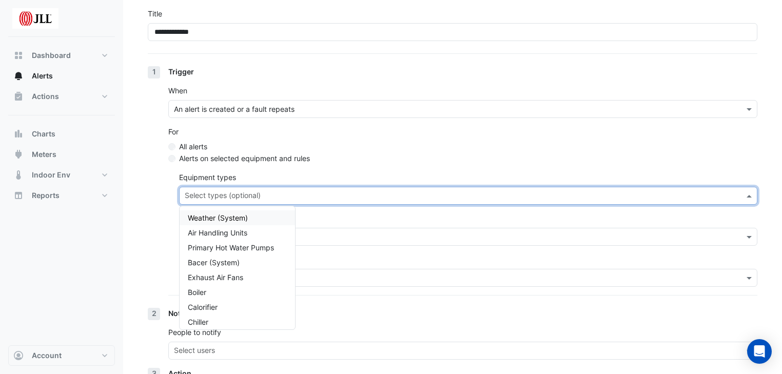
click at [314, 192] on input "text" at bounding box center [462, 196] width 555 height 11
click at [332, 170] on div "Trigger When An alert is created or a fault repeats For All alerts Alerts on se…" at bounding box center [462, 187] width 589 height 242
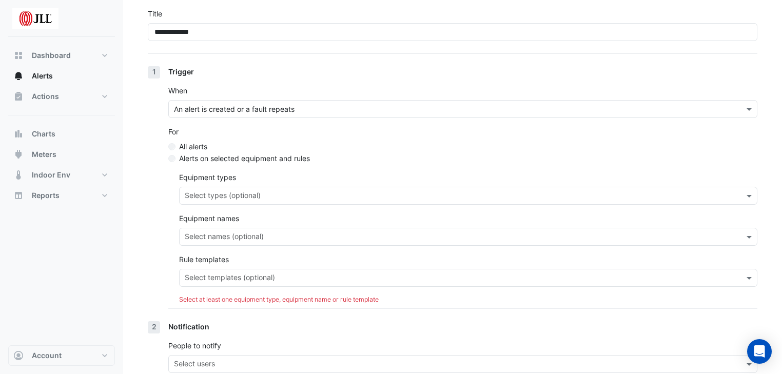
click at [223, 239] on input "text" at bounding box center [462, 237] width 555 height 11
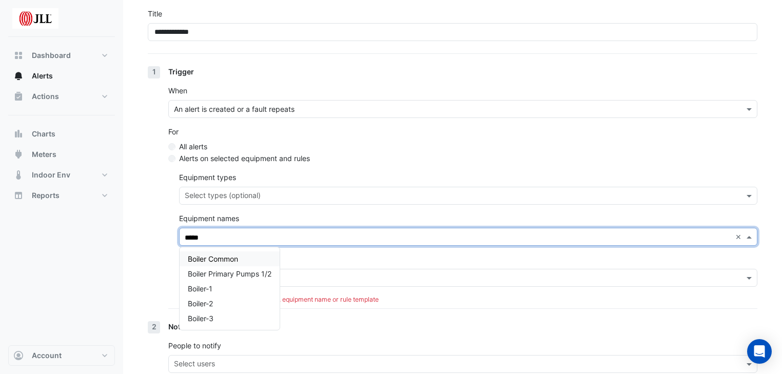
type input "******"
click at [234, 286] on div "Boiler-1" at bounding box center [230, 288] width 100 height 15
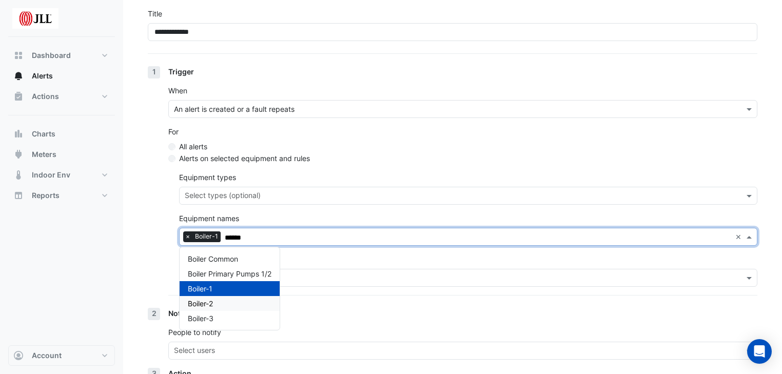
click at [228, 303] on div "Boiler-2" at bounding box center [230, 303] width 100 height 15
click at [229, 318] on div "Boiler-3" at bounding box center [230, 318] width 100 height 15
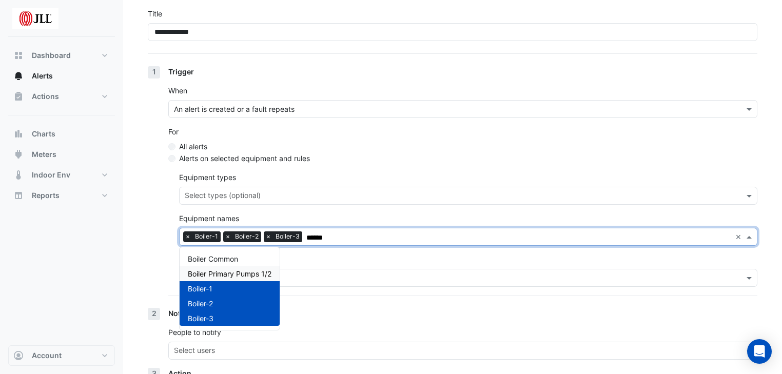
click at [314, 238] on input "******" at bounding box center [518, 237] width 425 height 11
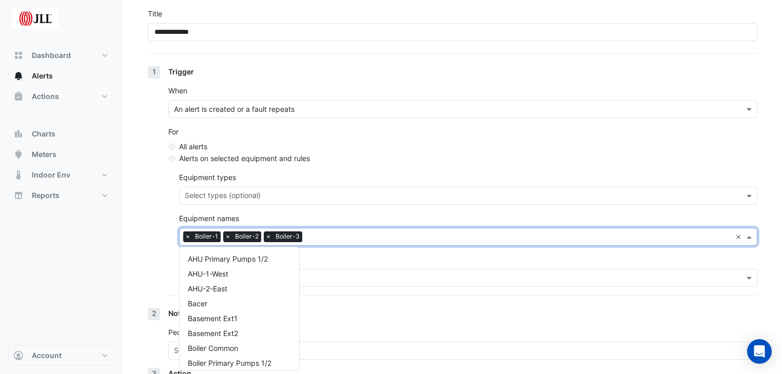
click at [382, 219] on div "Equipment names Select names (optional) × Boiler-1 × Boiler-2 × Boiler-3 × AHU …" at bounding box center [468, 229] width 578 height 33
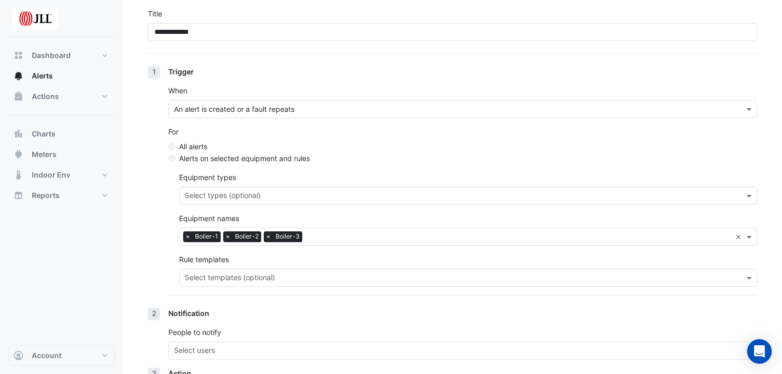
scroll to position [164, 0]
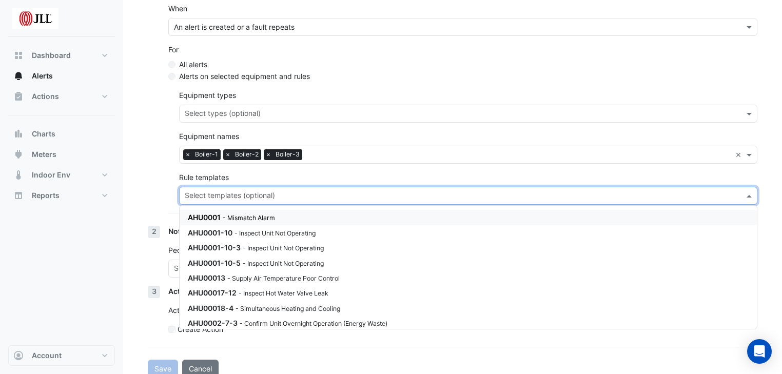
click at [281, 193] on input "text" at bounding box center [462, 196] width 555 height 11
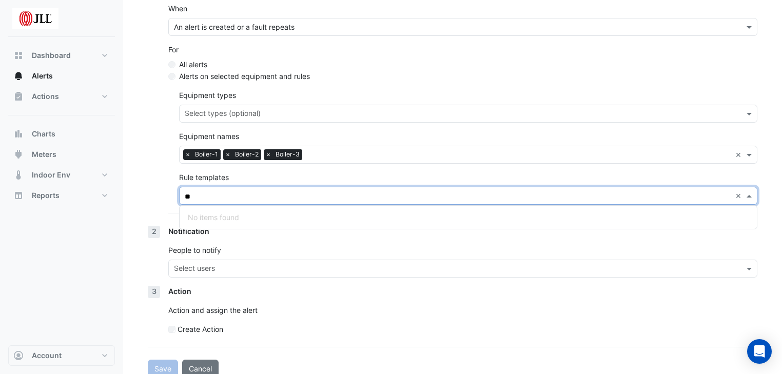
type input "*"
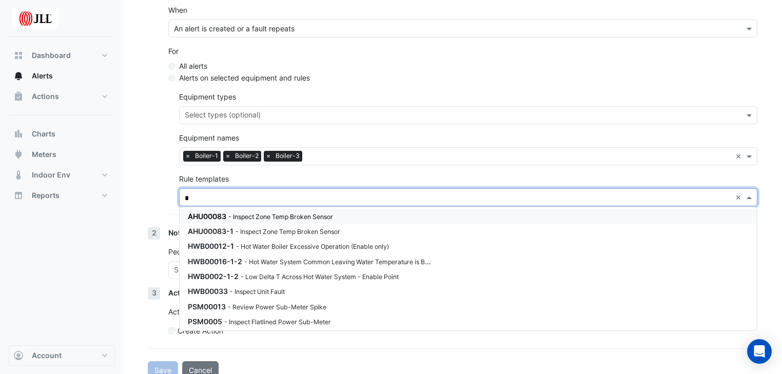
scroll to position [175, 0]
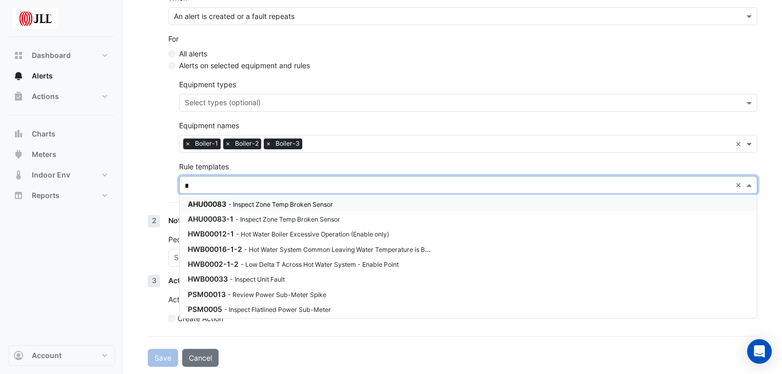
drag, startPoint x: 239, startPoint y: 180, endPoint x: 184, endPoint y: 177, distance: 54.5
click at [184, 177] on div "Select templates (optional) * ×" at bounding box center [468, 185] width 578 height 18
type input "*"
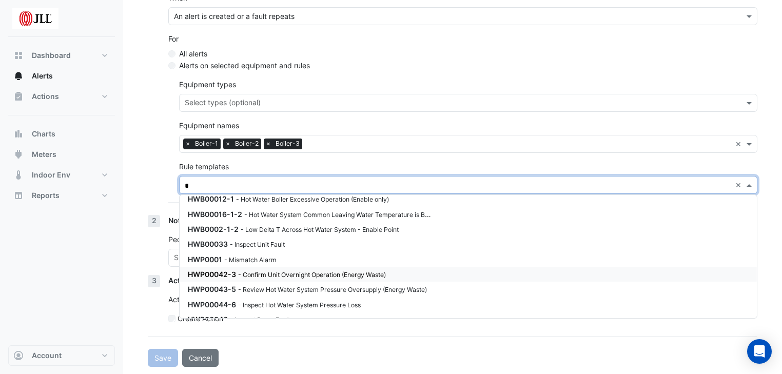
scroll to position [479, 0]
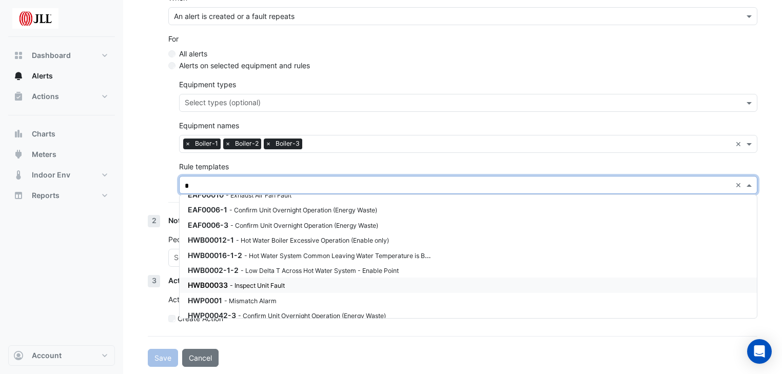
click at [216, 281] on span "HWB00033" at bounding box center [208, 285] width 40 height 9
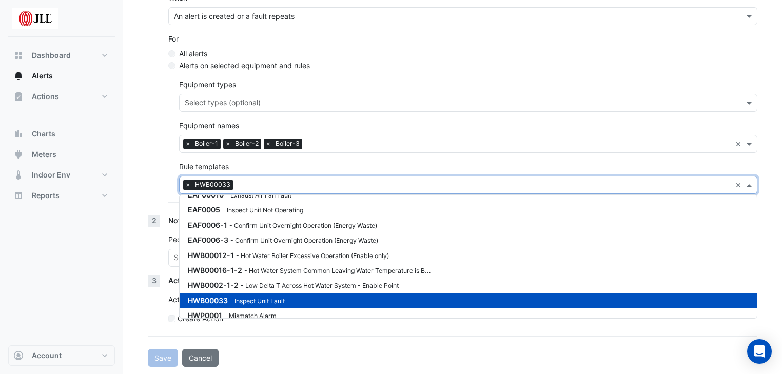
type input "*"
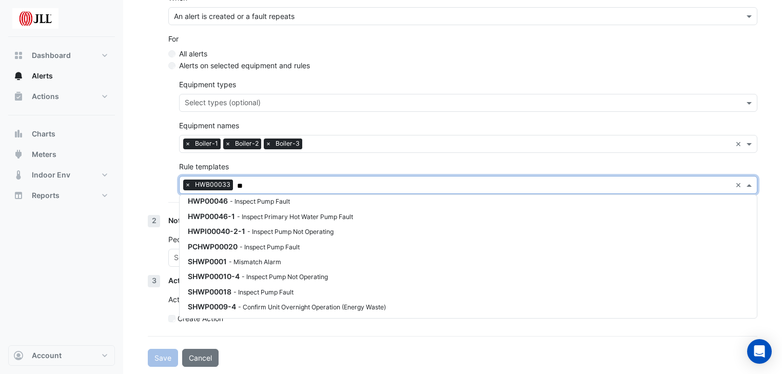
scroll to position [0, 0]
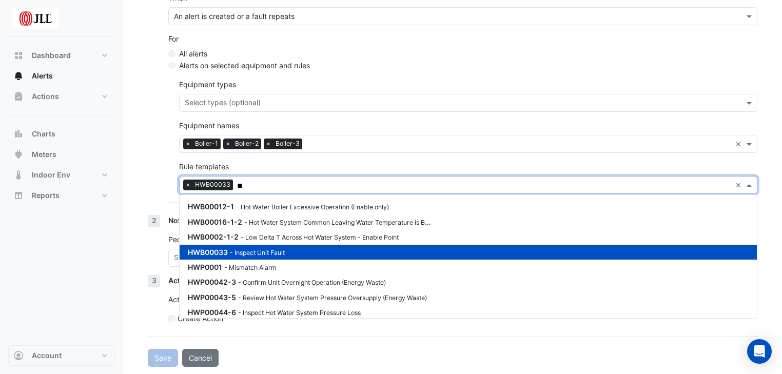
type input "*"
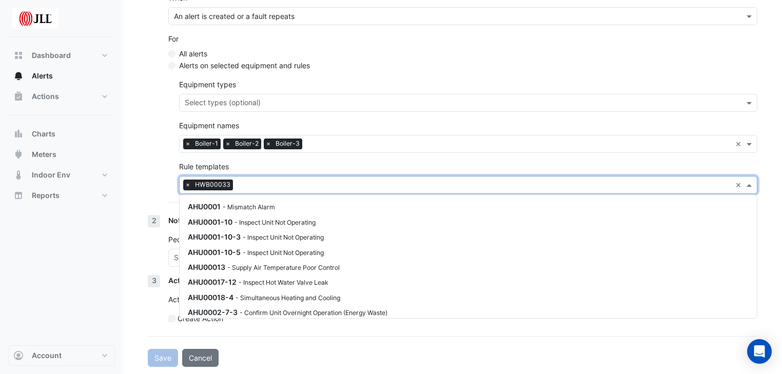
click at [344, 159] on div "Equipment types Select types (optional) Equipment names Select names (optional)…" at bounding box center [468, 136] width 578 height 115
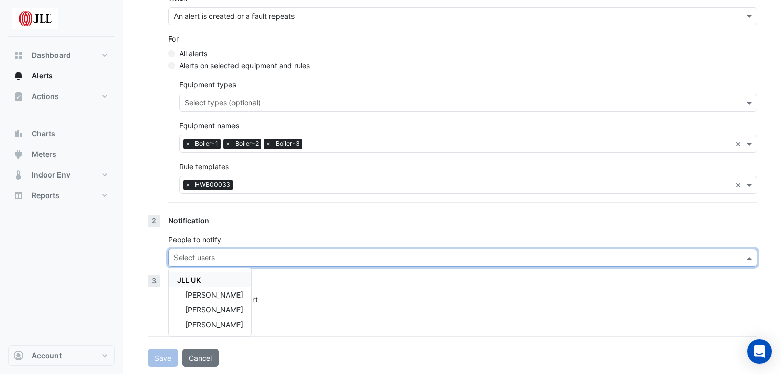
click at [228, 260] on input "text" at bounding box center [457, 258] width 566 height 11
click at [224, 292] on span "Ramakant Patel" at bounding box center [214, 294] width 58 height 9
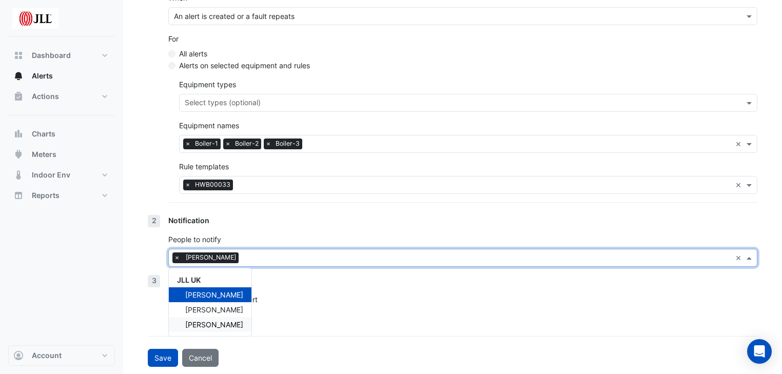
click at [232, 323] on span "Anthony Cameron" at bounding box center [214, 324] width 58 height 9
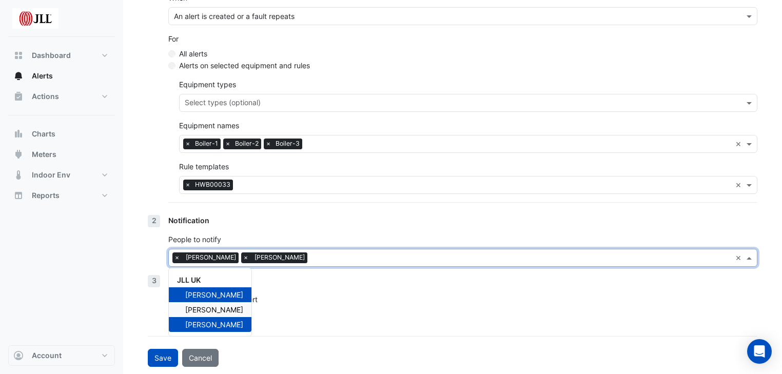
click at [320, 225] on div "Notification People to notify Select users × Ramakant Patel × Anthony Cameron ×…" at bounding box center [462, 245] width 589 height 60
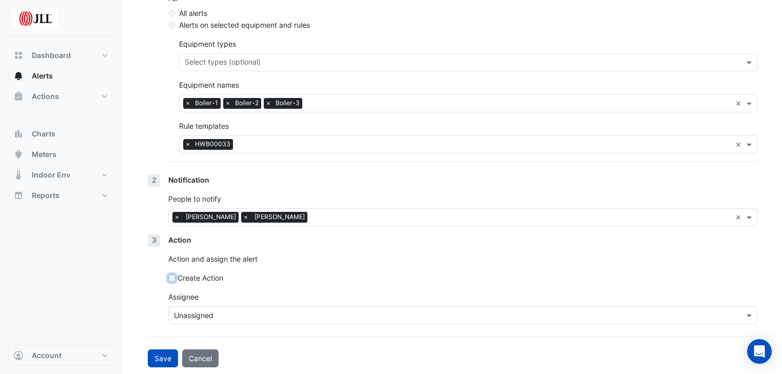
scroll to position [216, 0]
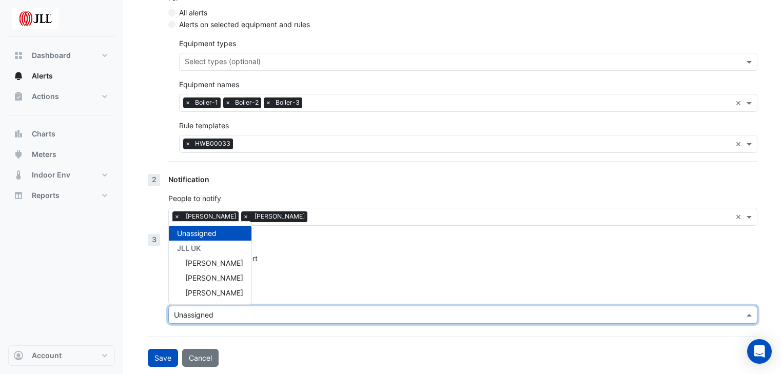
click at [246, 315] on input "text" at bounding box center [452, 315] width 557 height 11
click at [330, 268] on div "Action Action and assign the alert Create Action Assignee Unassigned Unassigned…" at bounding box center [462, 283] width 589 height 98
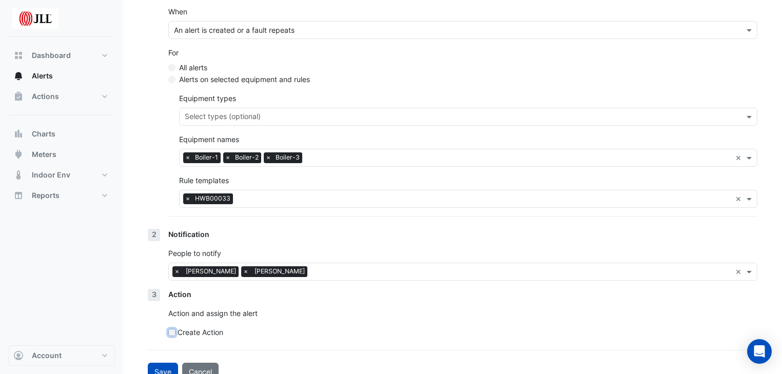
scroll to position [175, 0]
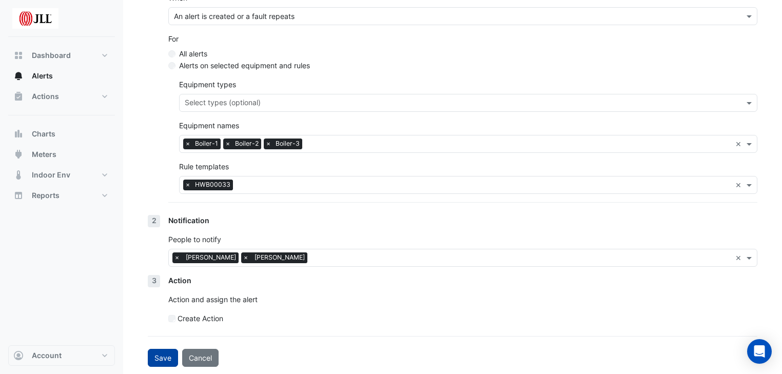
click at [163, 355] on button "Save" at bounding box center [163, 358] width 30 height 18
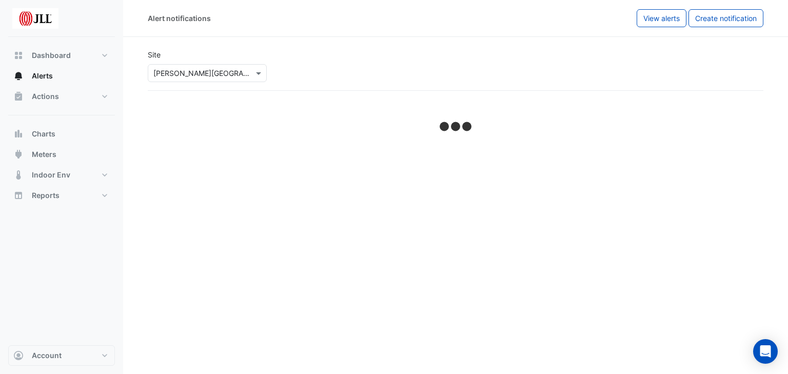
select select "******"
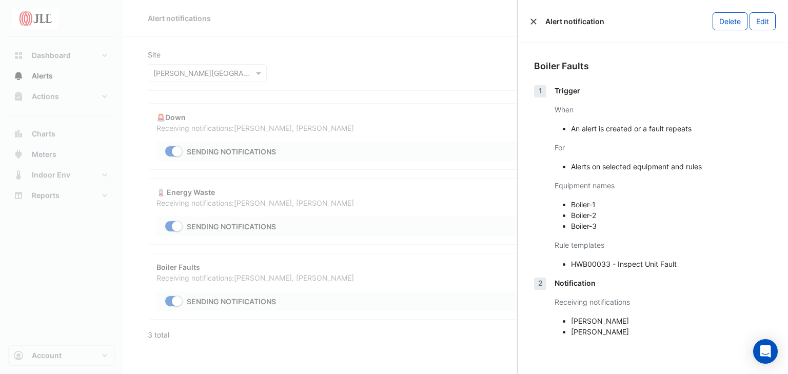
click at [532, 21] on button "Close" at bounding box center [533, 21] width 7 height 7
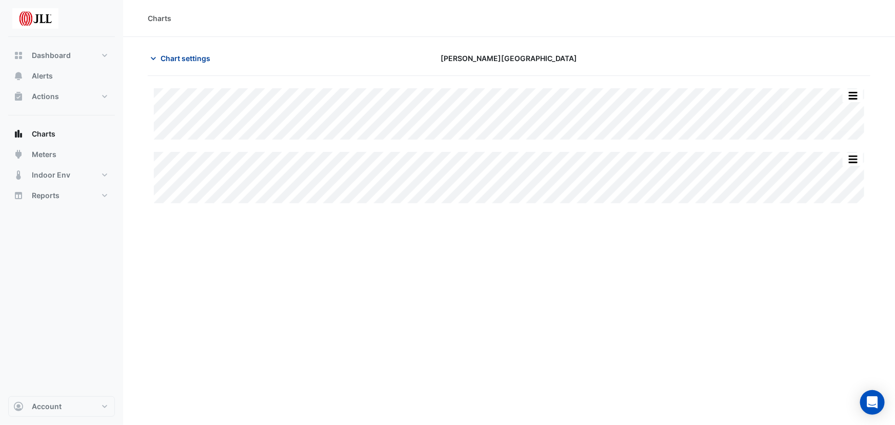
click at [153, 56] on icon "button" at bounding box center [153, 58] width 10 height 10
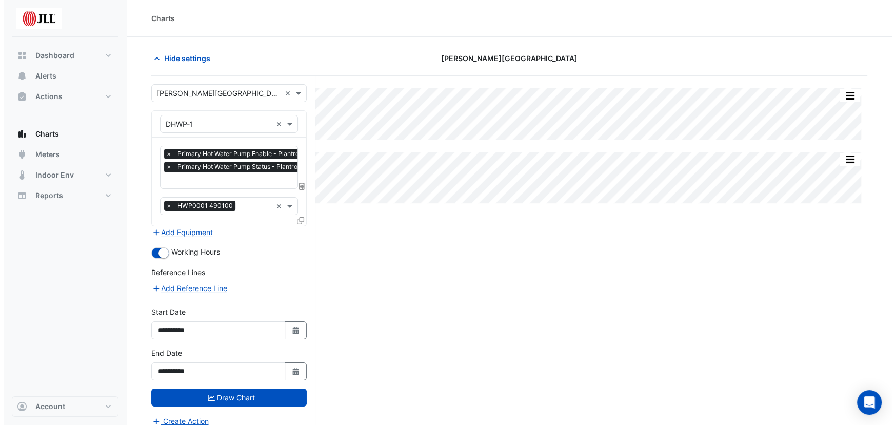
scroll to position [0, 5]
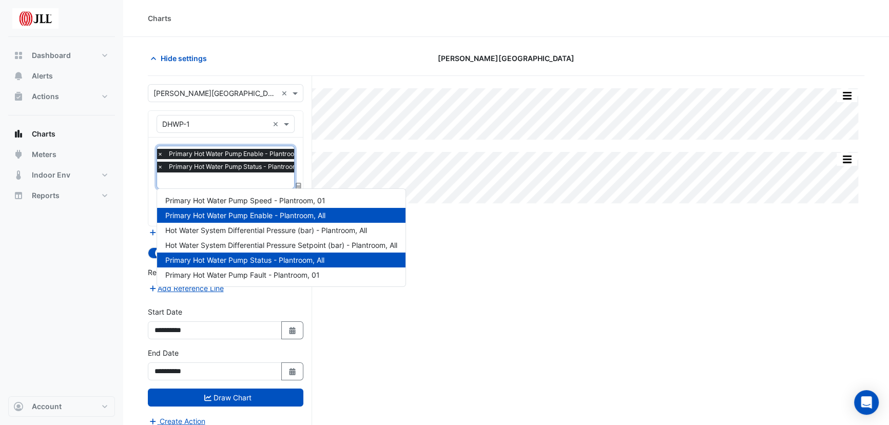
click at [221, 177] on input "text" at bounding box center [236, 181] width 158 height 11
click at [224, 226] on span "Hot Water System Differential Pressure (bar) - Plantroom, All" at bounding box center [266, 230] width 202 height 9
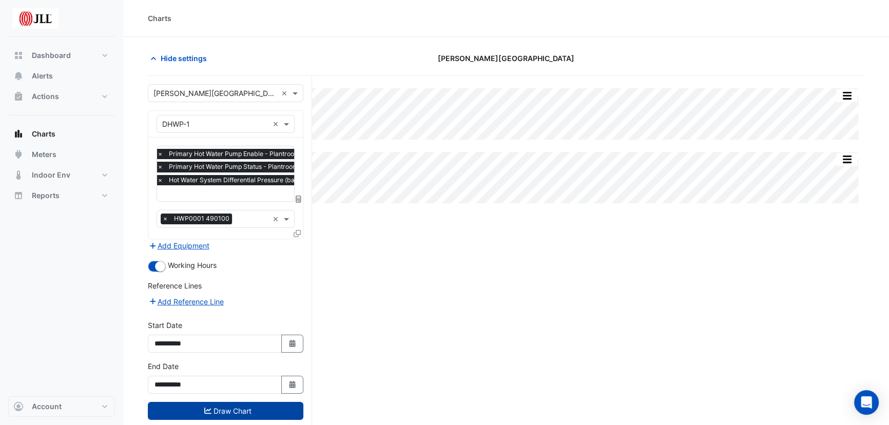
click at [252, 410] on button "Draw Chart" at bounding box center [225, 411] width 155 height 18
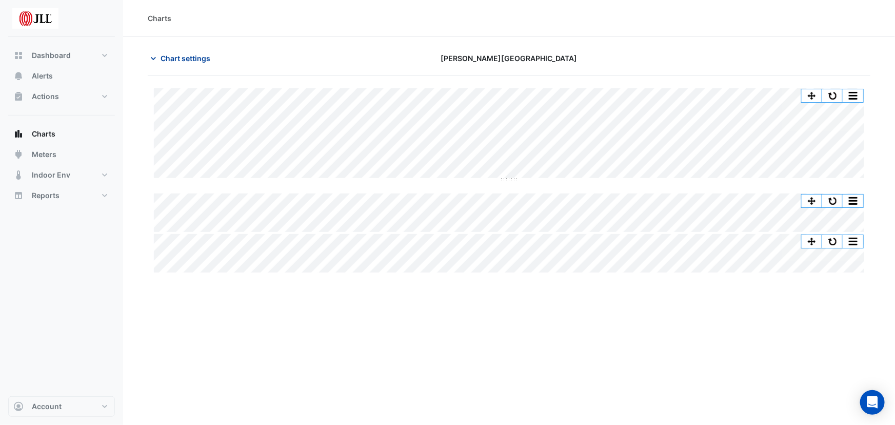
click at [190, 60] on span "Chart settings" at bounding box center [186, 58] width 50 height 11
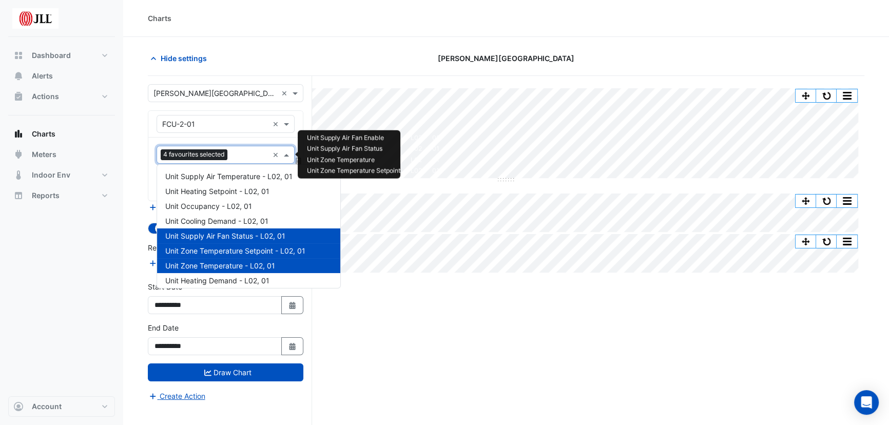
click at [244, 153] on input "text" at bounding box center [249, 155] width 37 height 11
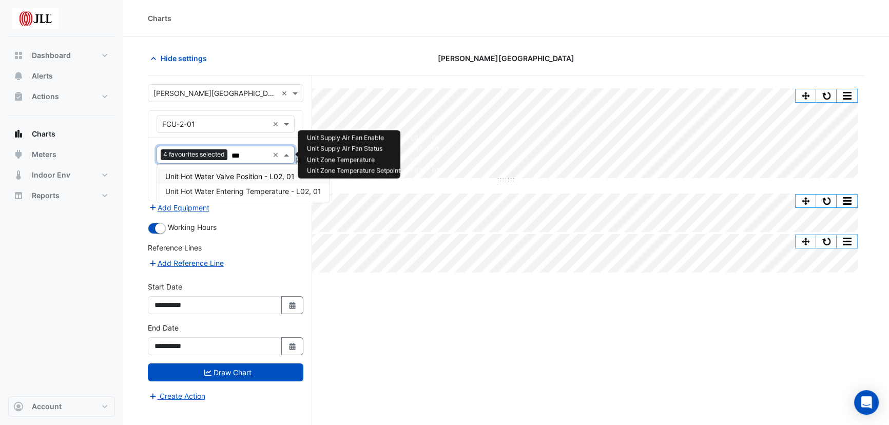
type input "***"
click at [226, 174] on span "Unit Hot Water Valve Position - L02, 01" at bounding box center [229, 176] width 129 height 9
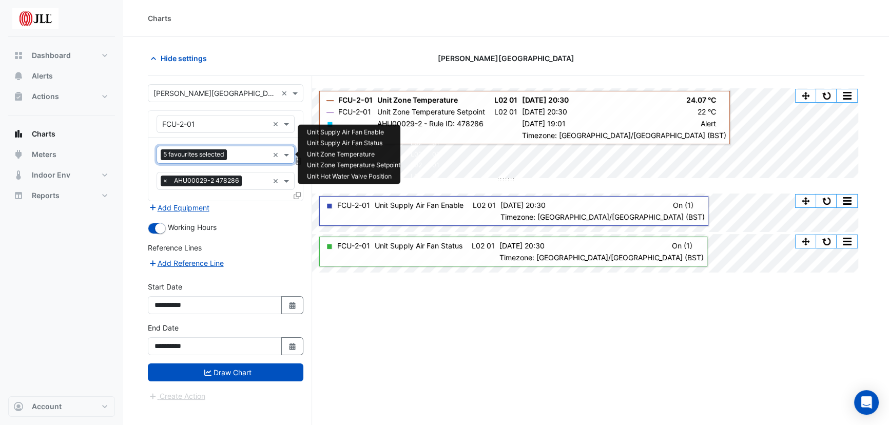
click at [243, 154] on input "text" at bounding box center [249, 155] width 37 height 11
type input "*****"
click at [242, 174] on span "Unit Chilled Water Valve Position - L02, 01" at bounding box center [235, 176] width 140 height 9
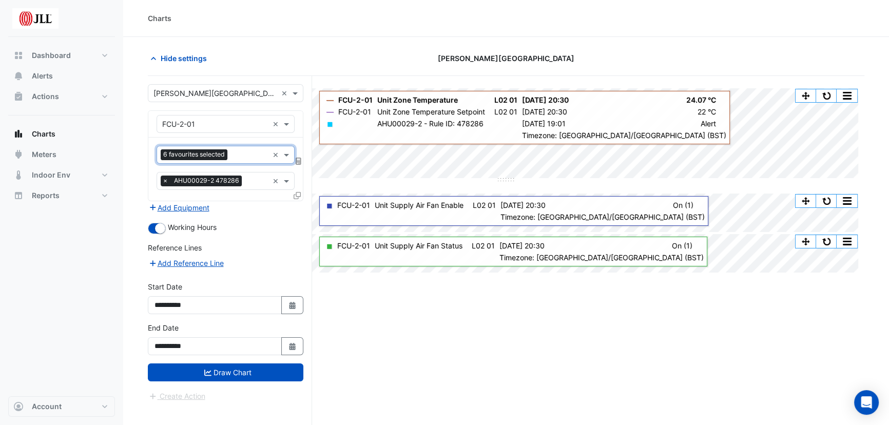
click at [246, 180] on input "text" at bounding box center [257, 182] width 23 height 11
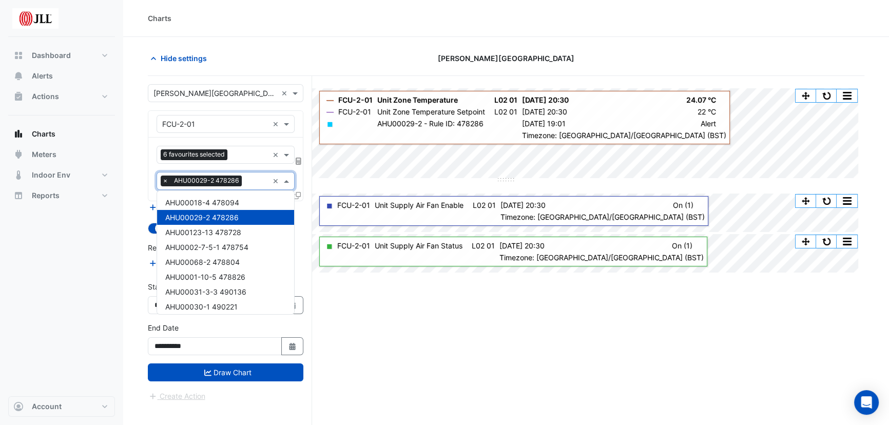
click at [246, 180] on input "text" at bounding box center [257, 182] width 23 height 11
click at [118, 184] on nav "Dashboard Portfolio Ratings Performance Alerts Actions Site Manager Charts" at bounding box center [61, 212] width 123 height 425
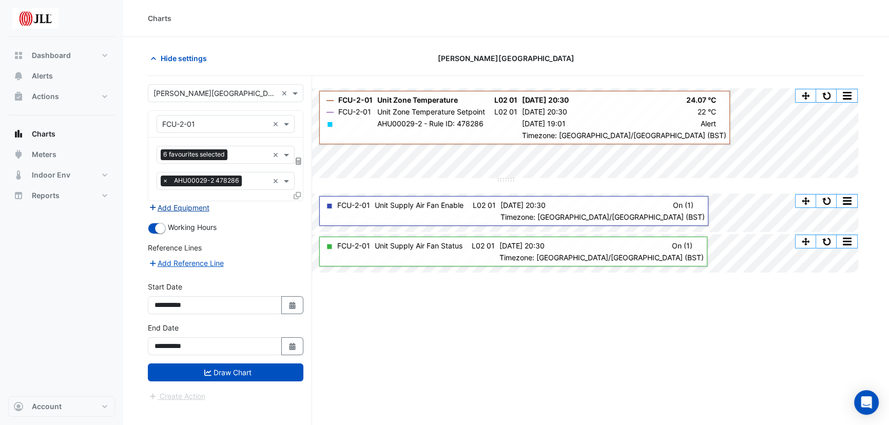
click at [186, 203] on button "Add Equipment" at bounding box center [179, 208] width 62 height 12
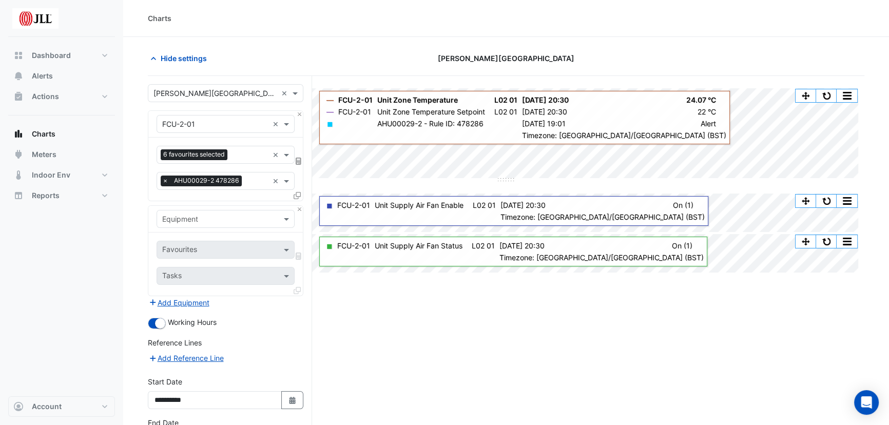
click at [225, 220] on input "text" at bounding box center [215, 219] width 106 height 11
type input "*******"
click at [224, 240] on div "Chiller-1" at bounding box center [225, 240] width 137 height 15
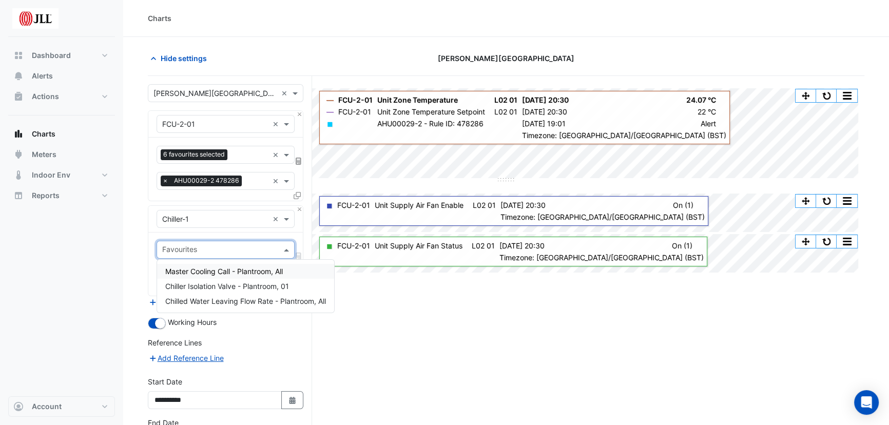
click at [245, 246] on input "text" at bounding box center [219, 250] width 115 height 11
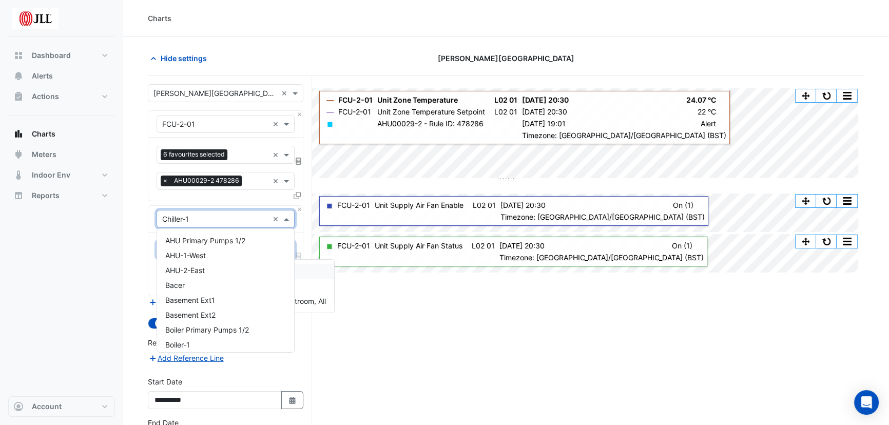
click at [241, 220] on input "text" at bounding box center [215, 219] width 106 height 11
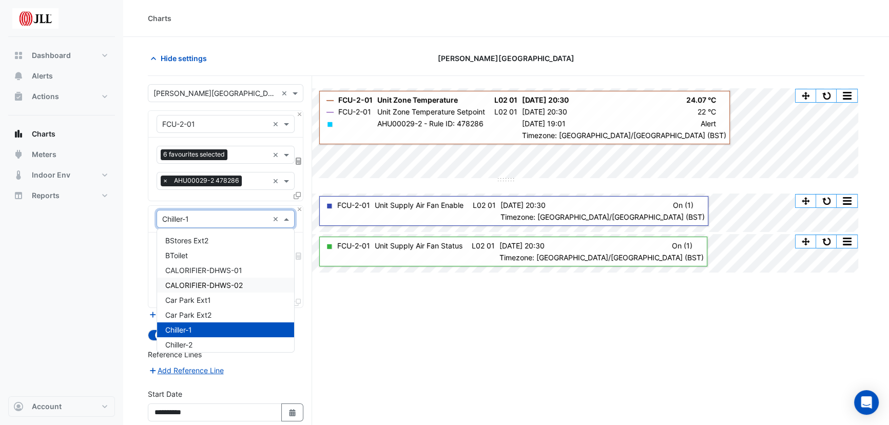
scroll to position [210, 0]
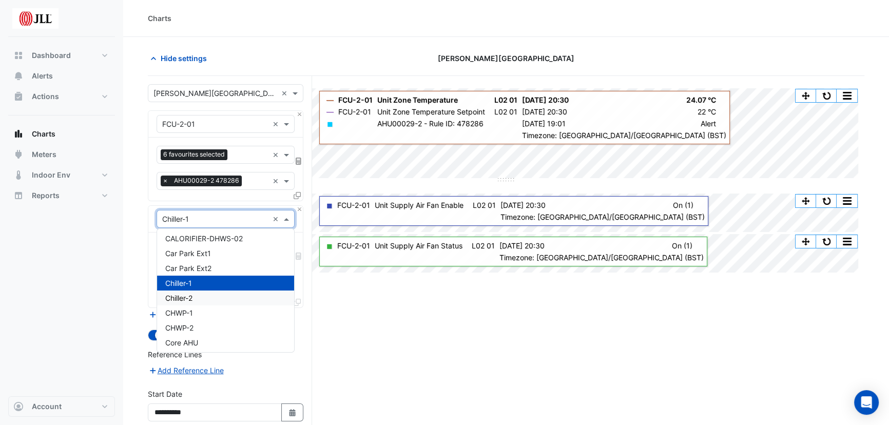
click at [227, 292] on div "Chiller-2" at bounding box center [225, 297] width 137 height 15
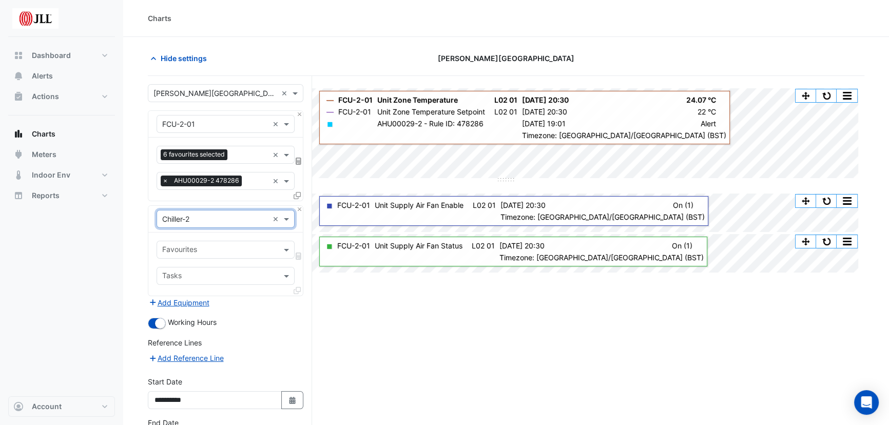
click at [237, 249] on input "text" at bounding box center [219, 250] width 115 height 11
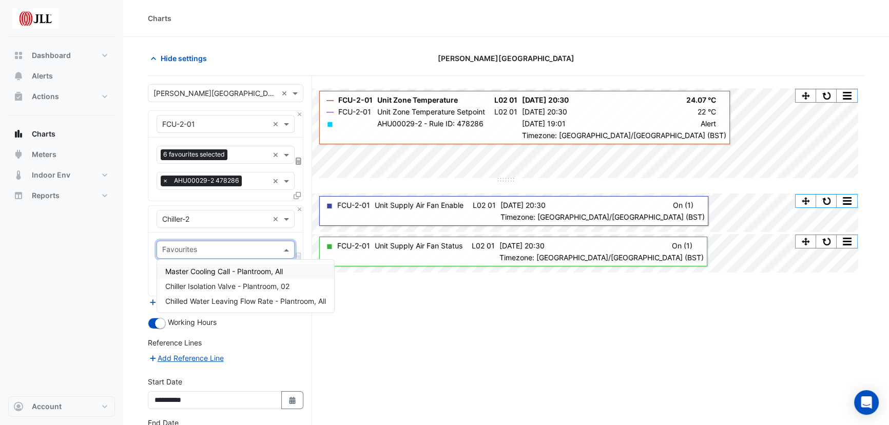
click at [227, 217] on input "text" at bounding box center [215, 219] width 106 height 11
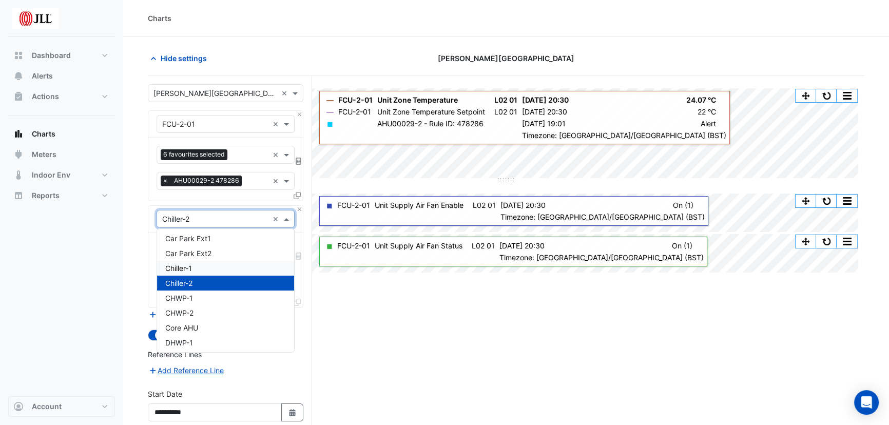
scroll to position [272, 0]
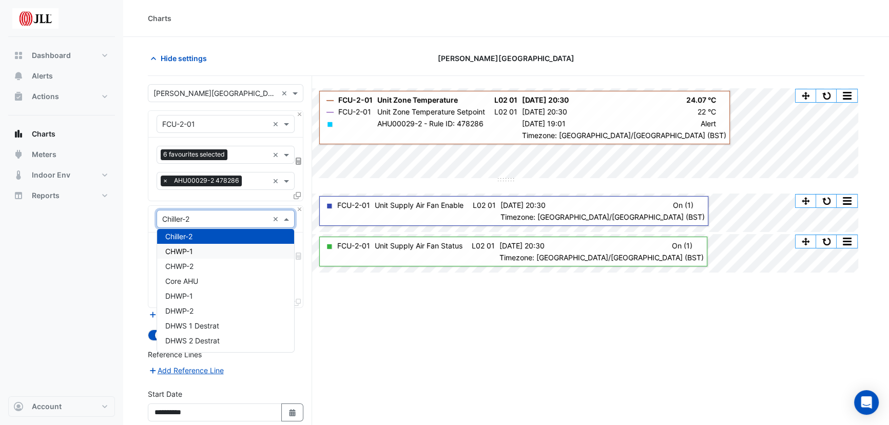
click at [210, 251] on div "CHWP-1" at bounding box center [225, 251] width 137 height 15
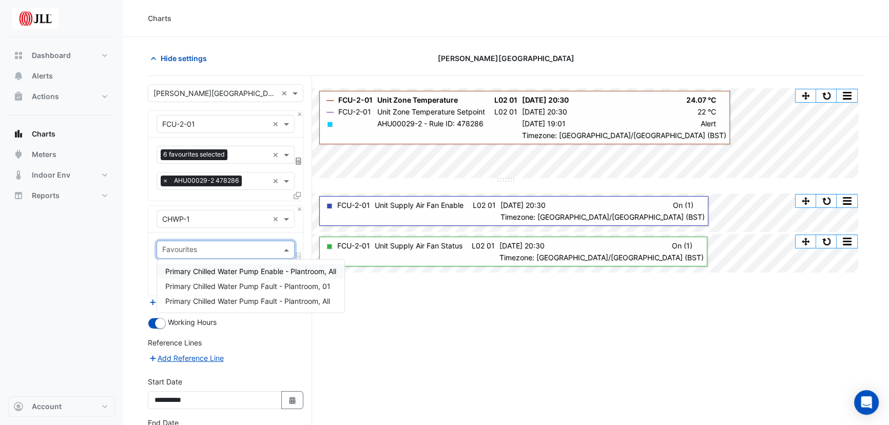
click at [234, 254] on input "text" at bounding box center [219, 250] width 115 height 11
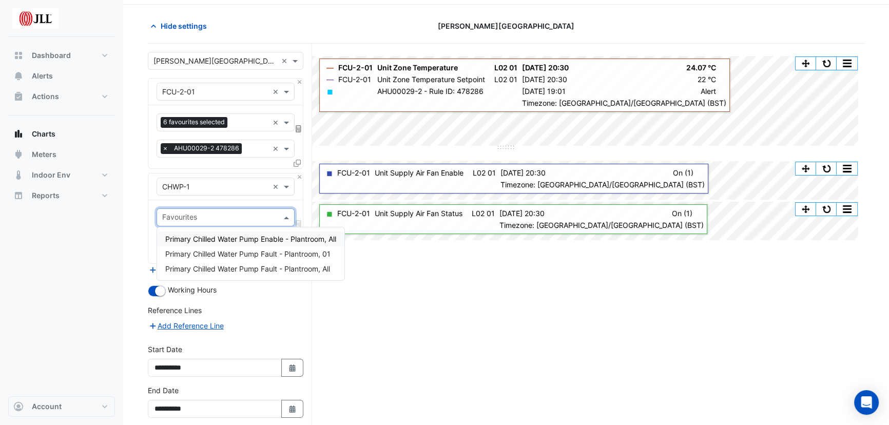
scroll to position [46, 0]
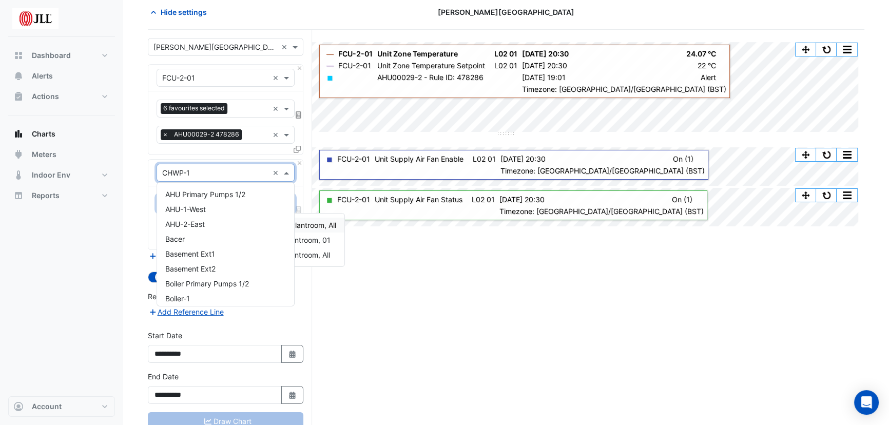
click at [228, 171] on input "text" at bounding box center [215, 173] width 106 height 11
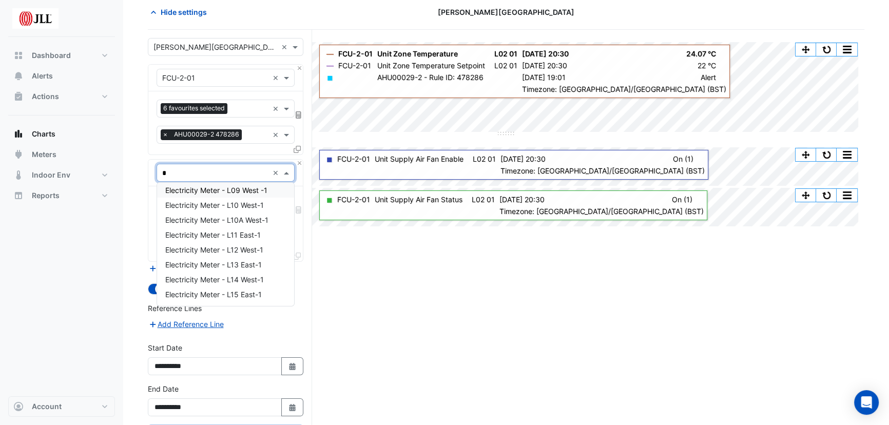
scroll to position [108, 0]
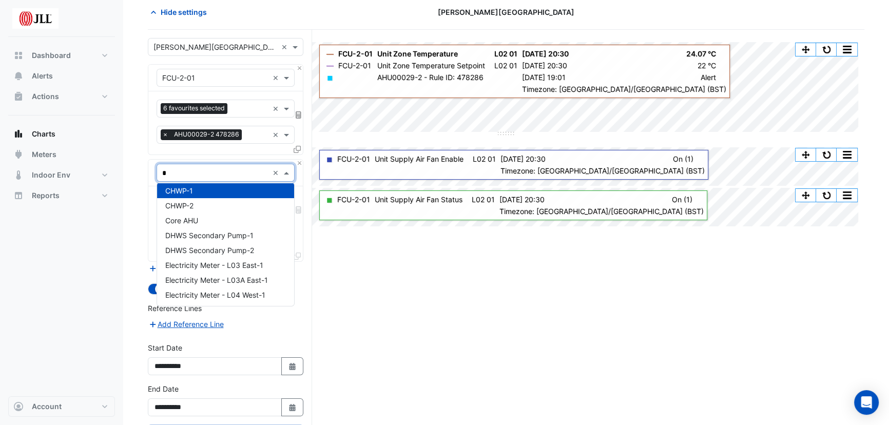
type input "**"
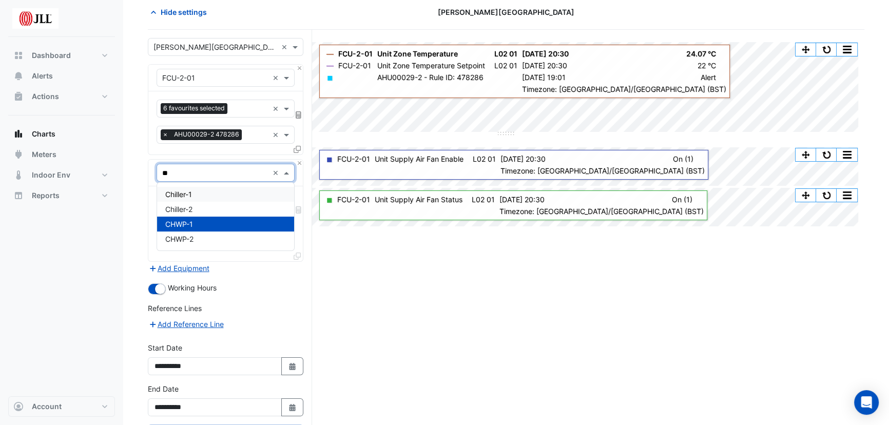
scroll to position [90, 0]
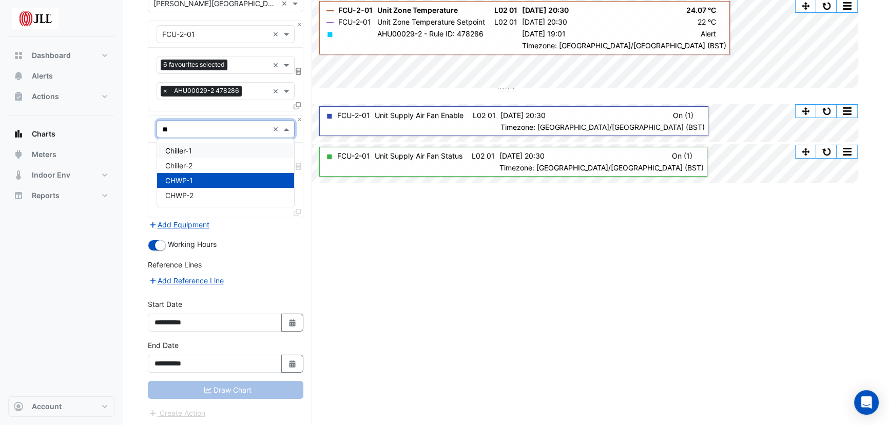
drag, startPoint x: 213, startPoint y: 131, endPoint x: 145, endPoint y: 123, distance: 68.2
click at [153, 125] on div "Equipment × CHWP-1 ** ×" at bounding box center [225, 129] width 154 height 27
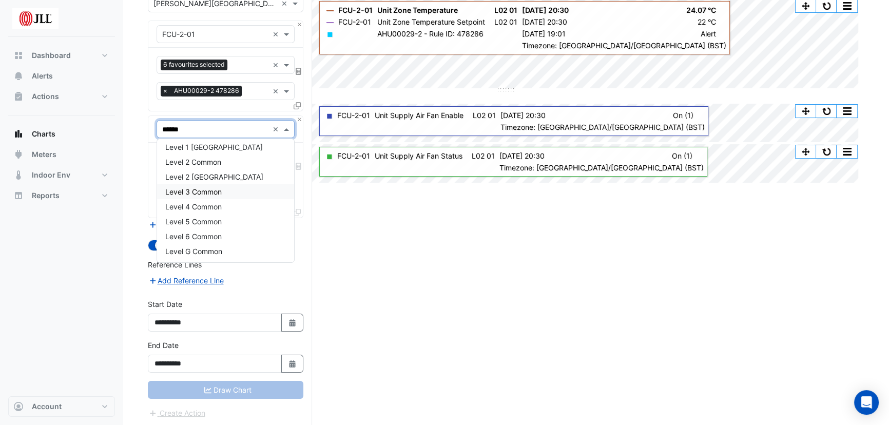
scroll to position [0, 0]
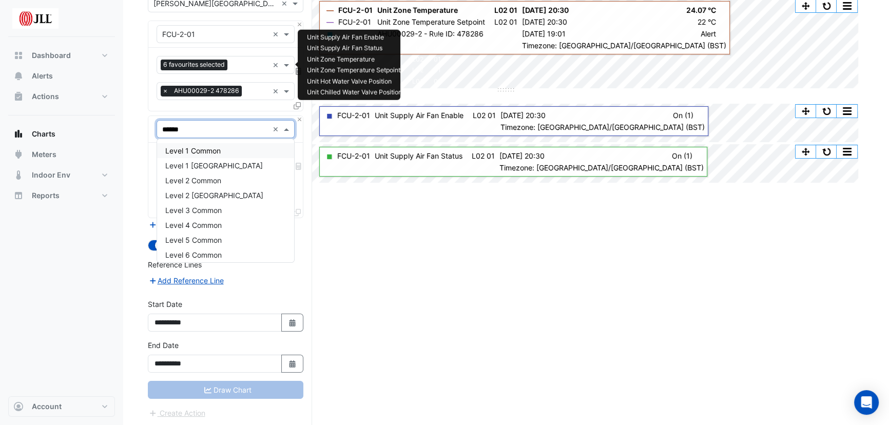
type input "******"
click at [251, 65] on input "text" at bounding box center [249, 66] width 37 height 11
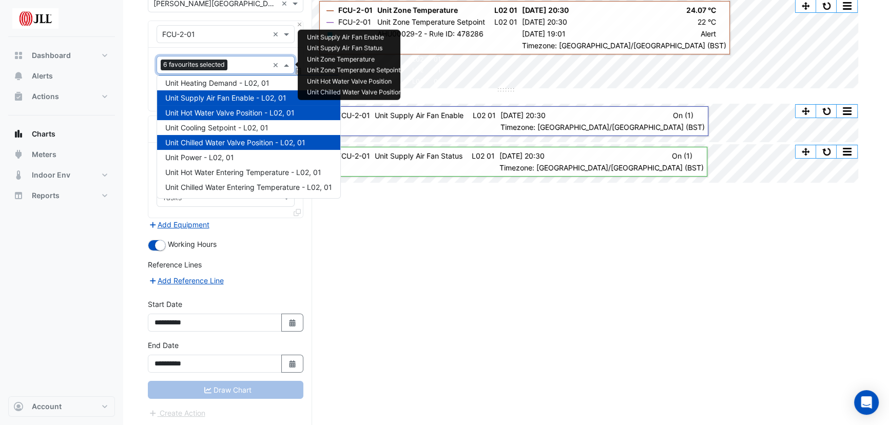
scroll to position [108, 0]
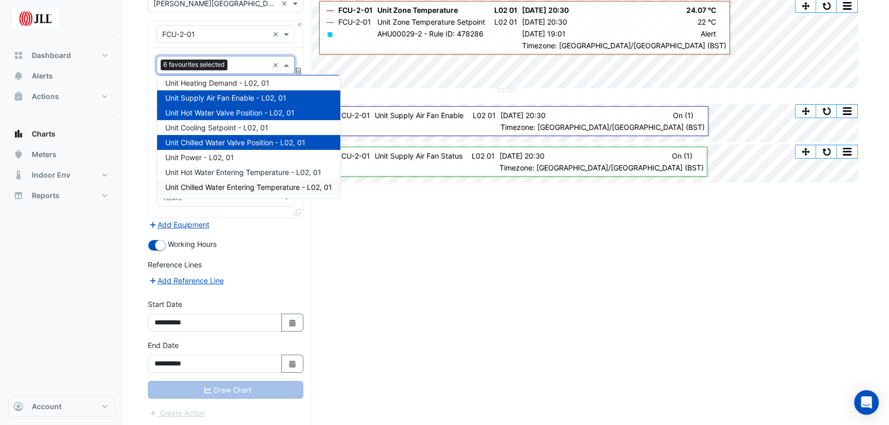
click at [351, 244] on div "Split All Split None Print Save as JPEG Save as PNG Pivot Data Table Export CSV…" at bounding box center [506, 206] width 716 height 441
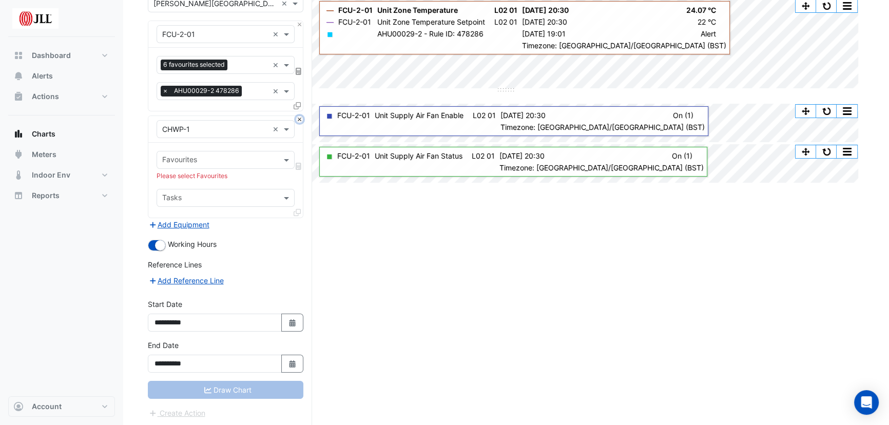
click at [299, 118] on button "Close" at bounding box center [299, 119] width 7 height 7
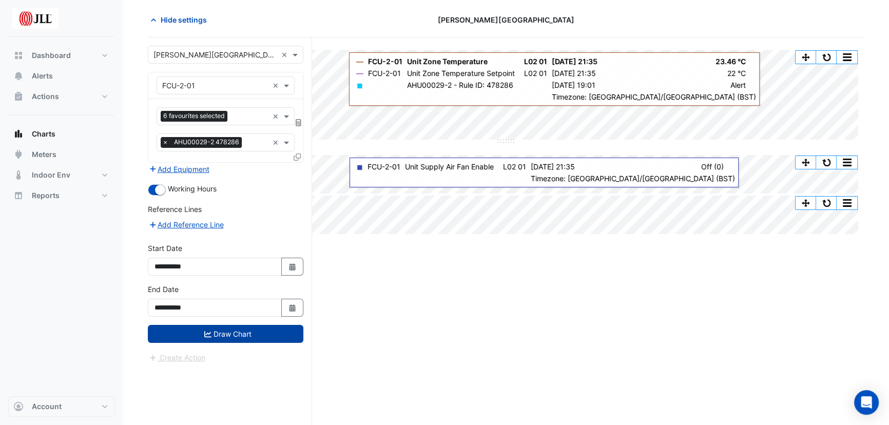
click at [259, 331] on button "Draw Chart" at bounding box center [225, 334] width 155 height 18
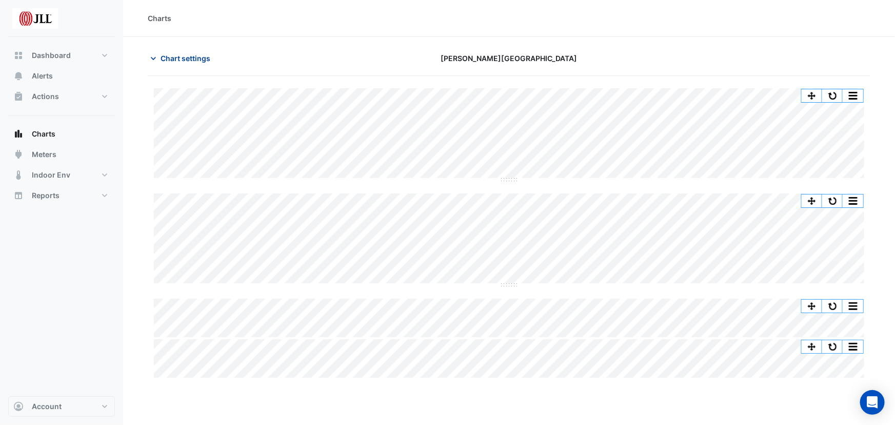
click at [165, 57] on span "Chart settings" at bounding box center [186, 58] width 50 height 11
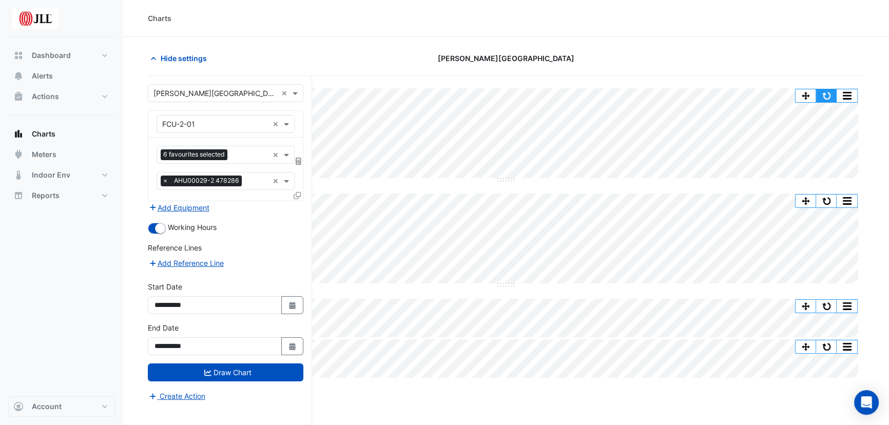
click at [827, 92] on button "button" at bounding box center [826, 95] width 21 height 13
click at [828, 94] on button "button" at bounding box center [826, 95] width 21 height 13
click at [375, 82] on div "Split All Split None Print Save as JPEG Save as PNG Pivot Data Table Export CSV…" at bounding box center [506, 270] width 716 height 388
click at [153, 57] on icon "button" at bounding box center [153, 58] width 5 height 3
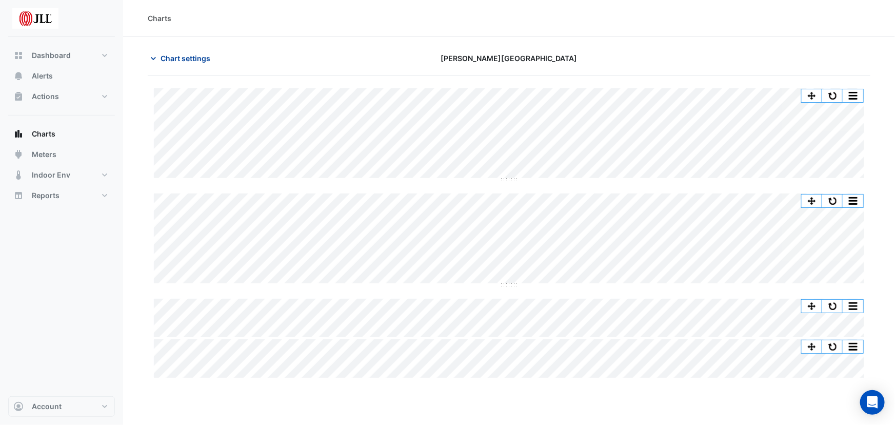
click at [178, 60] on span "Chart settings" at bounding box center [186, 58] width 50 height 11
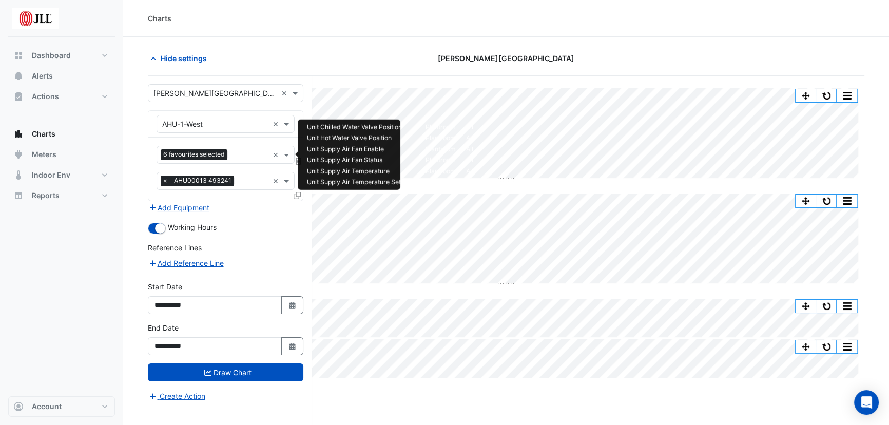
click at [245, 157] on input "text" at bounding box center [249, 155] width 37 height 11
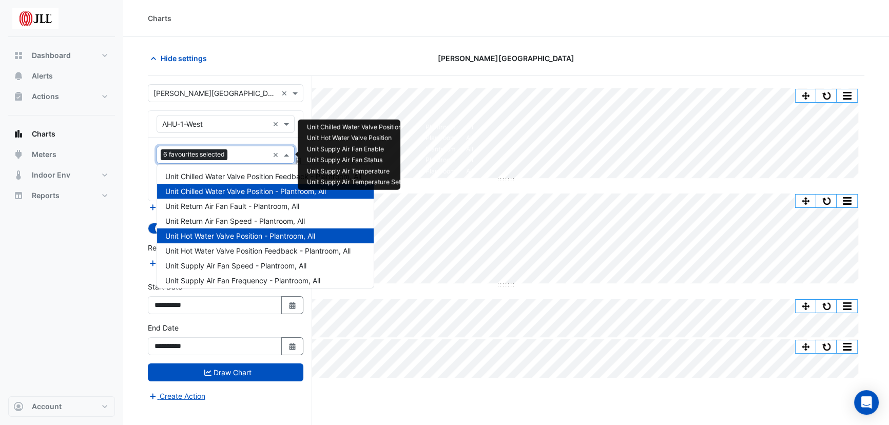
scroll to position [302, 0]
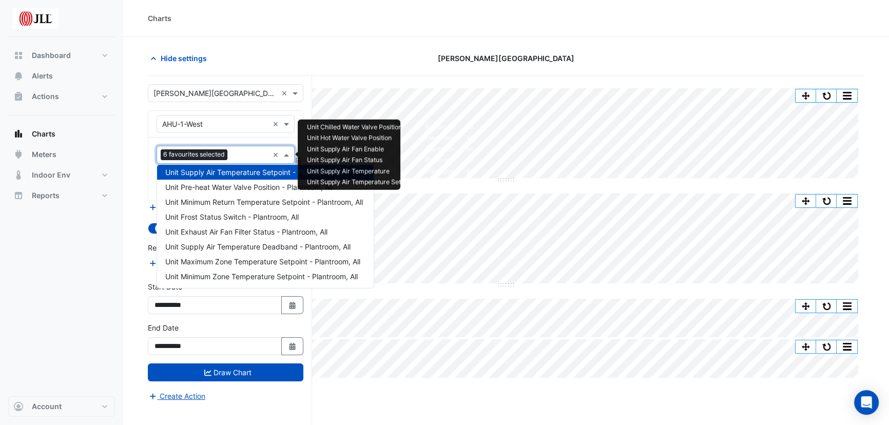
click at [248, 155] on input "text" at bounding box center [249, 155] width 37 height 11
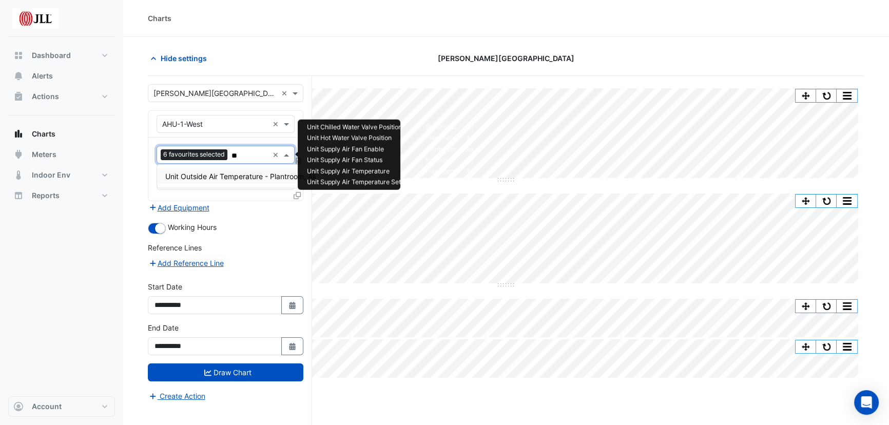
type input "***"
click at [231, 175] on span "Unit Outside Air Temperature - Plantroom, All" at bounding box center [240, 176] width 150 height 9
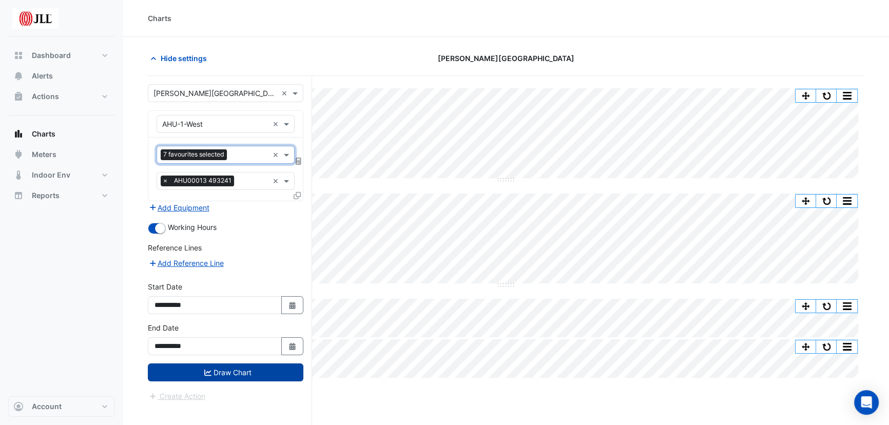
click at [246, 368] on button "Draw Chart" at bounding box center [225, 372] width 155 height 18
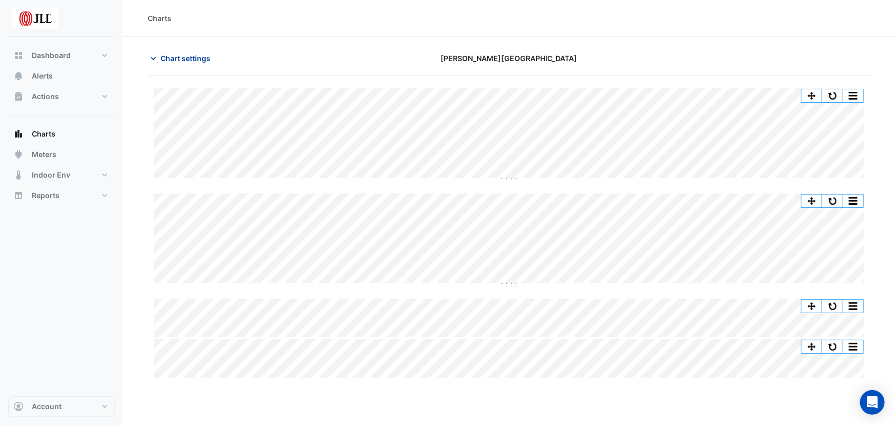
click at [185, 54] on span "Chart settings" at bounding box center [186, 58] width 50 height 11
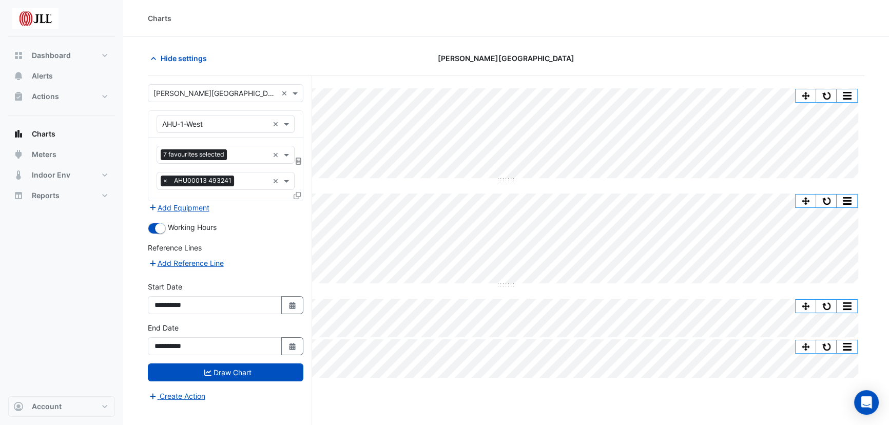
click at [246, 152] on input "text" at bounding box center [249, 155] width 37 height 11
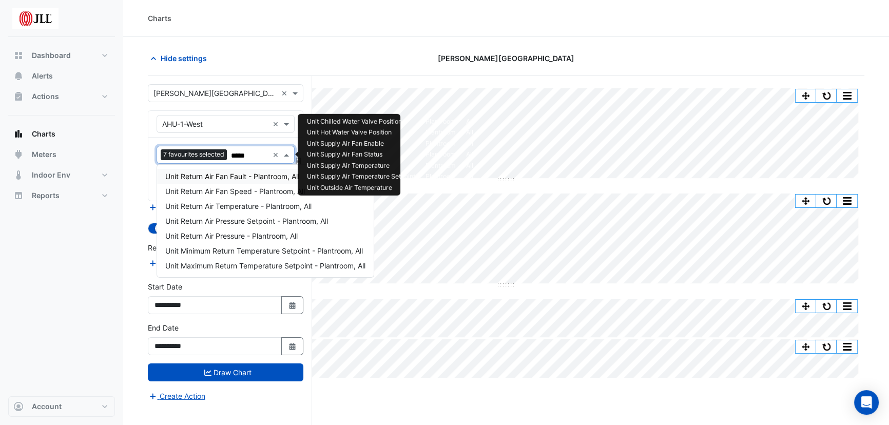
type input "******"
click at [256, 205] on span "Unit Return Air Temperature - Plantroom, All" at bounding box center [238, 206] width 146 height 9
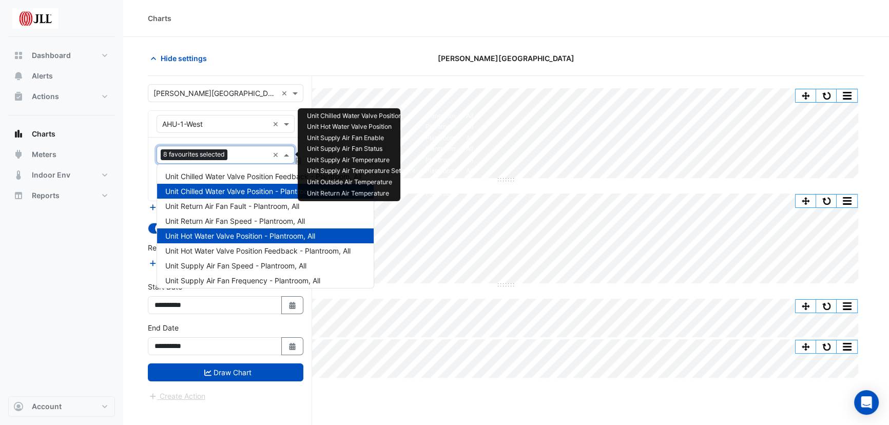
scroll to position [138, 0]
click at [244, 153] on input "text" at bounding box center [249, 155] width 37 height 11
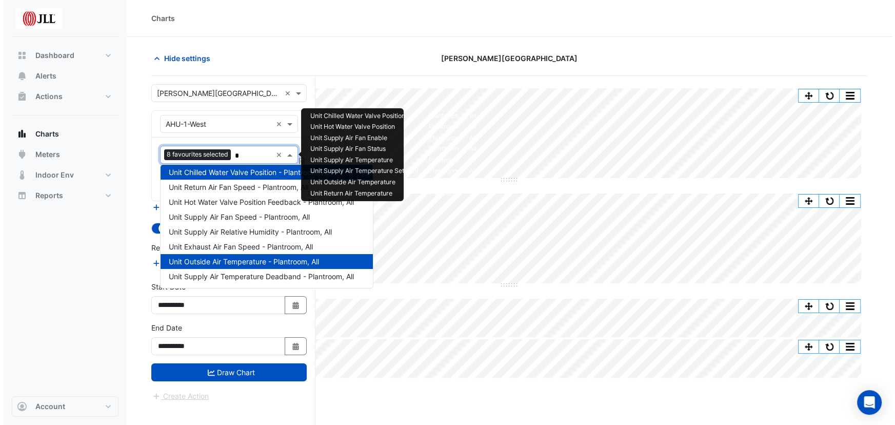
scroll to position [0, 0]
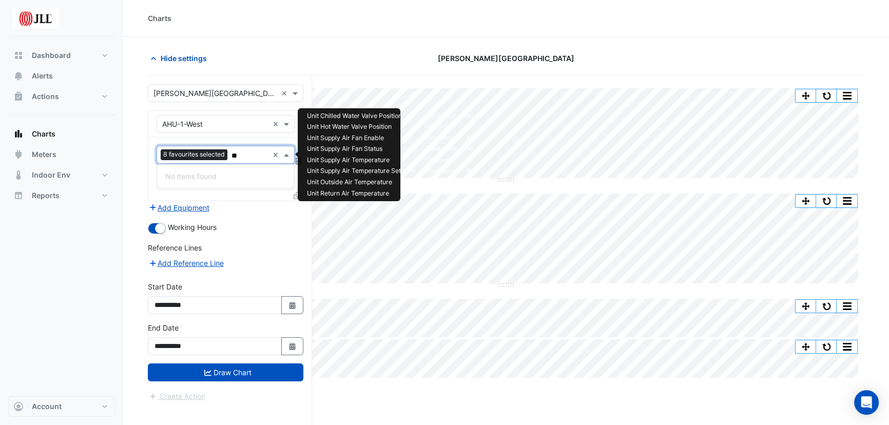
type input "*"
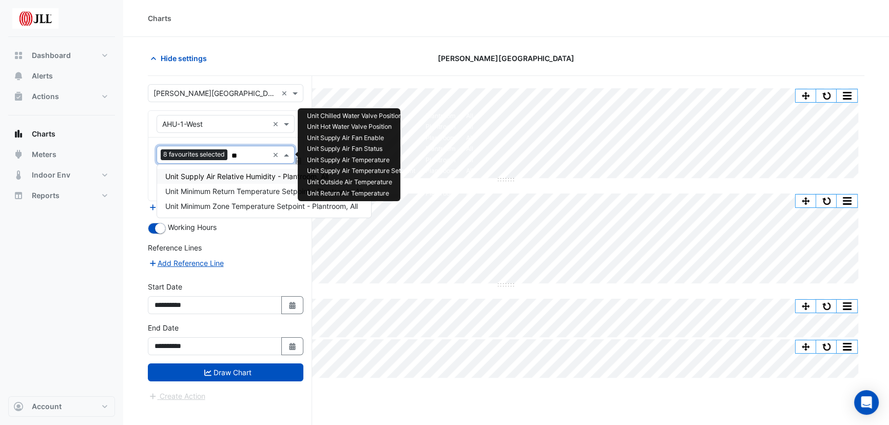
type input "*"
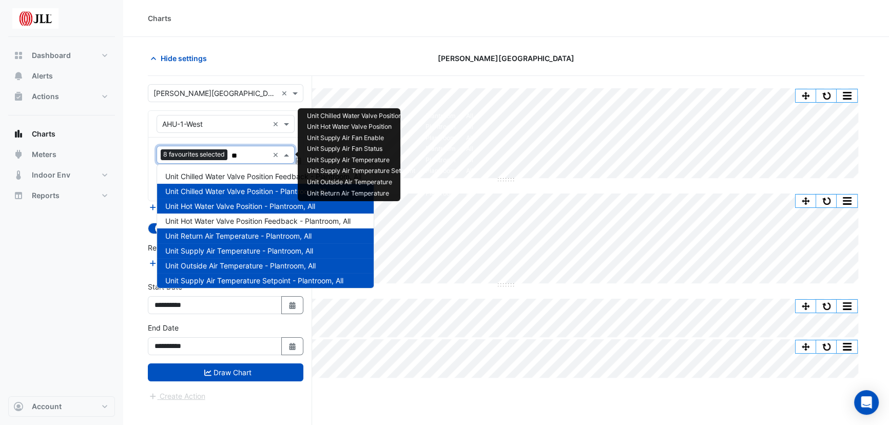
type input "*"
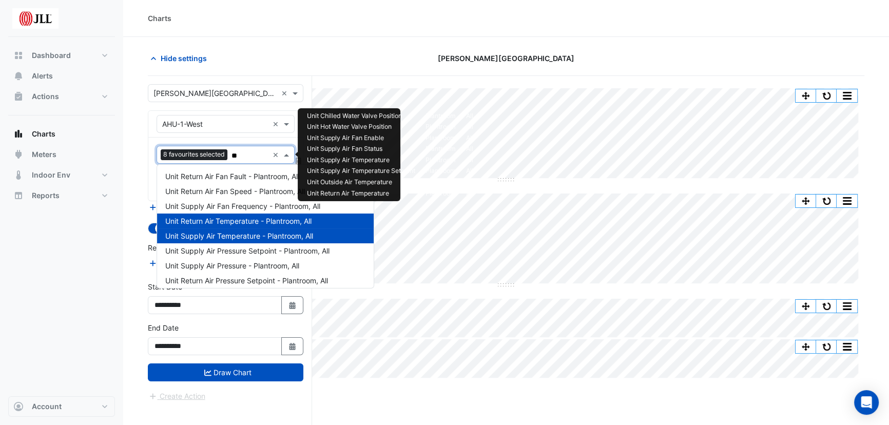
type input "*"
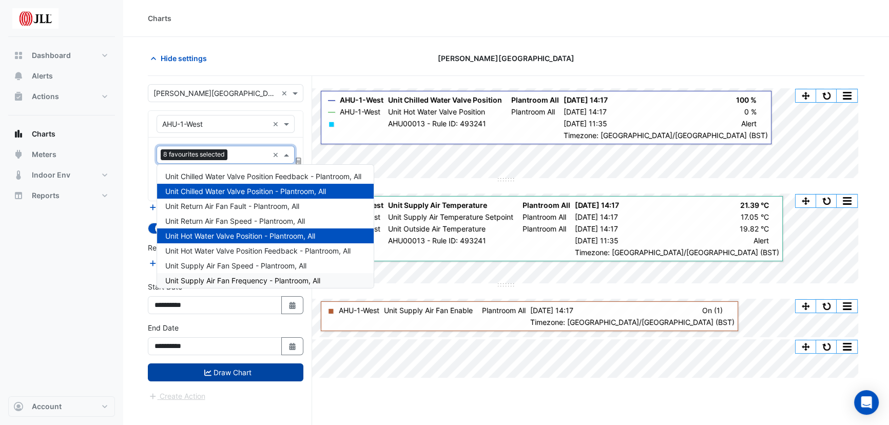
click at [239, 367] on button "Draw Chart" at bounding box center [225, 372] width 155 height 18
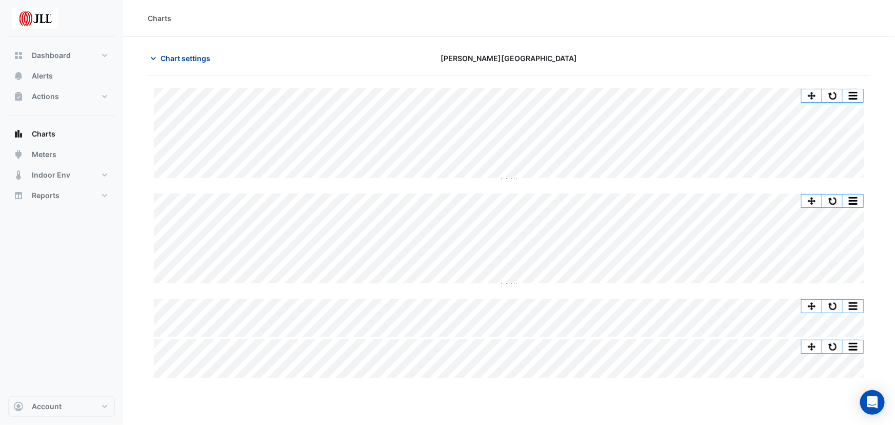
click at [173, 55] on span "Chart settings" at bounding box center [186, 58] width 50 height 11
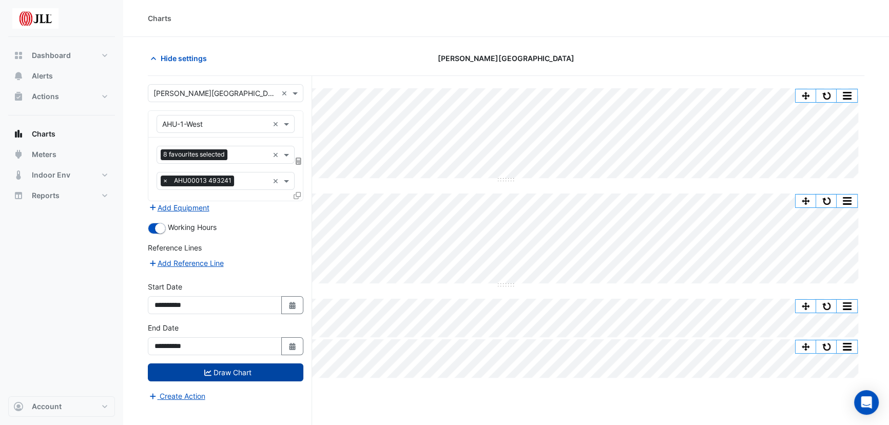
click at [243, 369] on button "Draw Chart" at bounding box center [225, 372] width 155 height 18
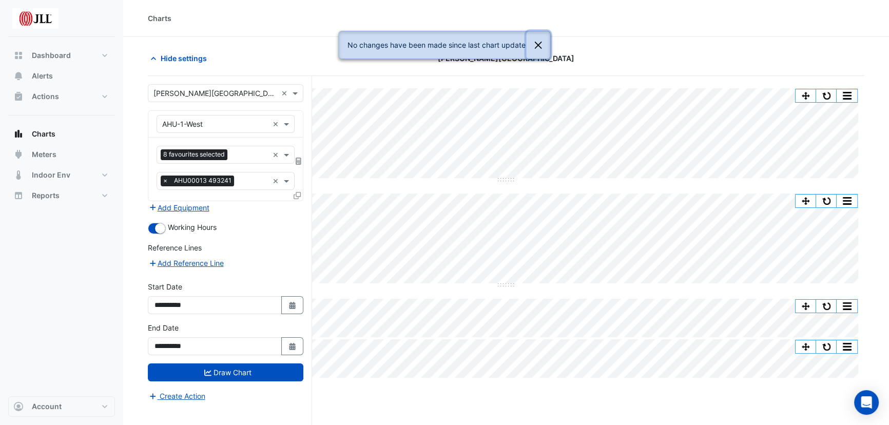
click at [535, 46] on button "Close" at bounding box center [538, 45] width 24 height 28
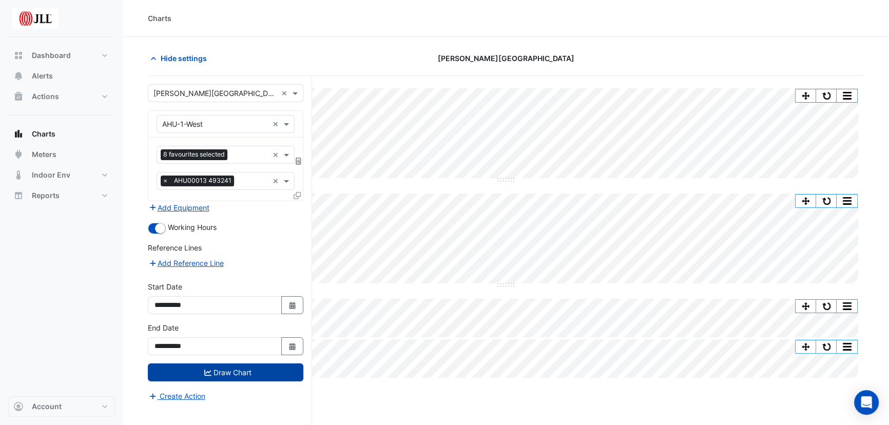
click at [216, 369] on button "Draw Chart" at bounding box center [225, 372] width 155 height 18
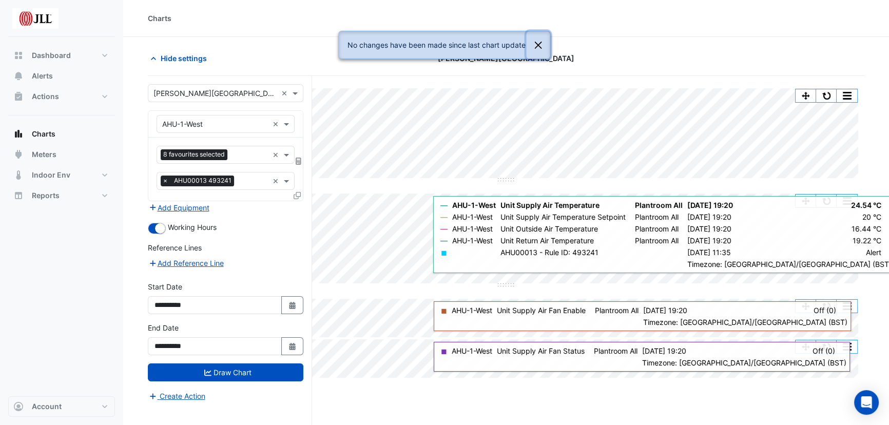
click at [537, 48] on button "Close" at bounding box center [538, 45] width 24 height 28
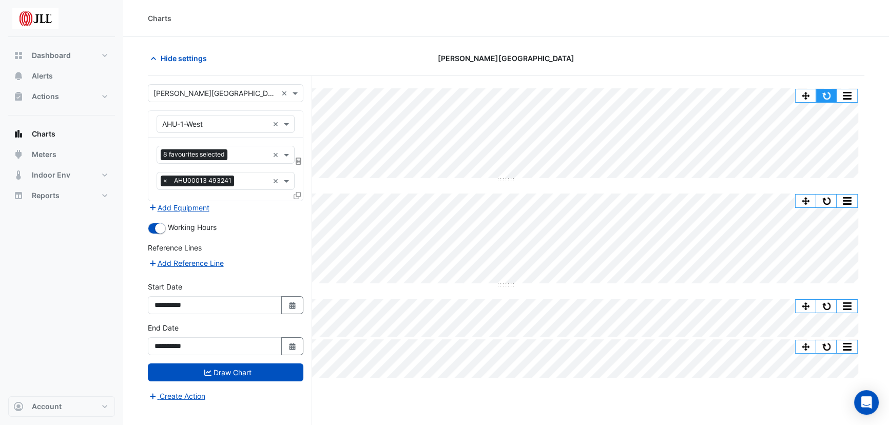
click at [827, 91] on button "button" at bounding box center [826, 95] width 21 height 13
click at [343, 59] on div "Hide settings" at bounding box center [263, 58] width 243 height 18
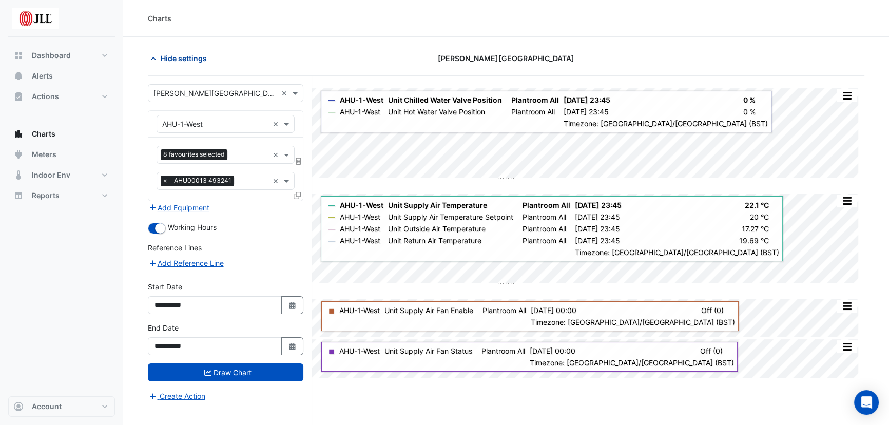
click at [151, 57] on icon "button" at bounding box center [153, 58] width 10 height 10
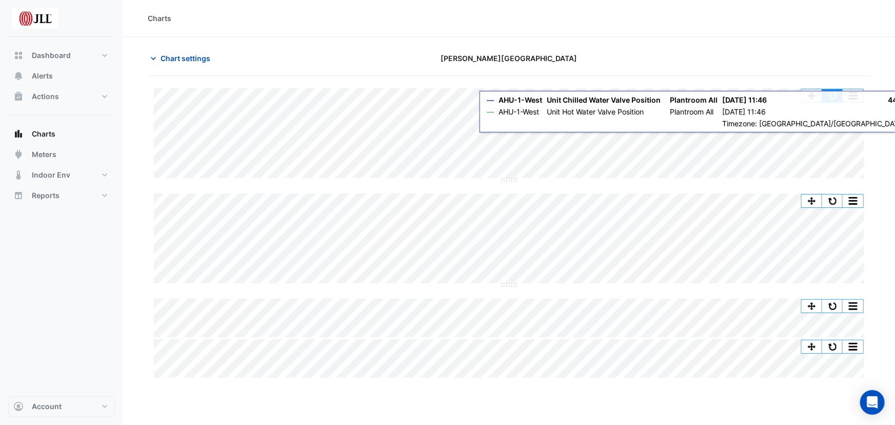
click at [836, 94] on button "button" at bounding box center [833, 95] width 21 height 13
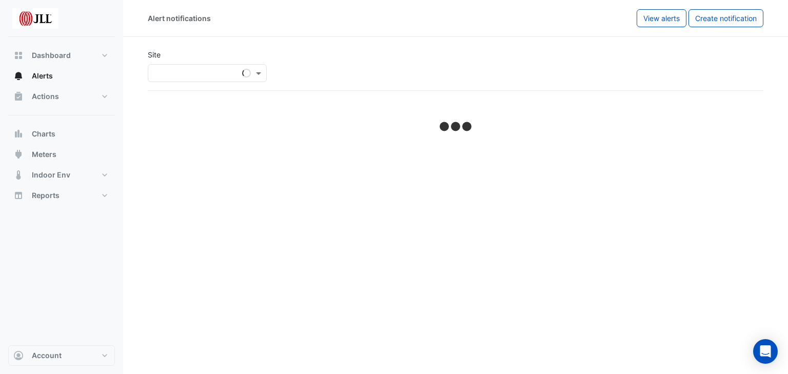
select select "******"
